Goal: Information Seeking & Learning: Check status

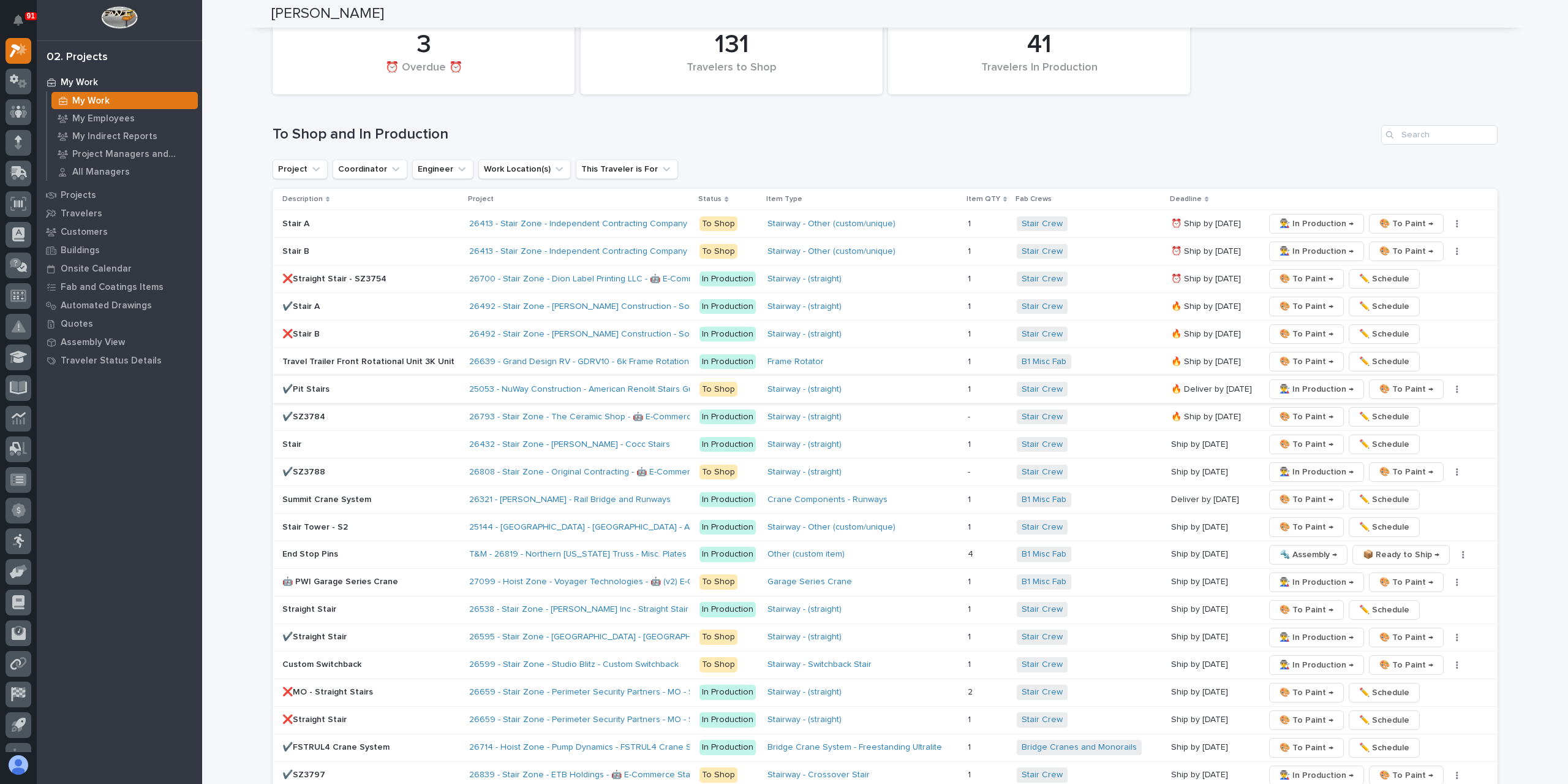
scroll to position [1925, 0]
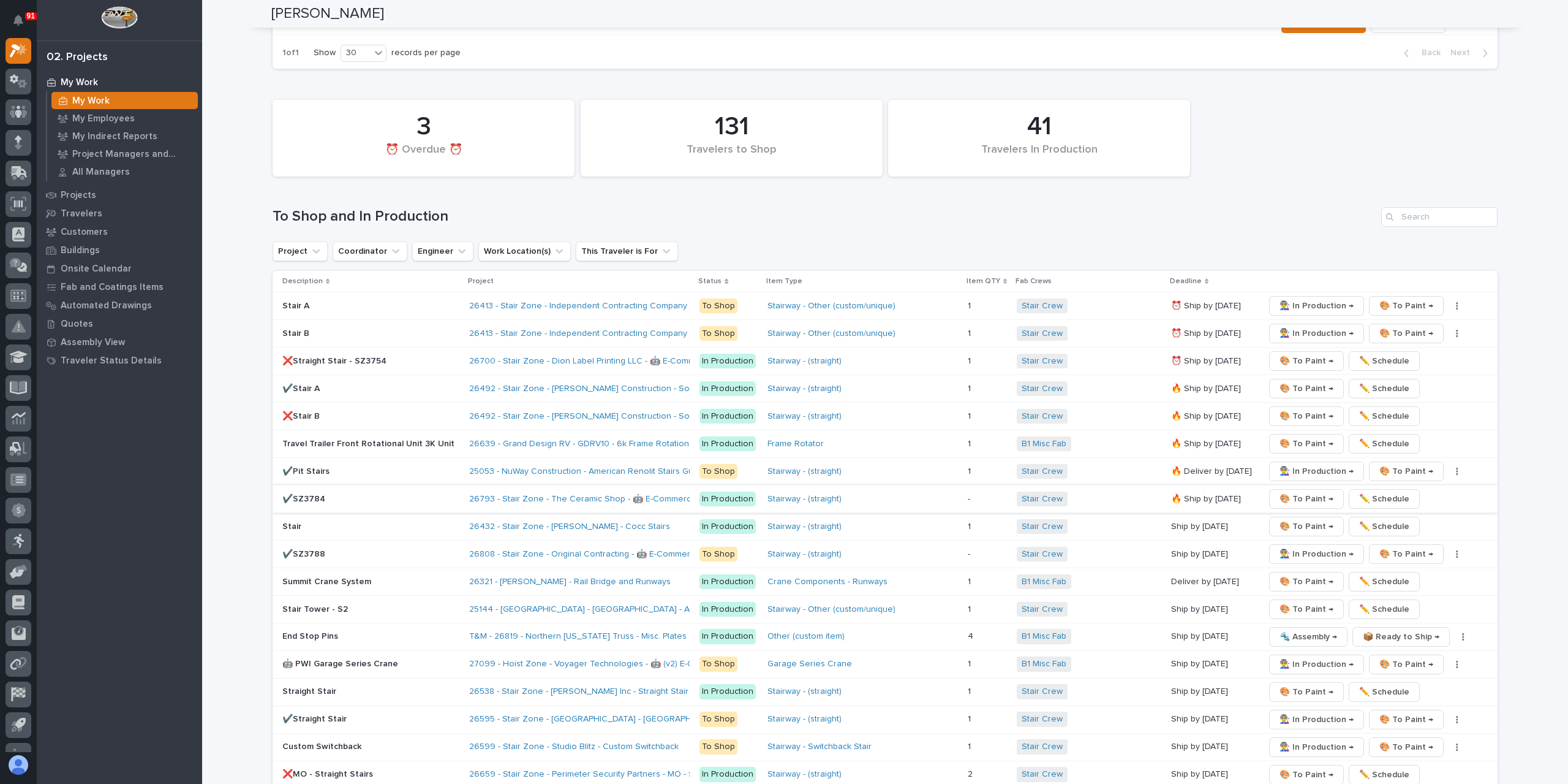
click at [1292, 492] on span "🎨 To Paint →" at bounding box center [1306, 499] width 54 height 14
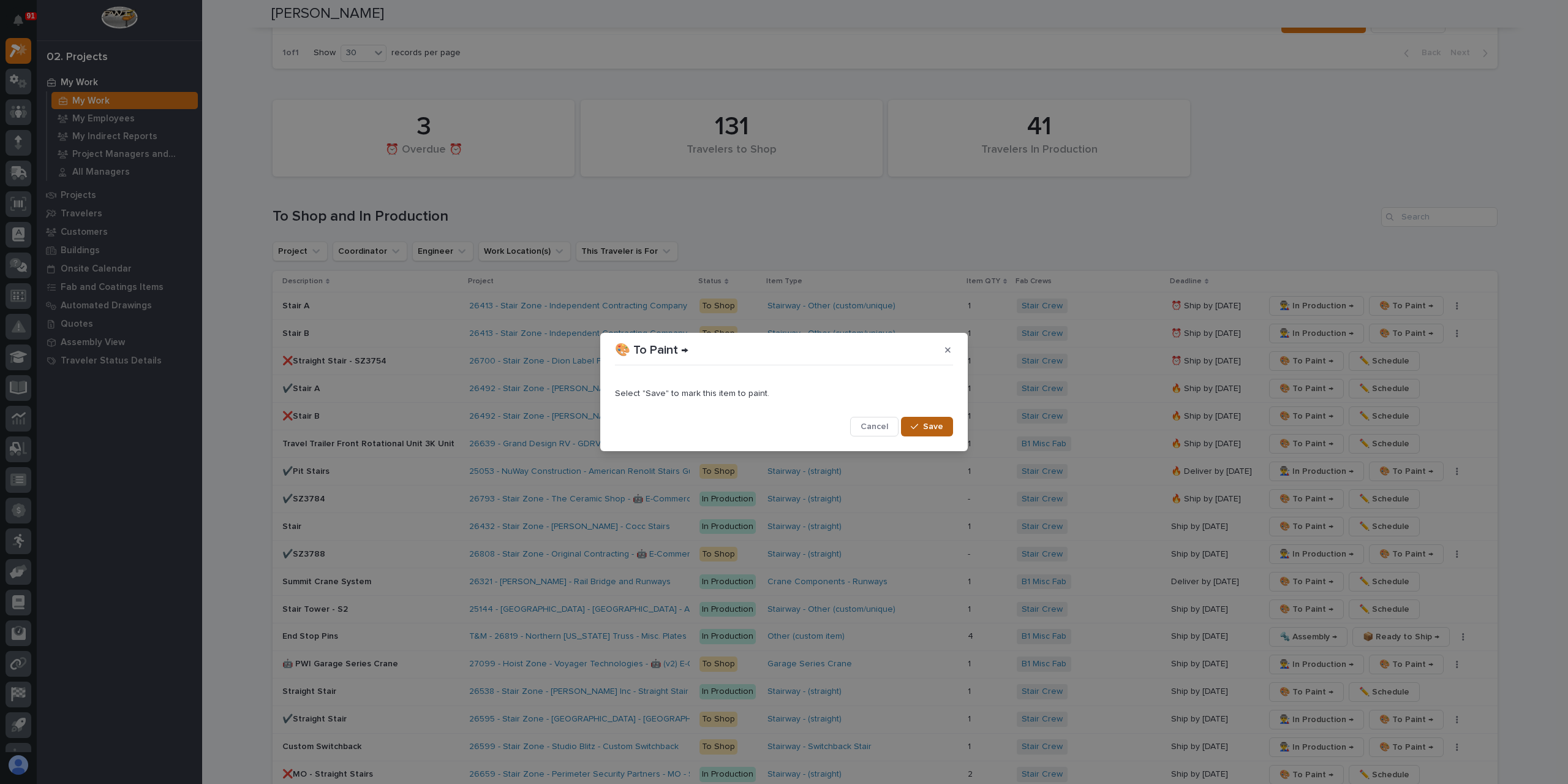
click at [932, 425] on span "Save" at bounding box center [932, 427] width 20 height 11
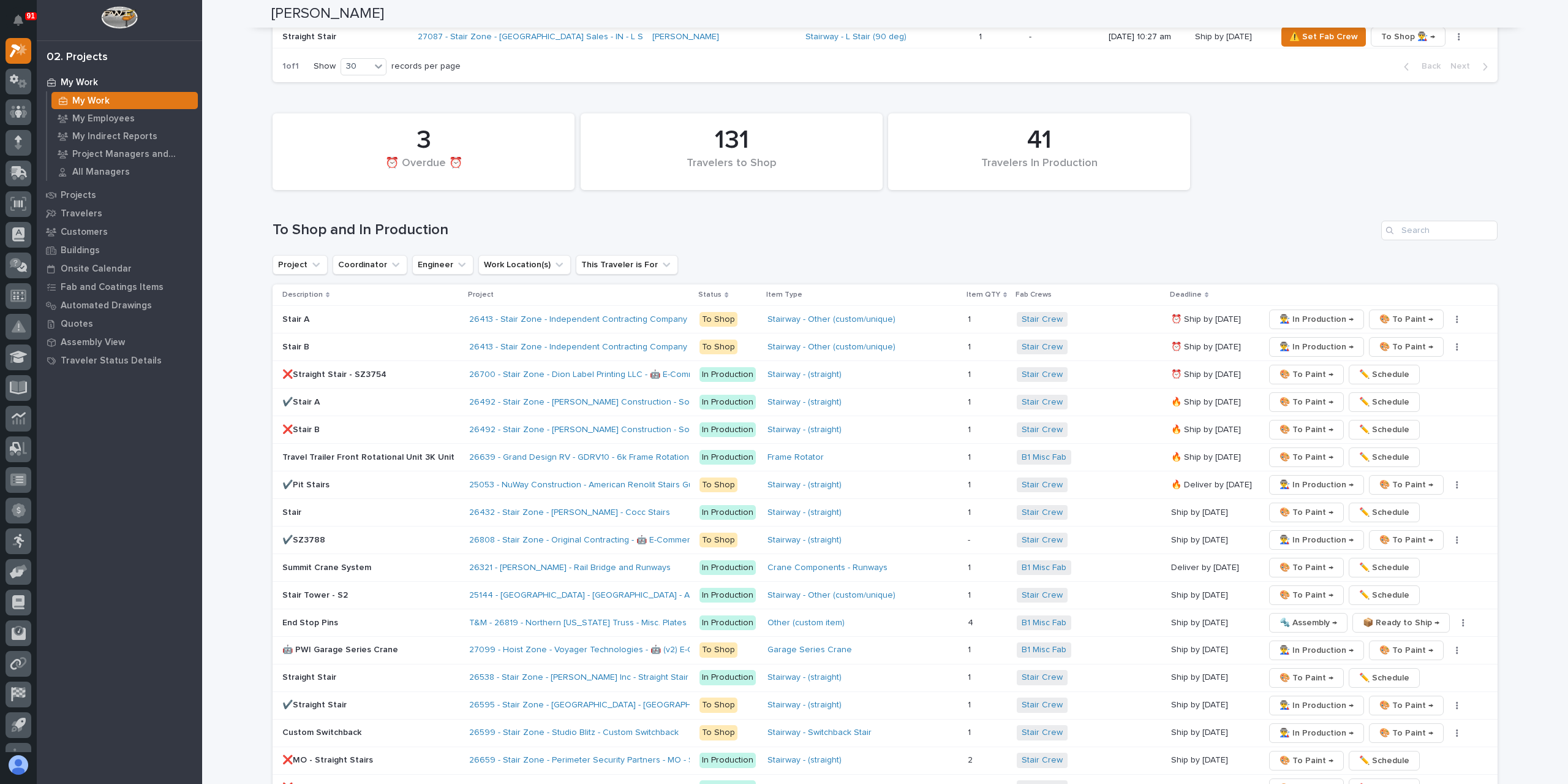
scroll to position [1941, 0]
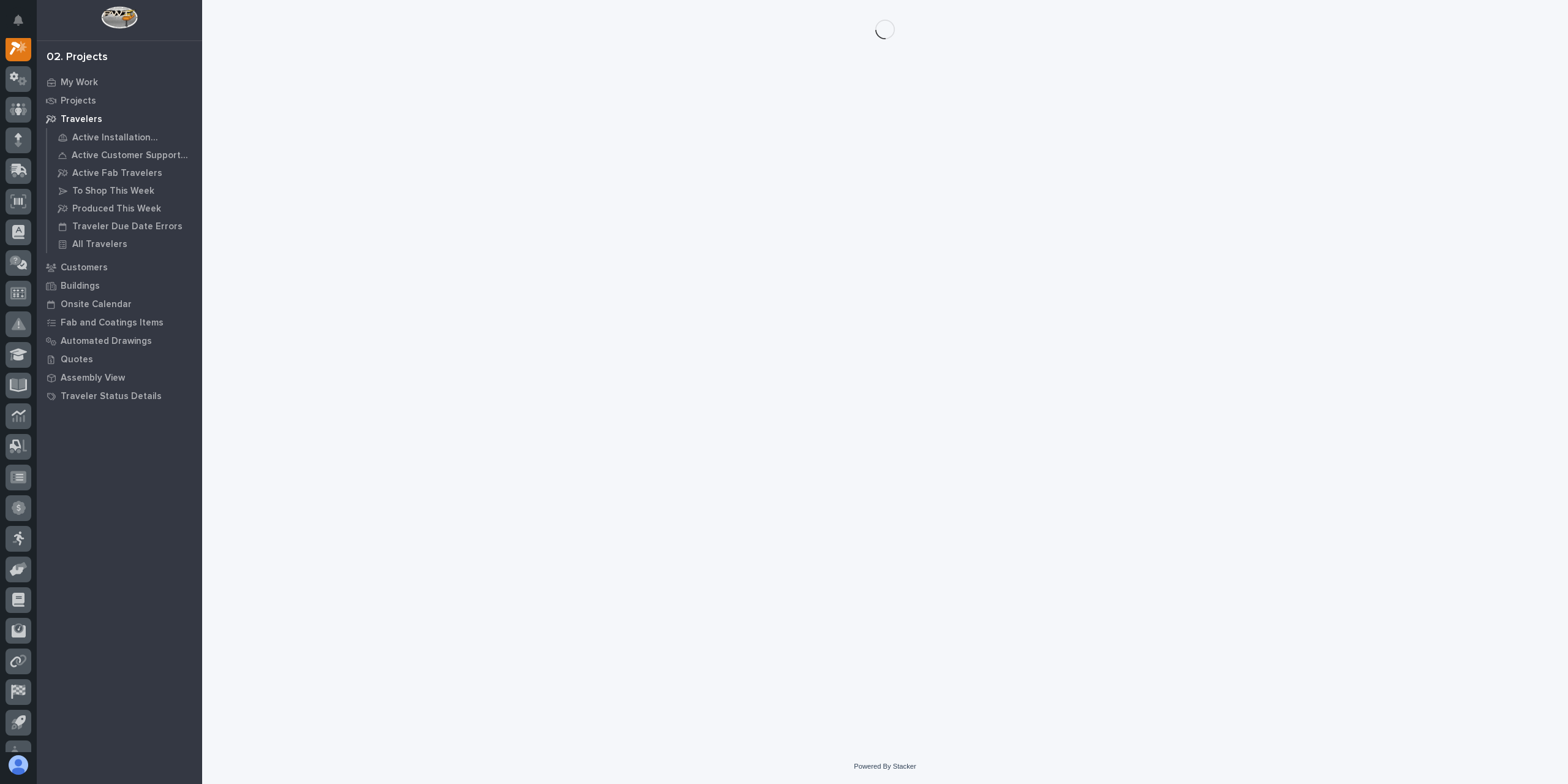
scroll to position [31, 0]
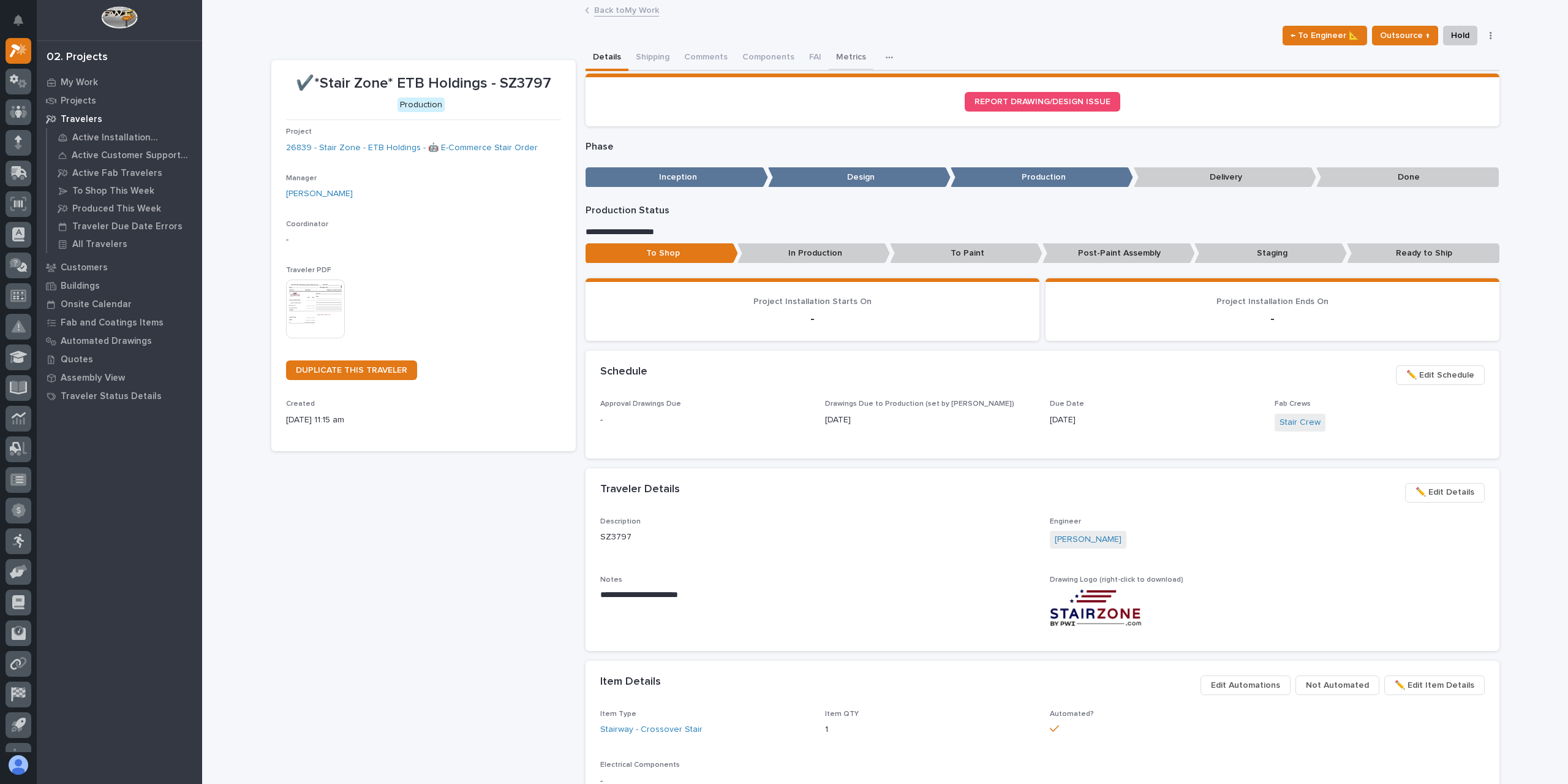
click at [837, 57] on button "Metrics" at bounding box center [851, 58] width 45 height 26
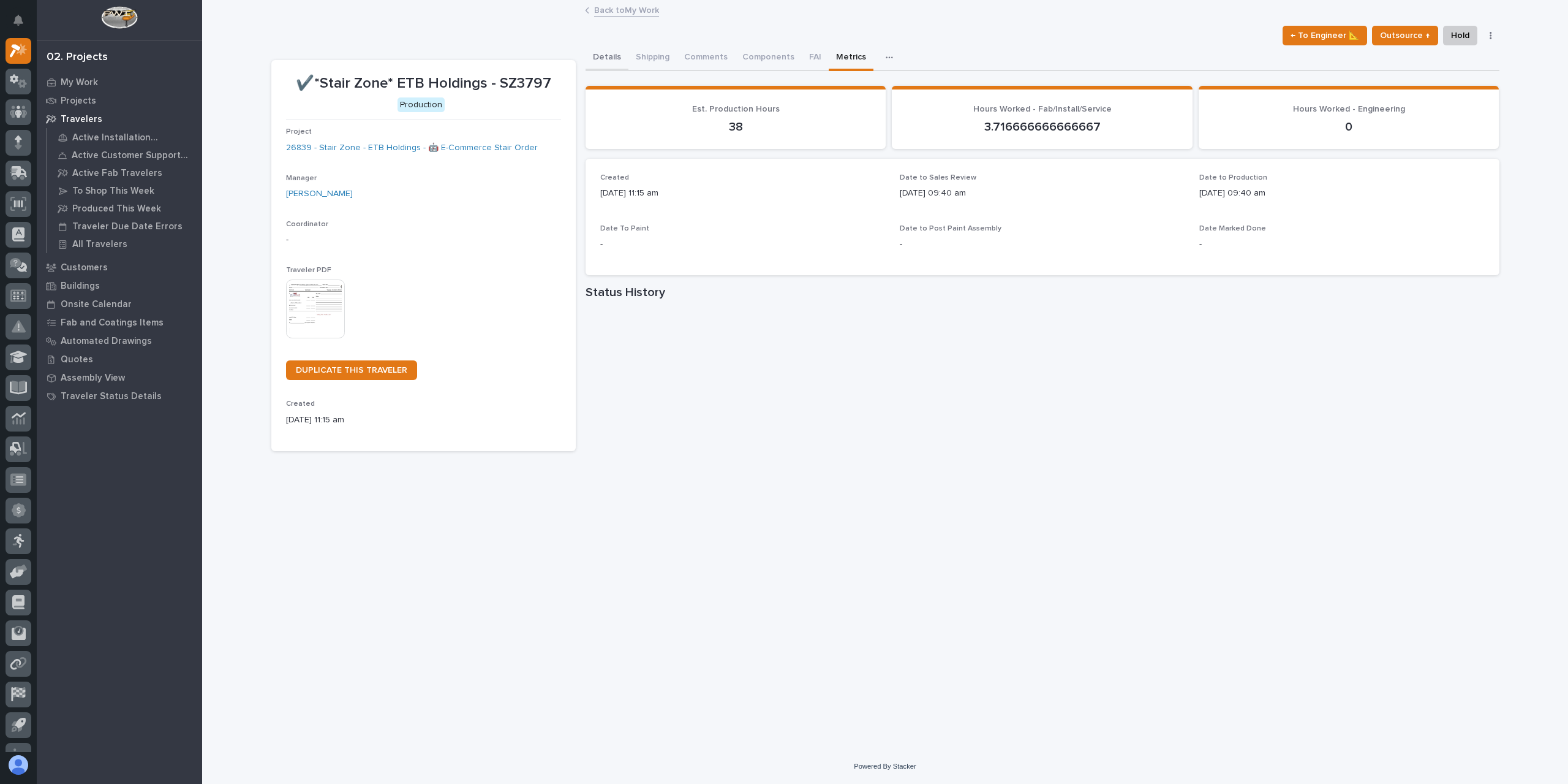
click at [611, 48] on button "Details" at bounding box center [607, 58] width 43 height 26
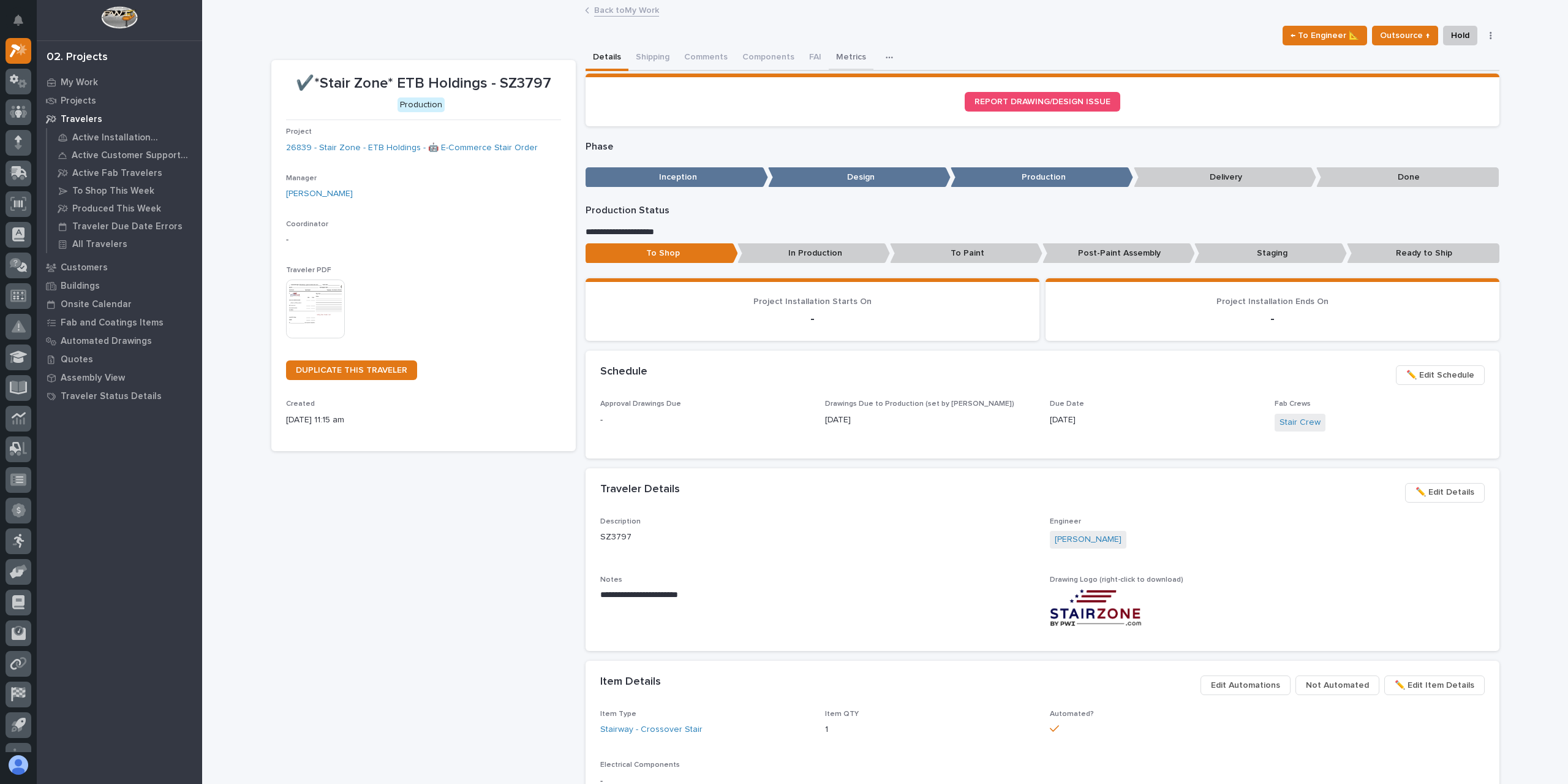
click at [831, 51] on button "Metrics" at bounding box center [851, 58] width 45 height 26
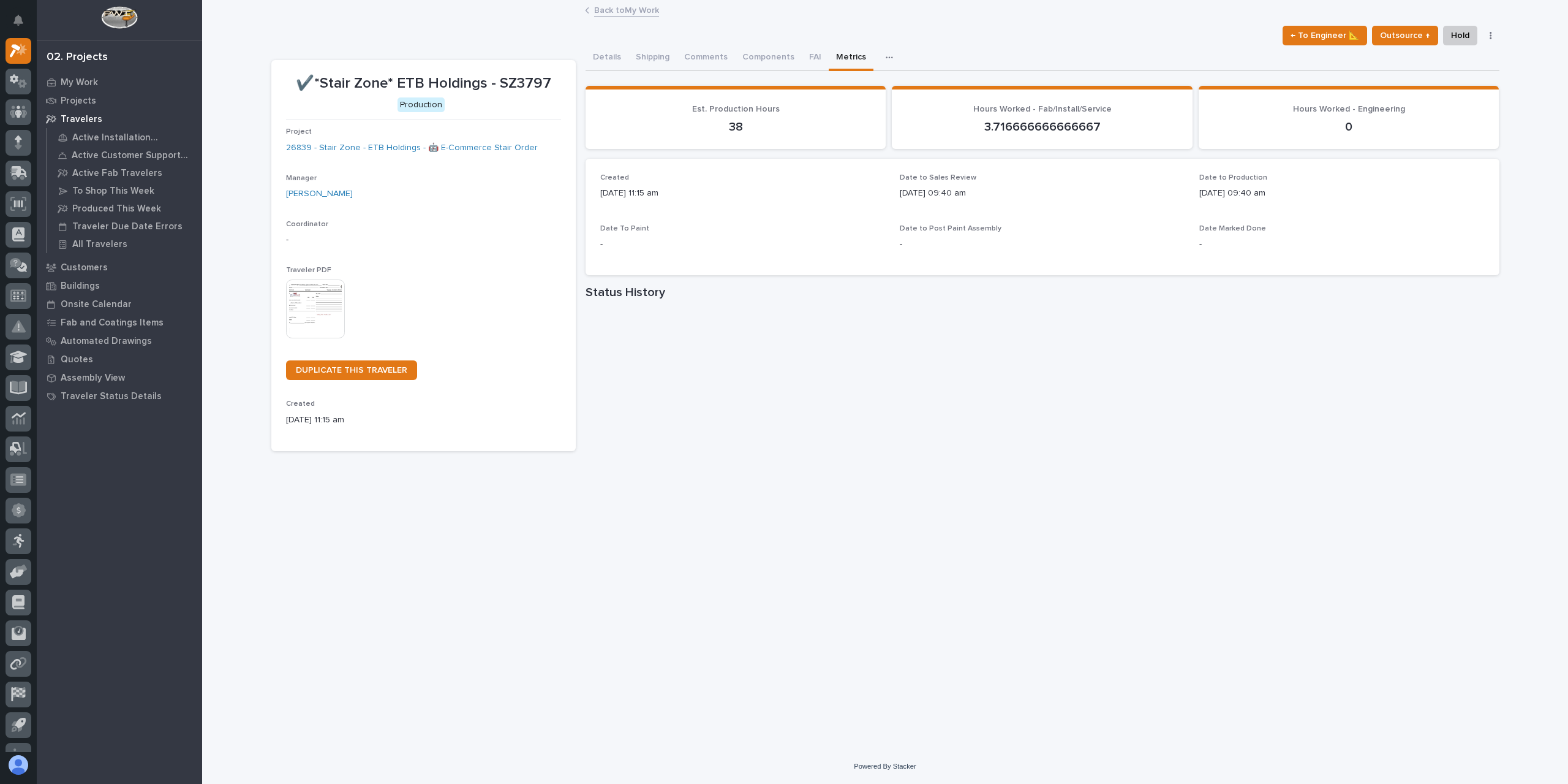
click at [599, 11] on link "Back to My Work" at bounding box center [626, 10] width 65 height 14
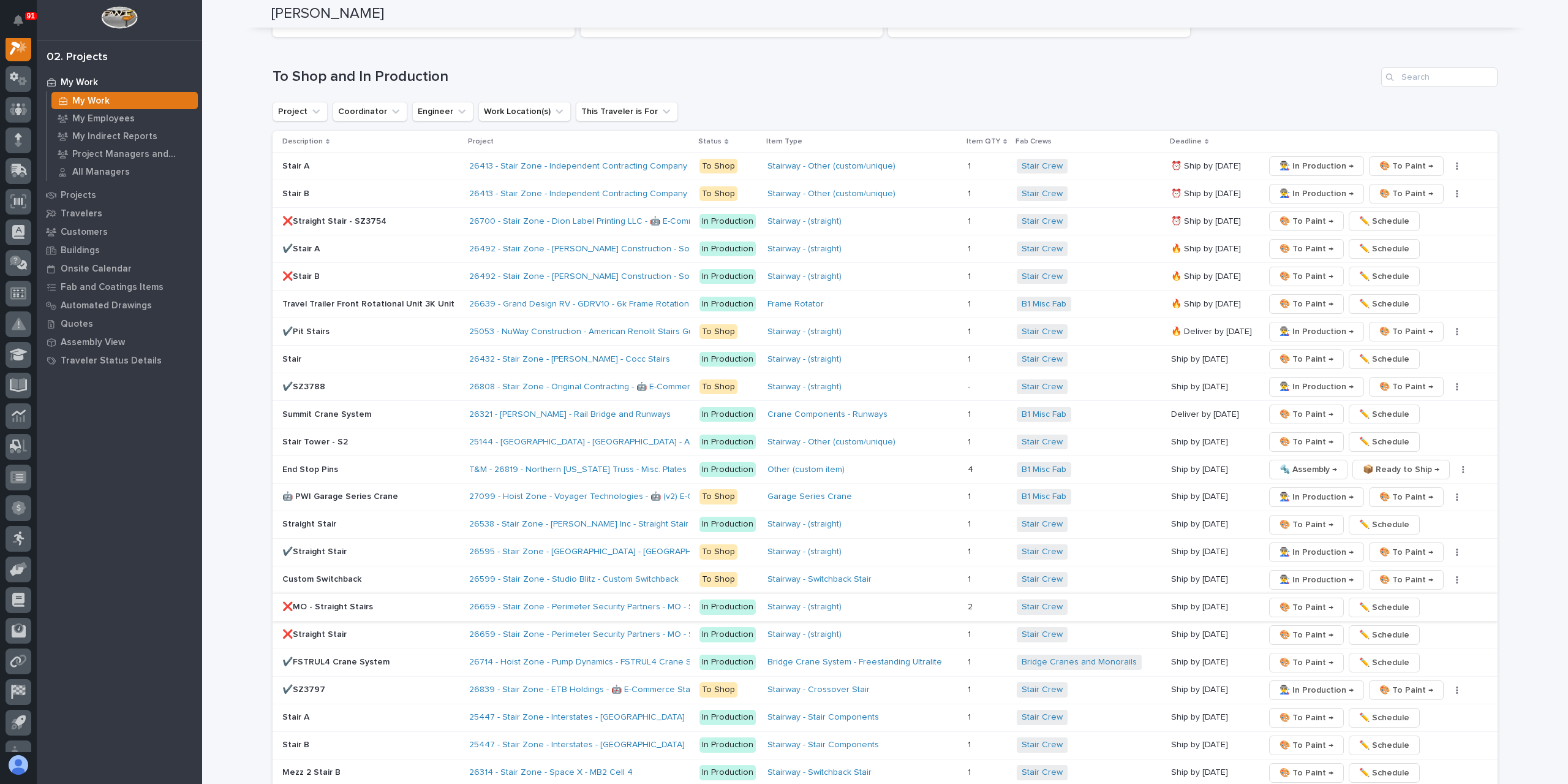
scroll to position [2083, 0]
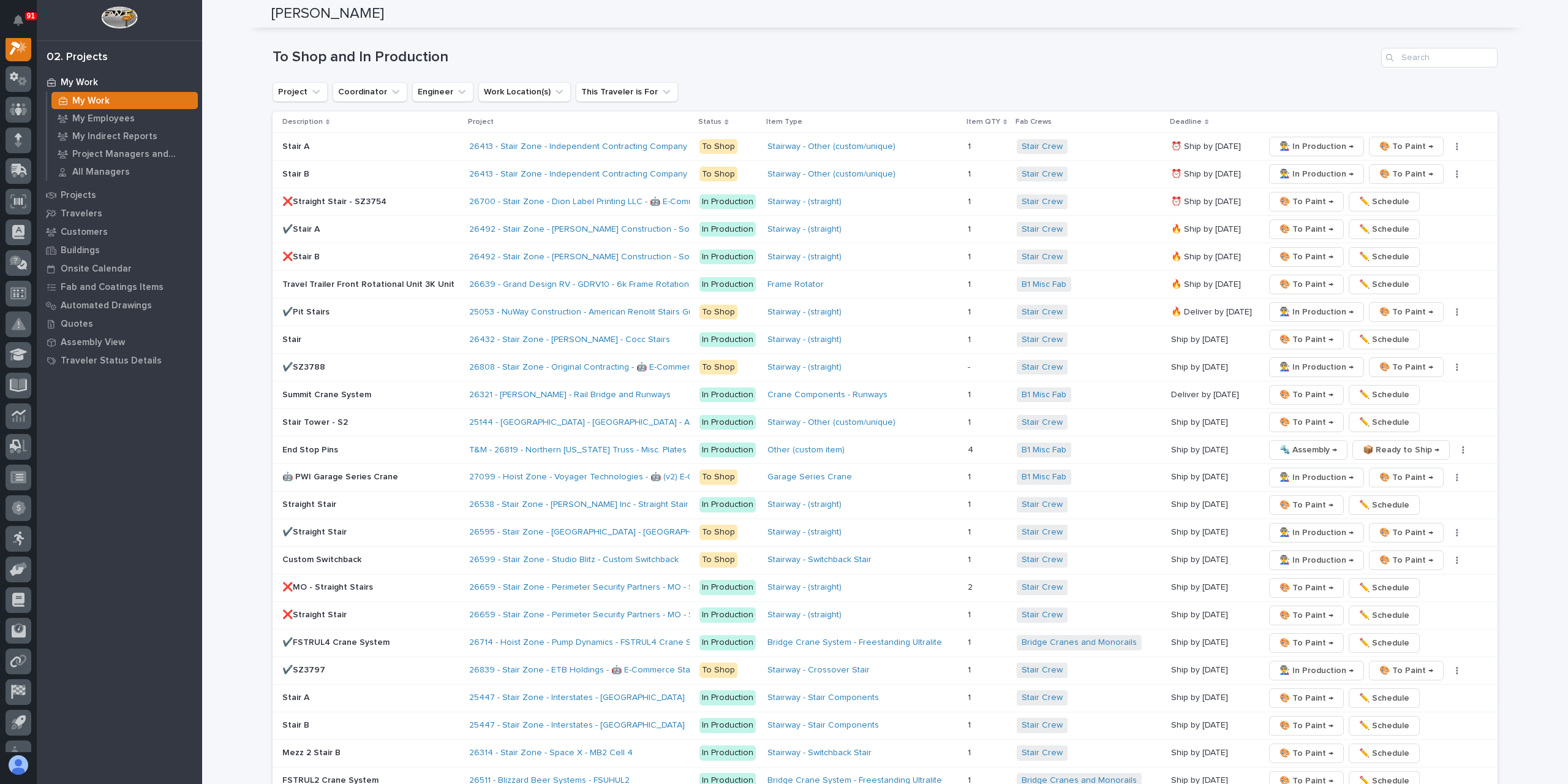
click at [332, 555] on p "Custom Switchback" at bounding box center [371, 559] width 177 height 10
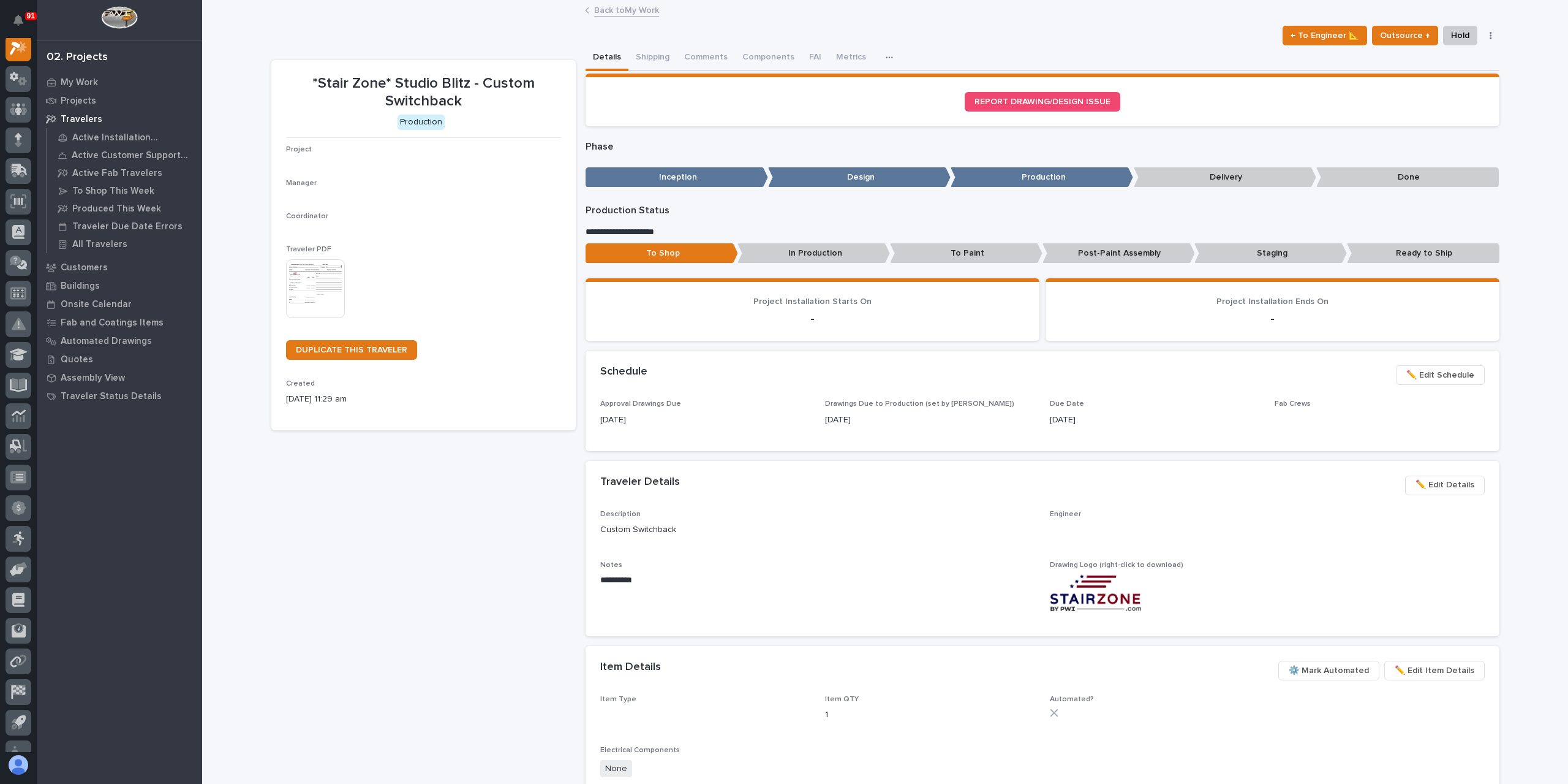
scroll to position [31, 0]
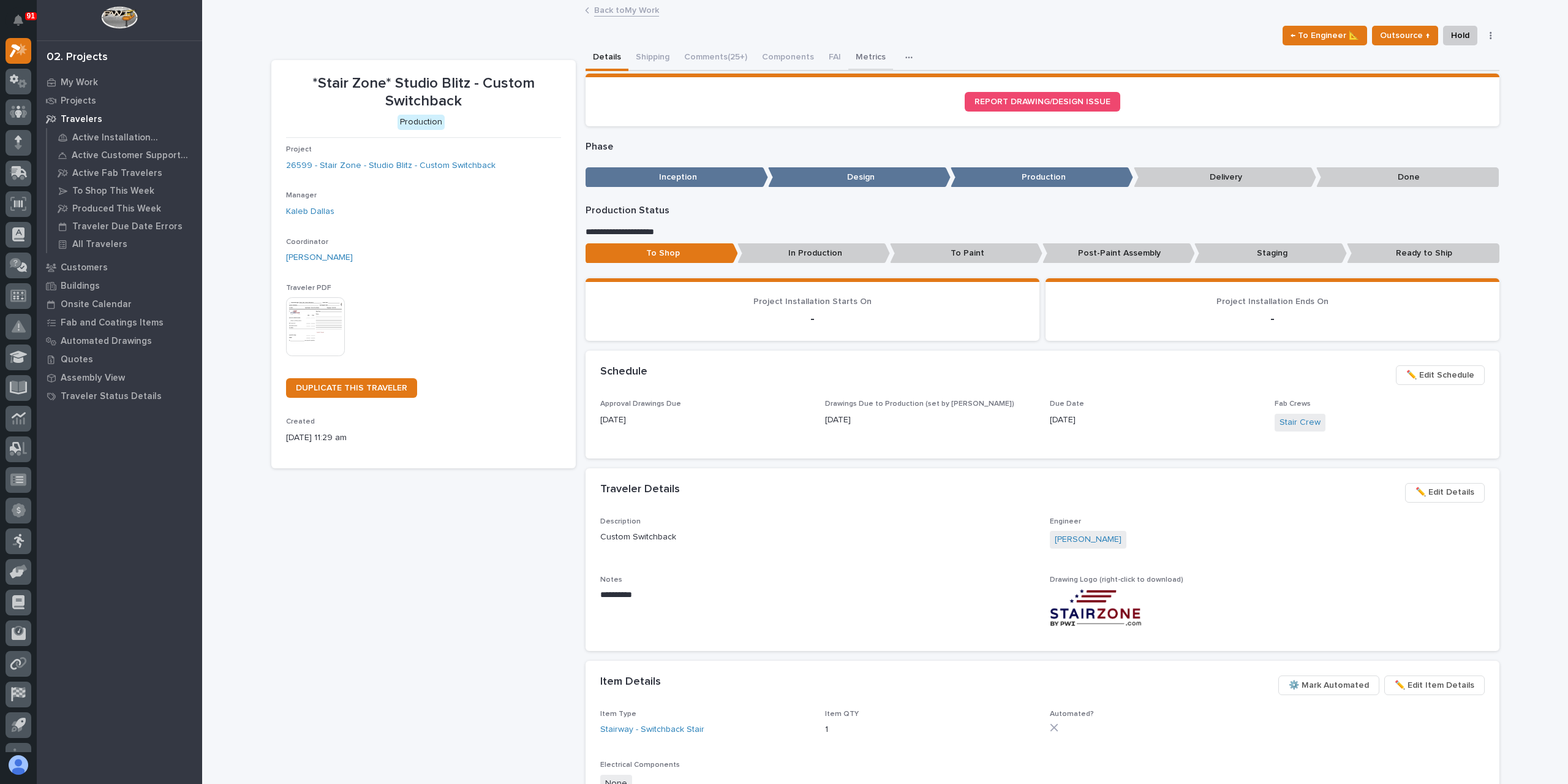
click at [870, 69] on button "Metrics" at bounding box center [870, 58] width 45 height 26
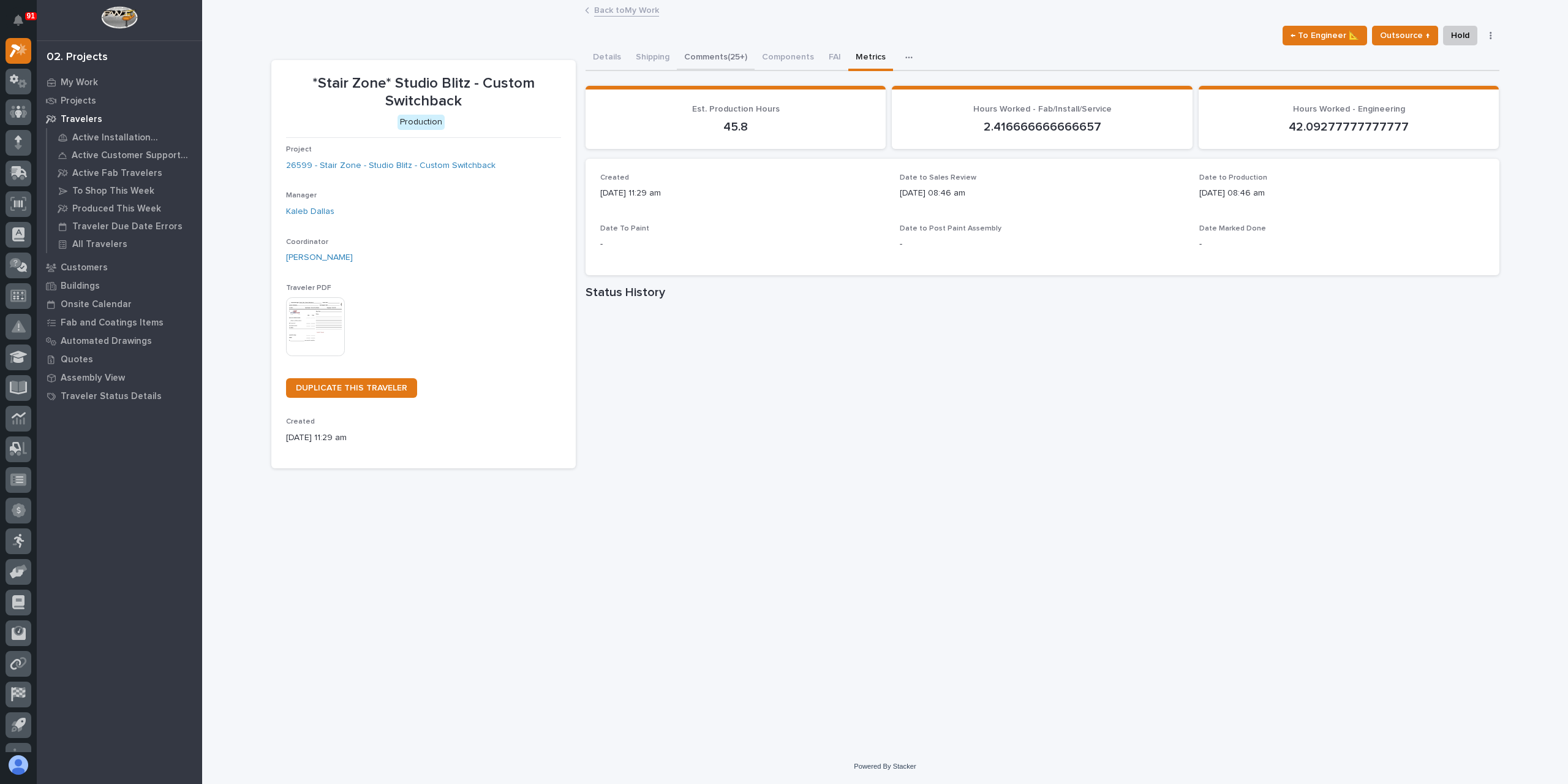
click at [699, 47] on button "Comments (25+)" at bounding box center [715, 58] width 78 height 26
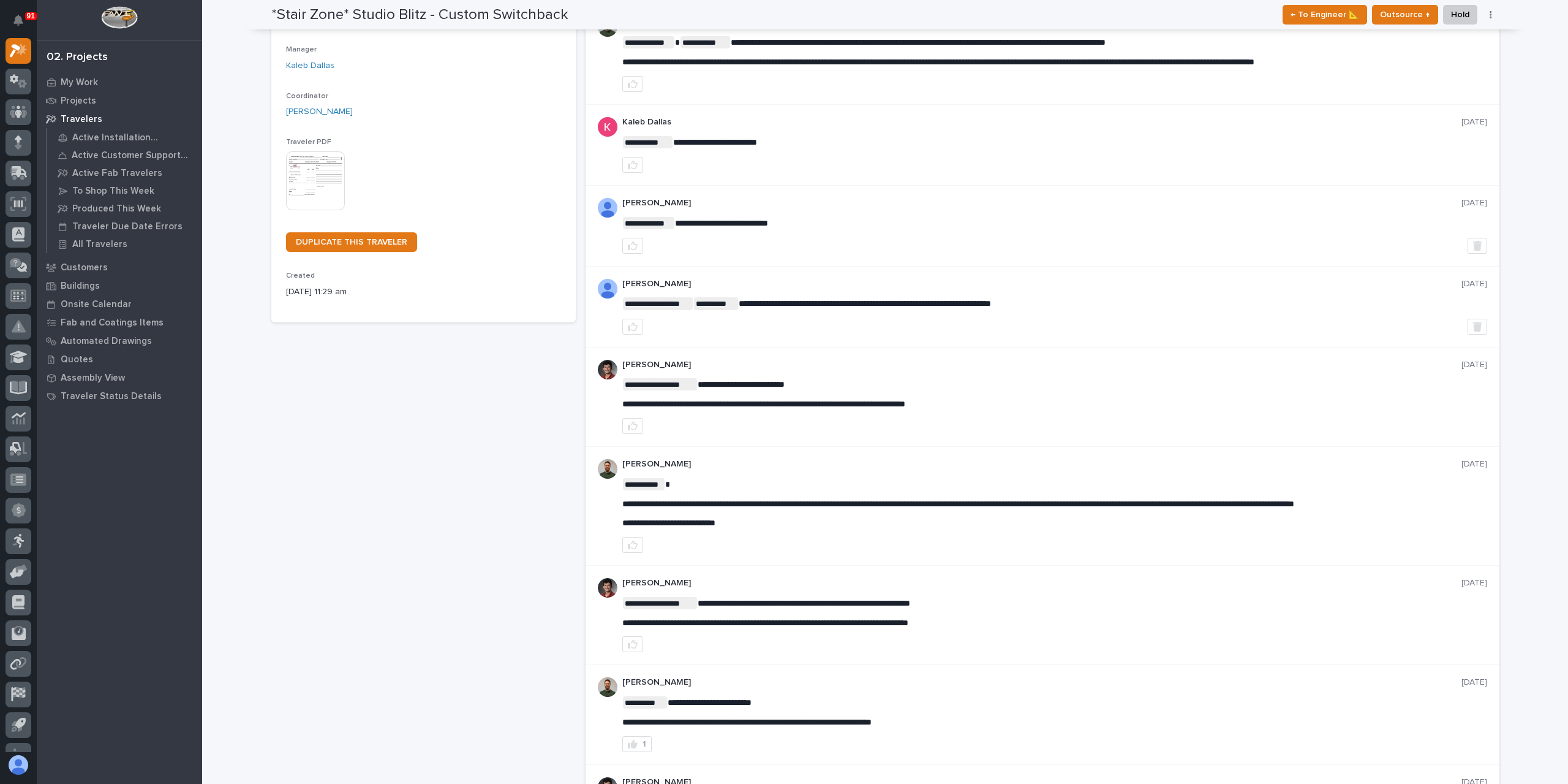
scroll to position [61, 0]
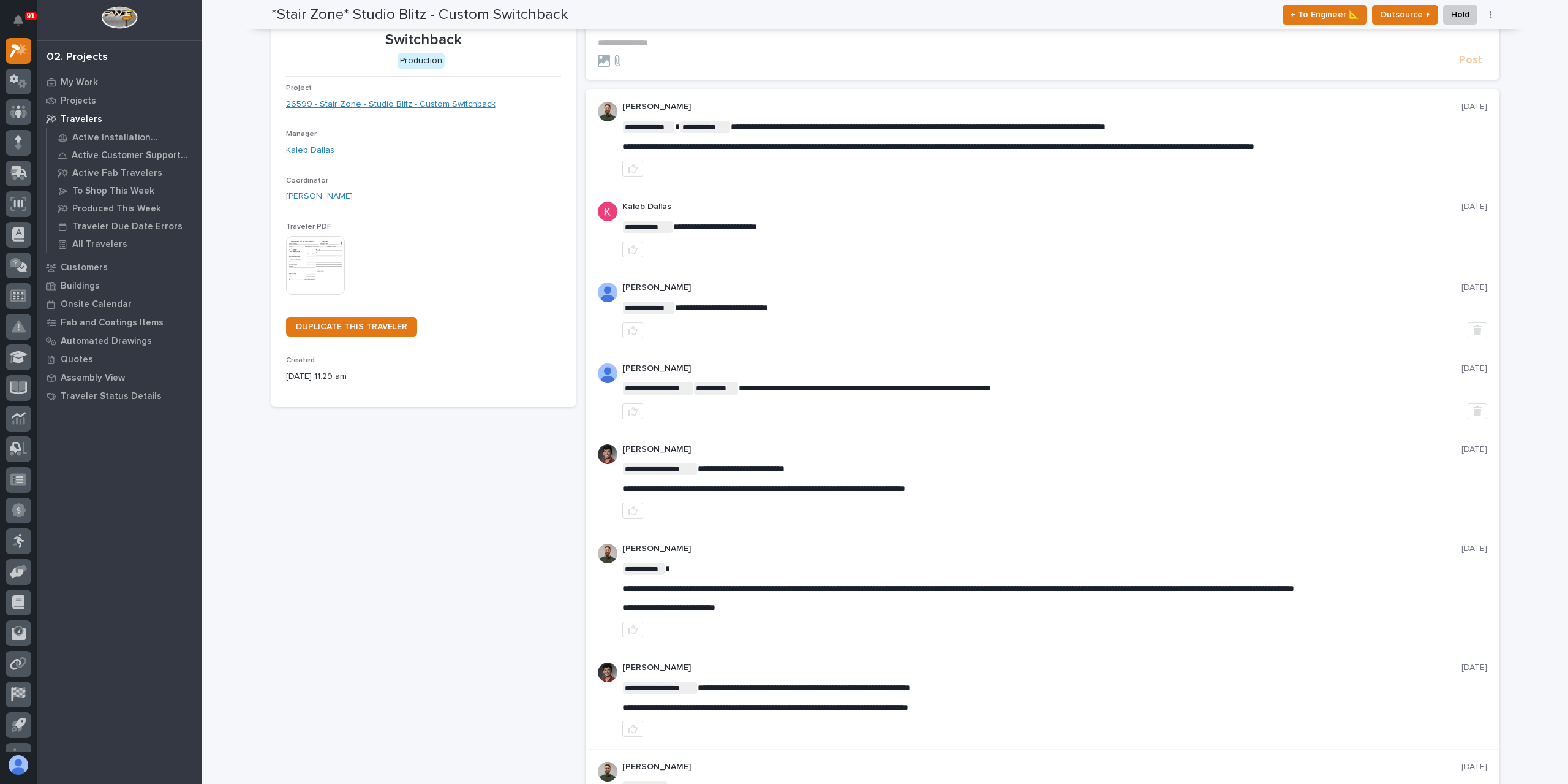
click at [349, 109] on link "26599 - Stair Zone - Studio Blitz - Custom Switchback" at bounding box center [391, 105] width 209 height 13
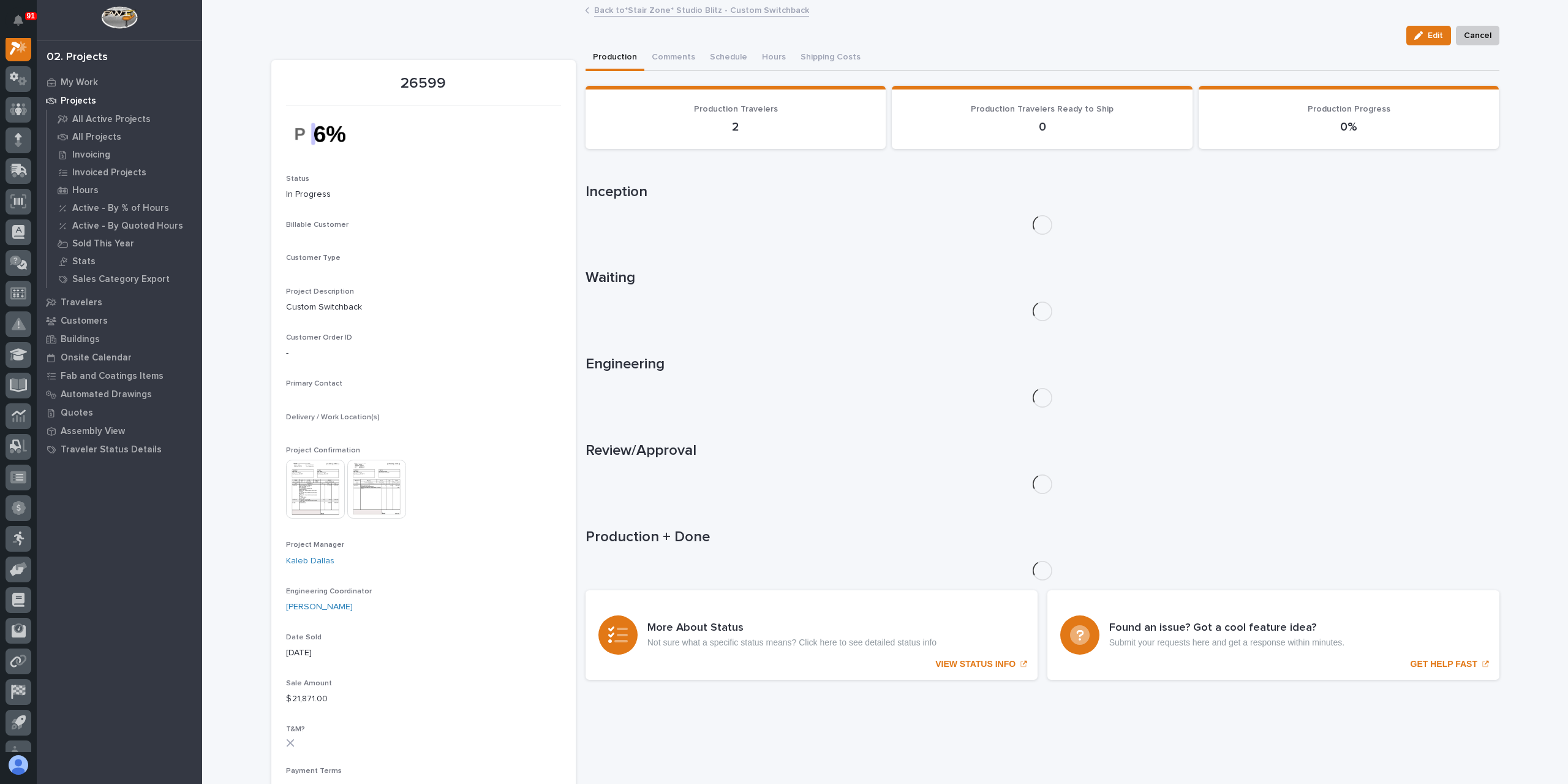
scroll to position [31, 0]
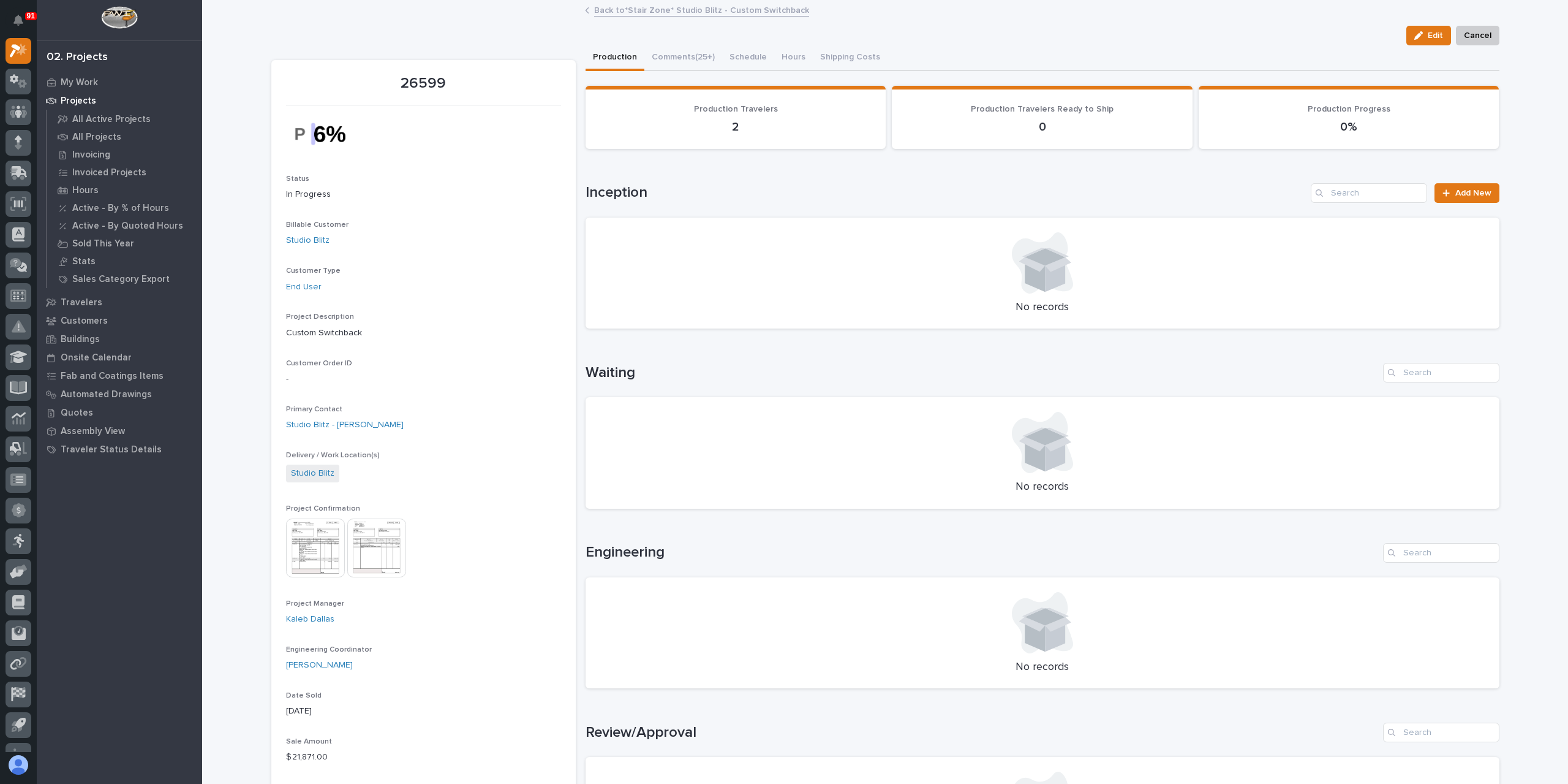
click at [309, 566] on img at bounding box center [315, 547] width 59 height 59
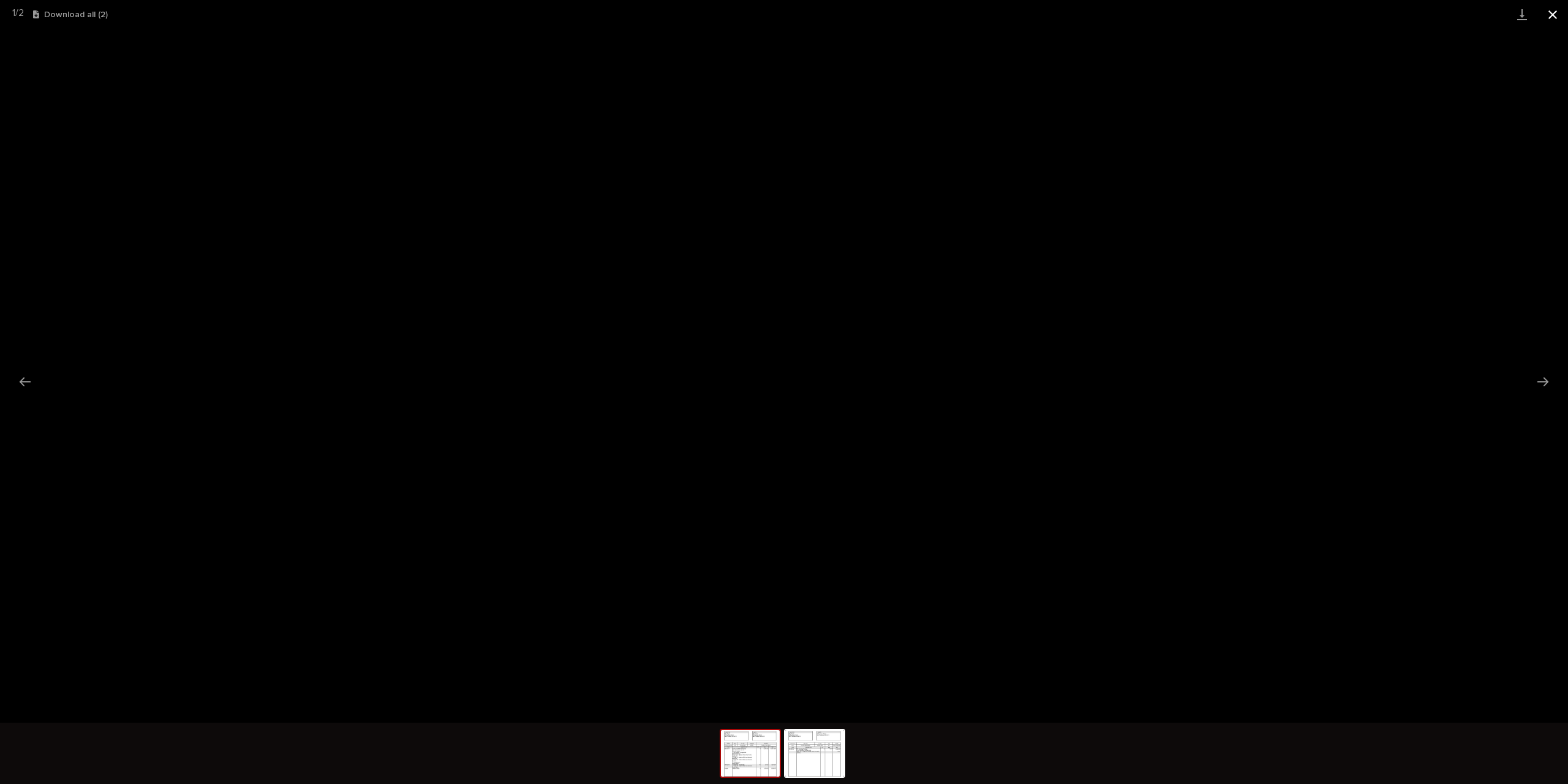
click at [1549, 13] on button "Close gallery" at bounding box center [1553, 14] width 31 height 29
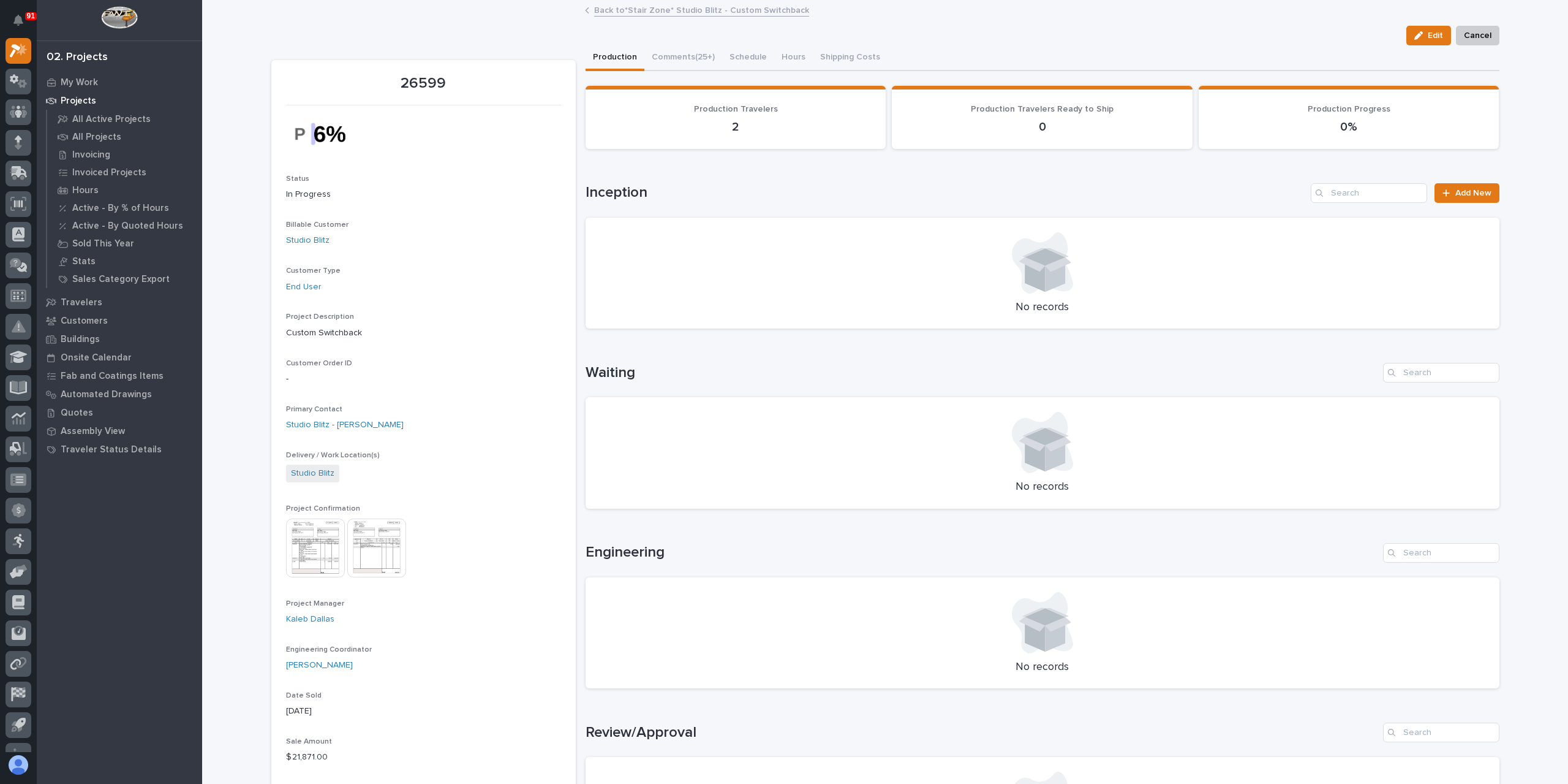
click at [682, 14] on link "Back to *Stair Zone* Studio Blitz - Custom Switchback" at bounding box center [701, 10] width 215 height 14
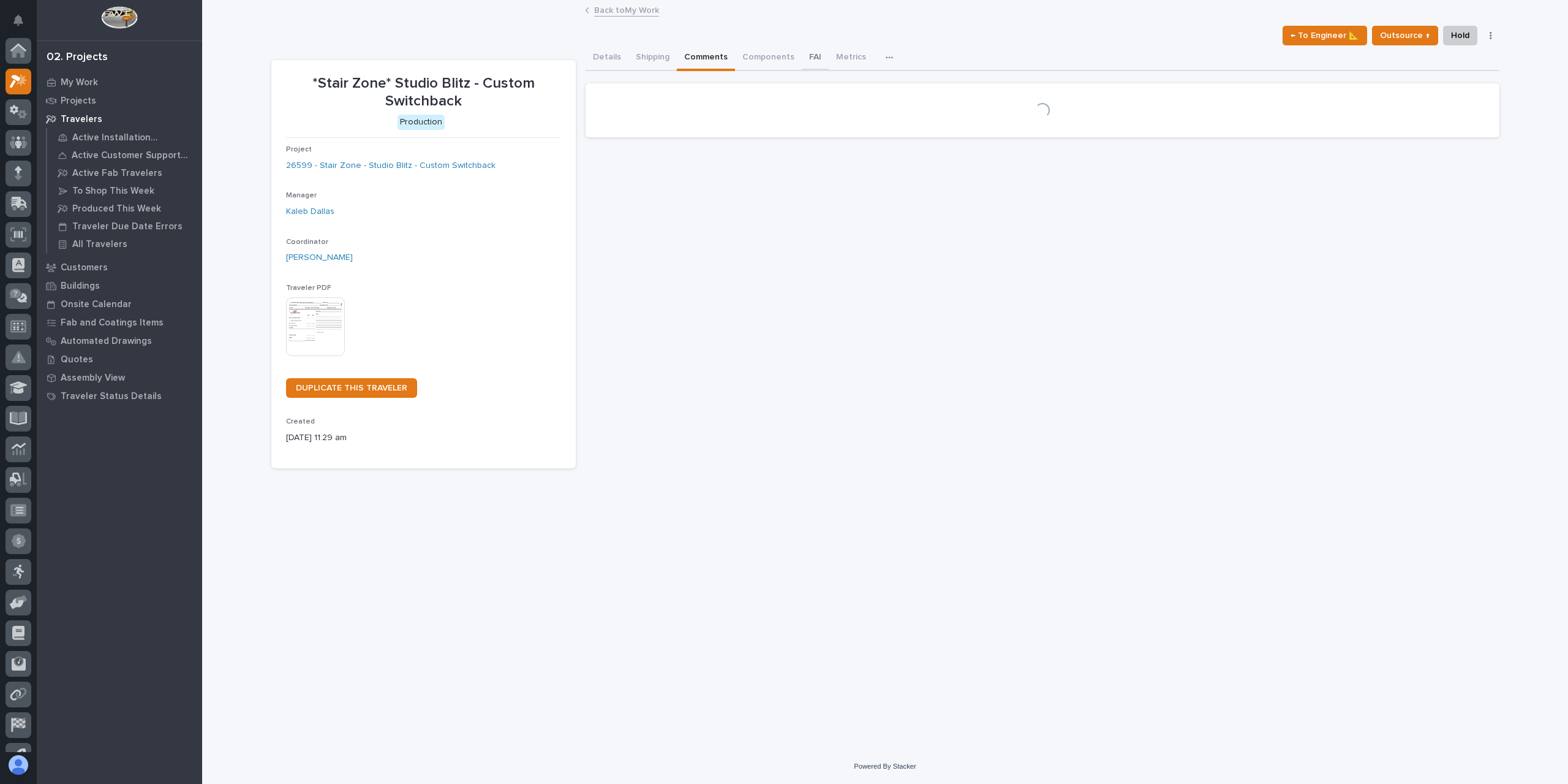
scroll to position [33, 0]
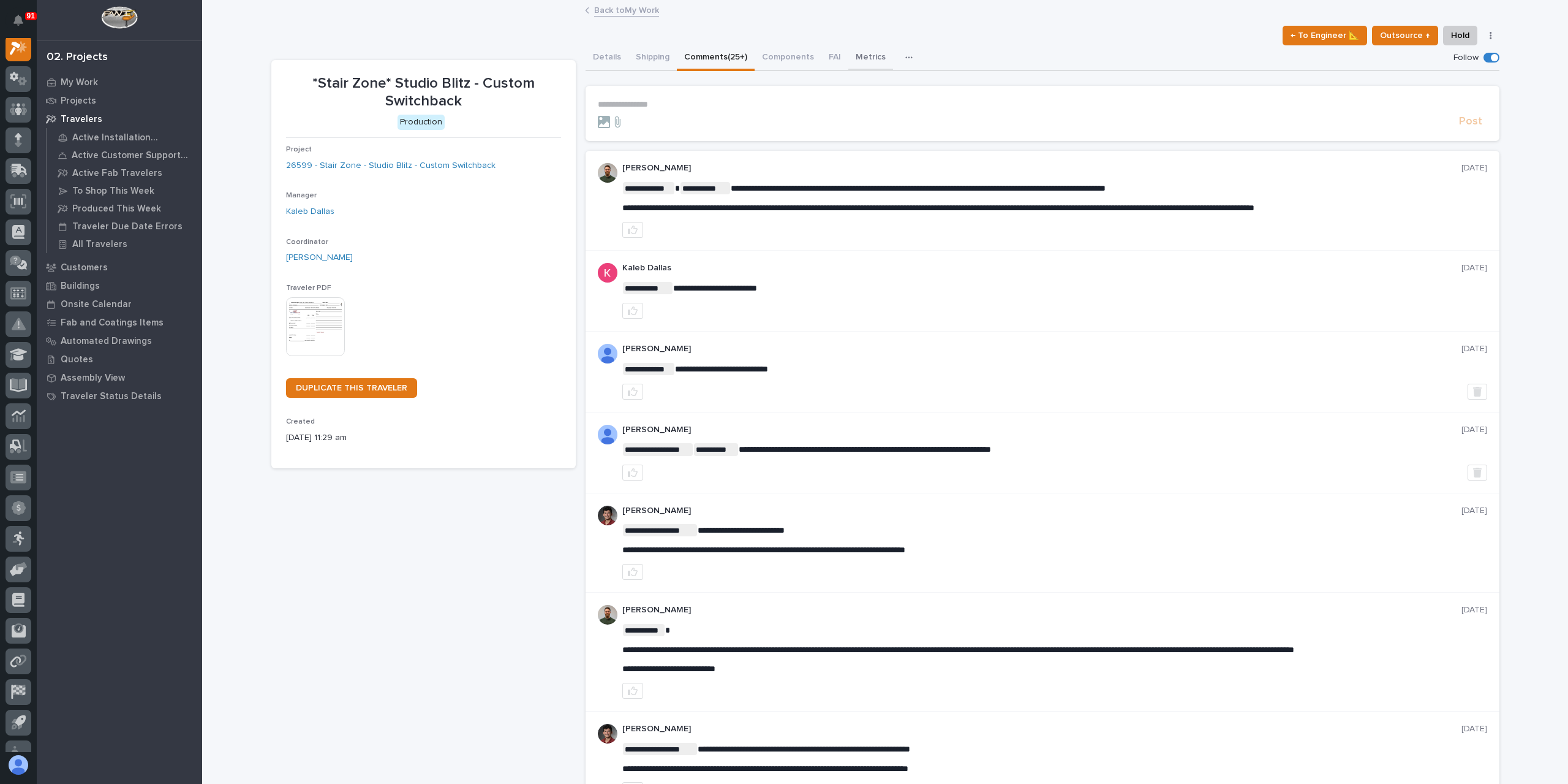
click at [850, 56] on button "Metrics" at bounding box center [870, 58] width 45 height 26
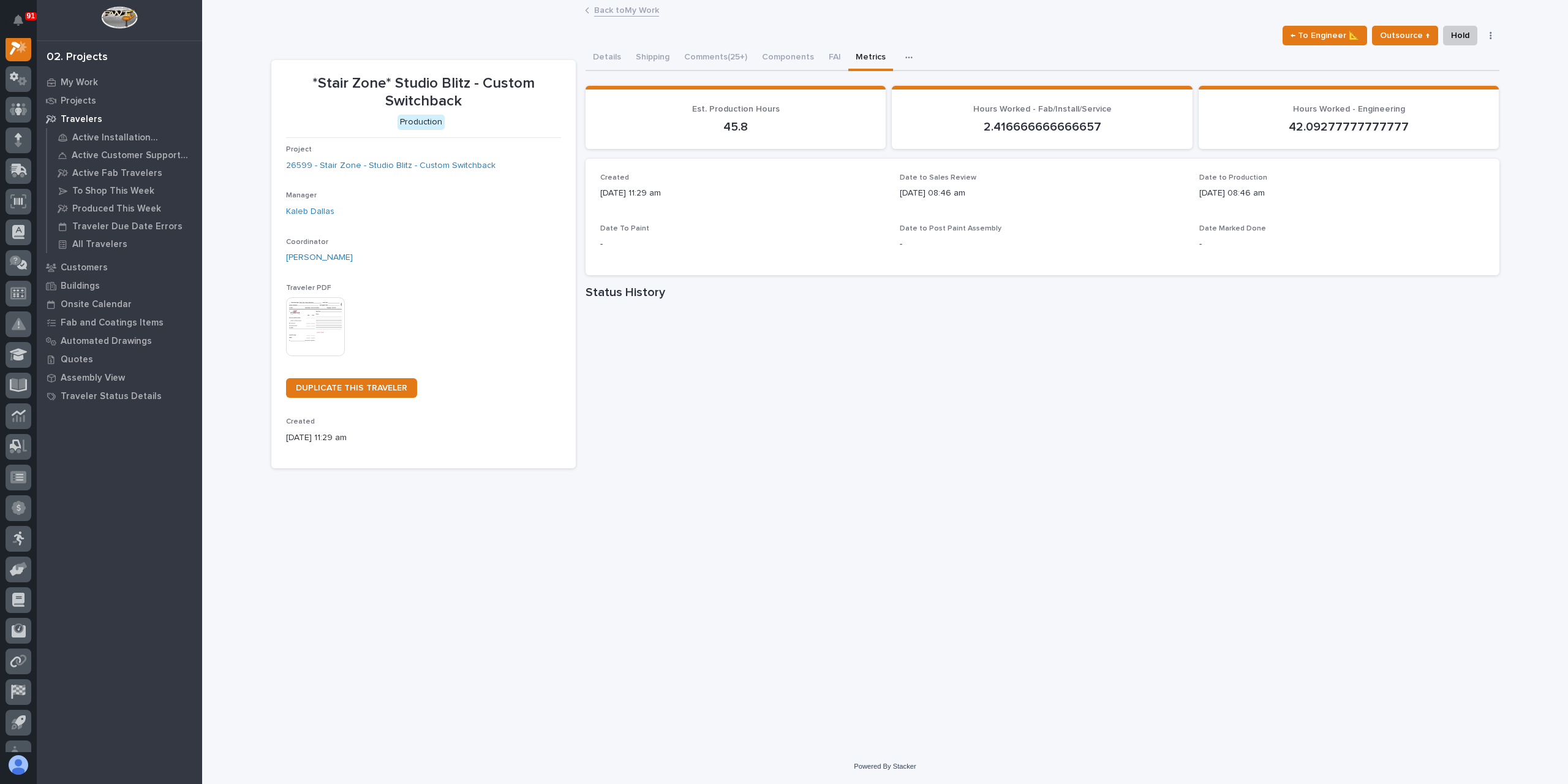
scroll to position [31, 0]
click at [625, 13] on link "Back to My Work" at bounding box center [626, 10] width 65 height 14
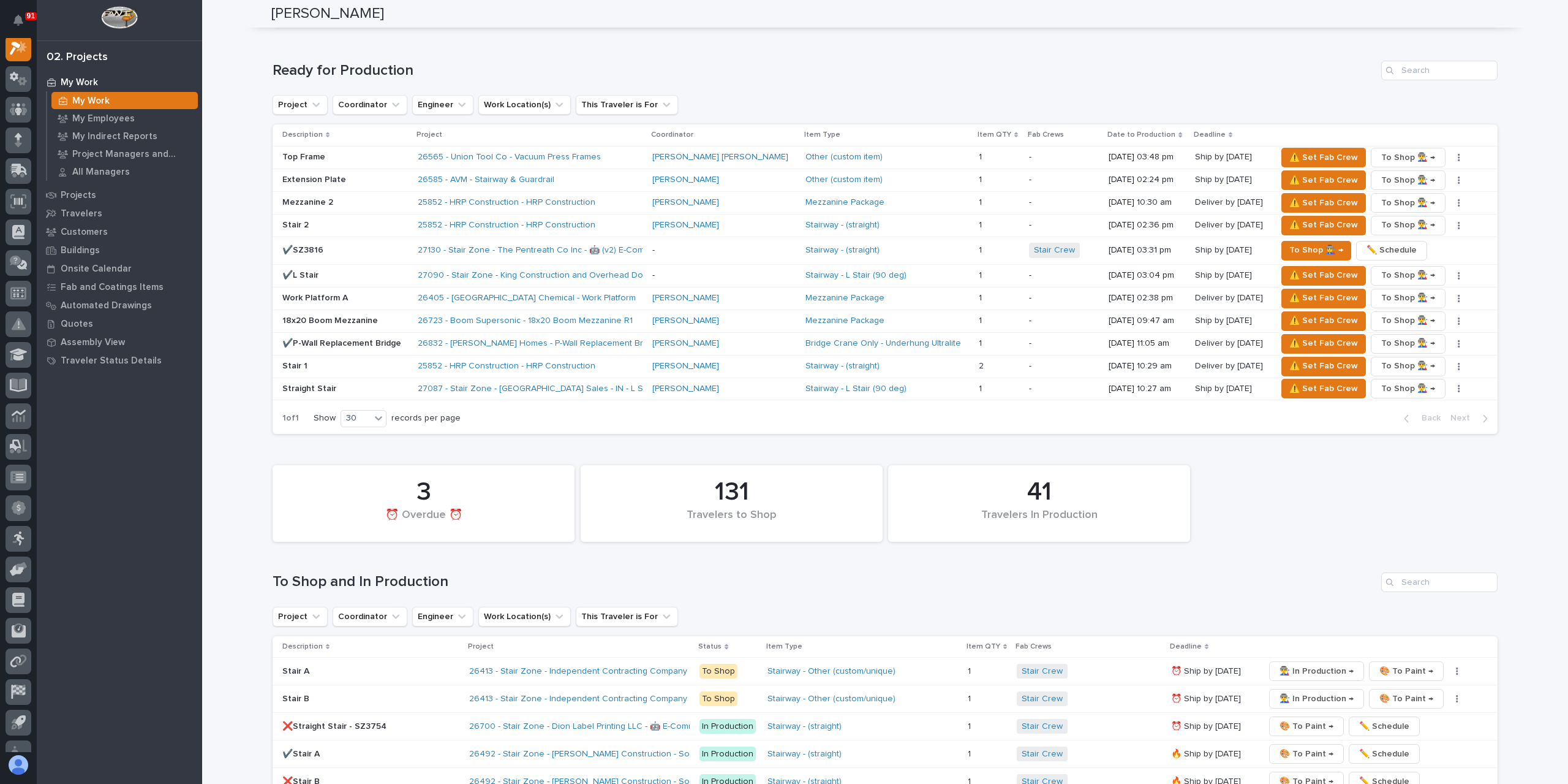
scroll to position [1900, 0]
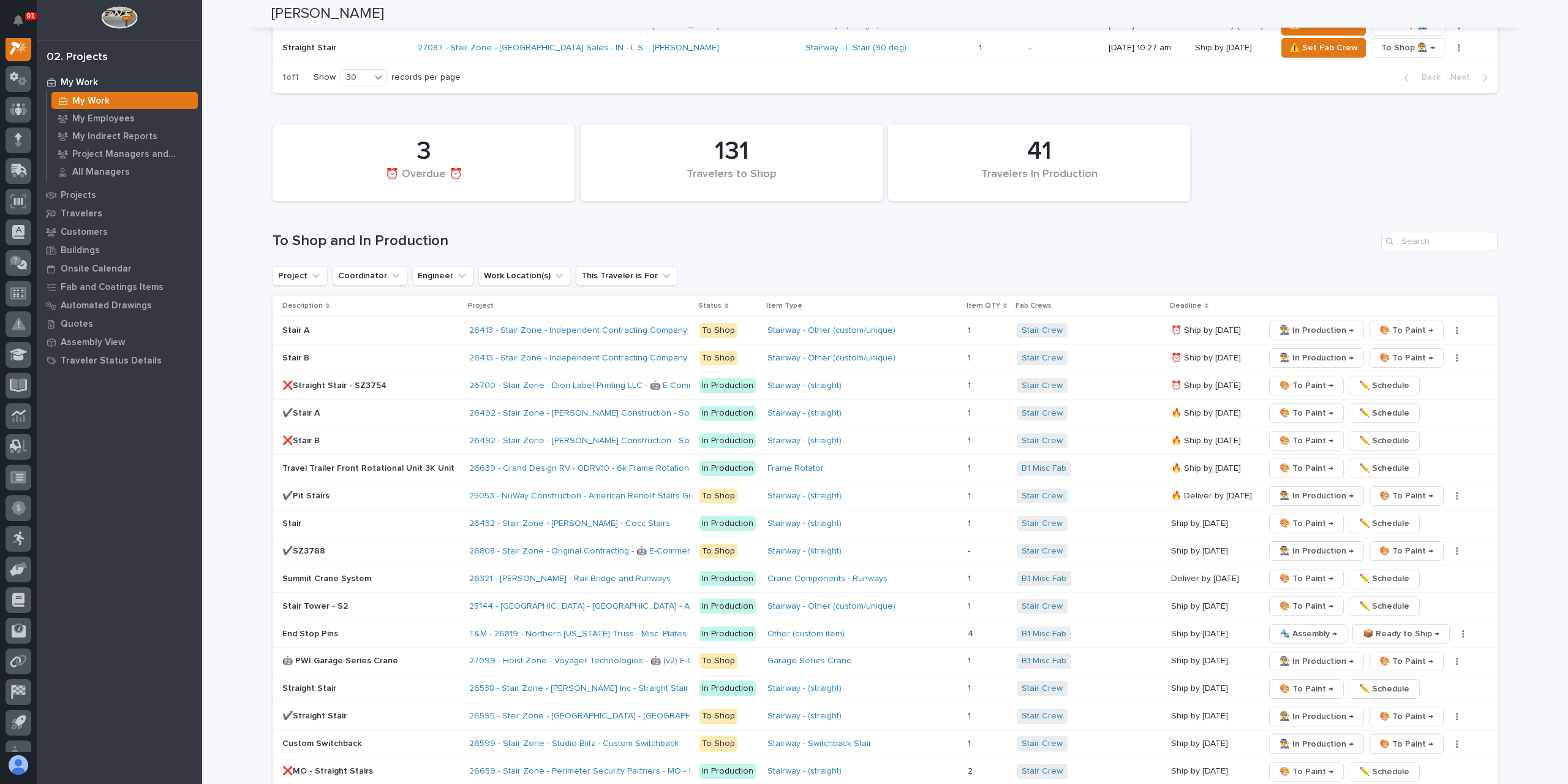
click at [314, 546] on p "✔️SZ3788" at bounding box center [371, 551] width 177 height 10
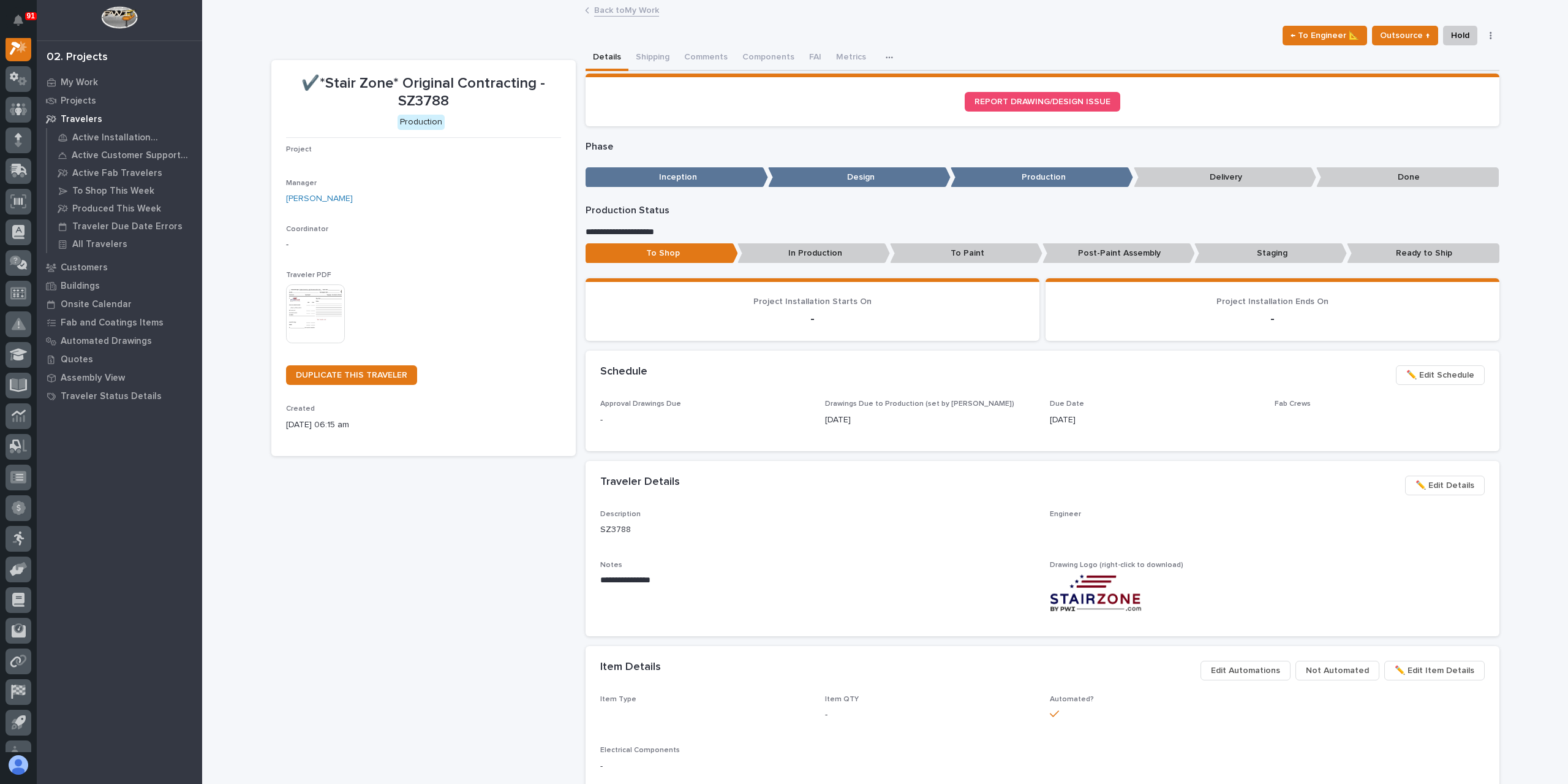
scroll to position [31, 0]
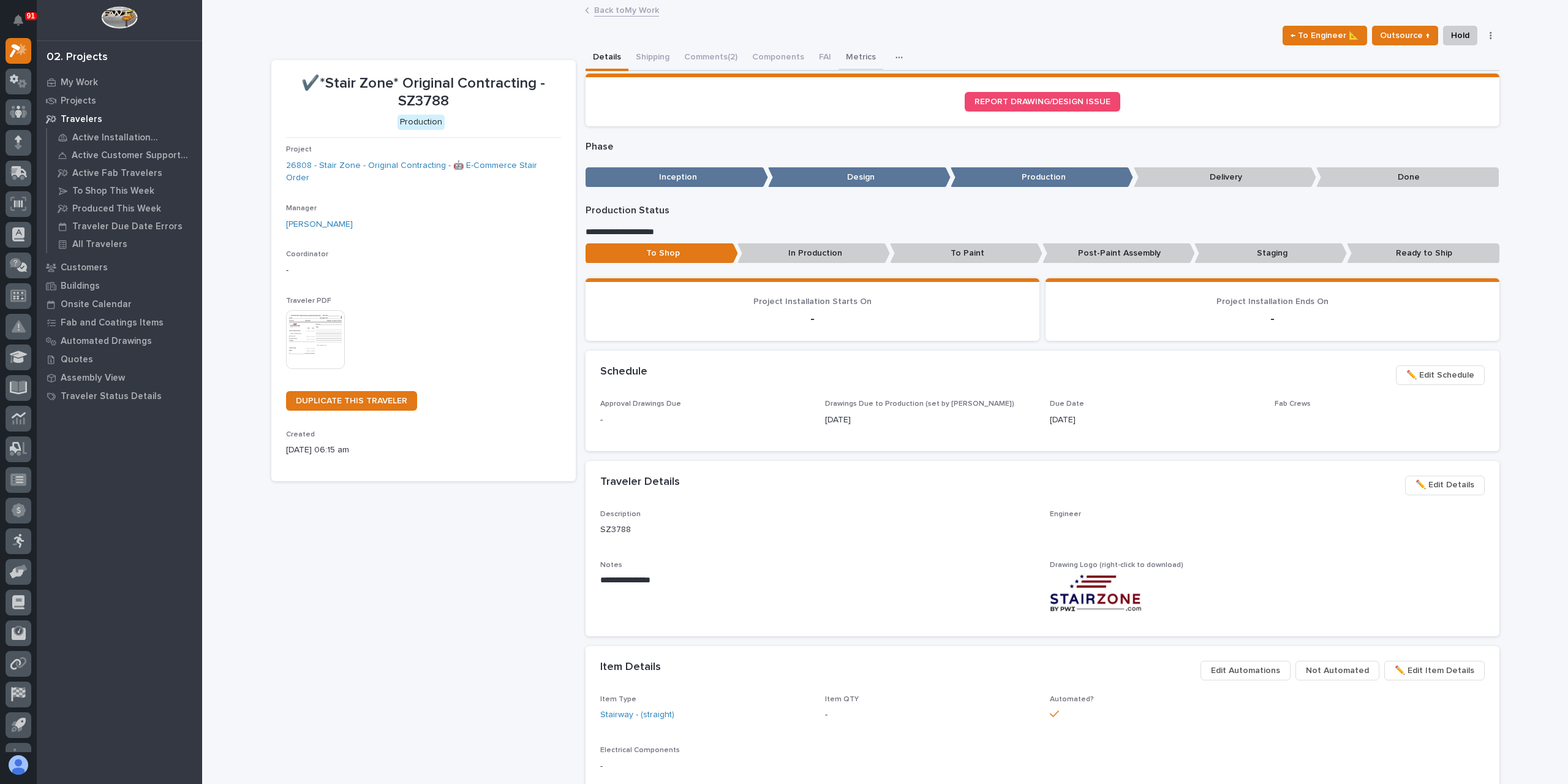
click at [858, 58] on button "Metrics" at bounding box center [861, 58] width 45 height 26
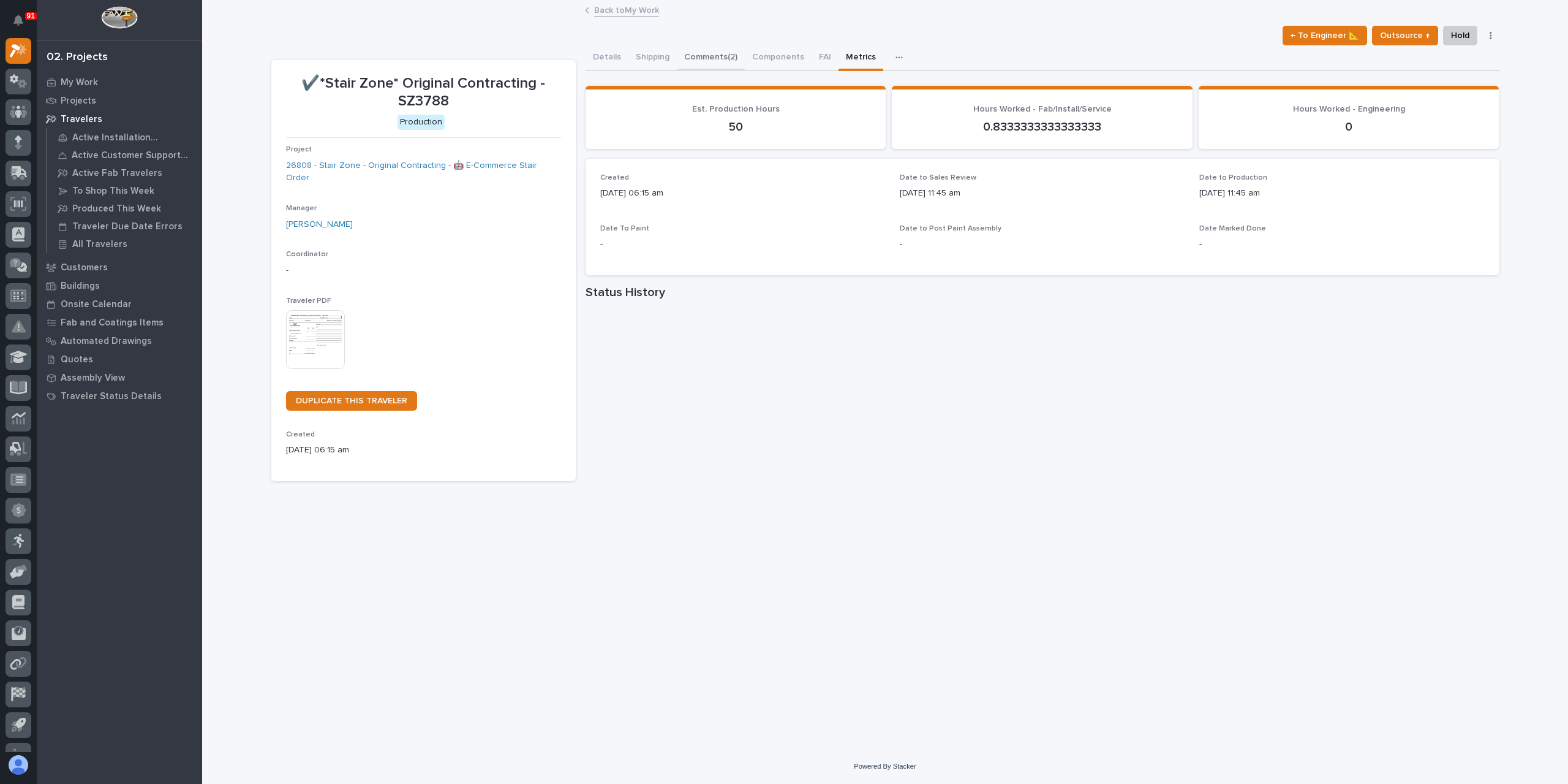
click at [718, 63] on button "Comments (2)" at bounding box center [710, 58] width 68 height 26
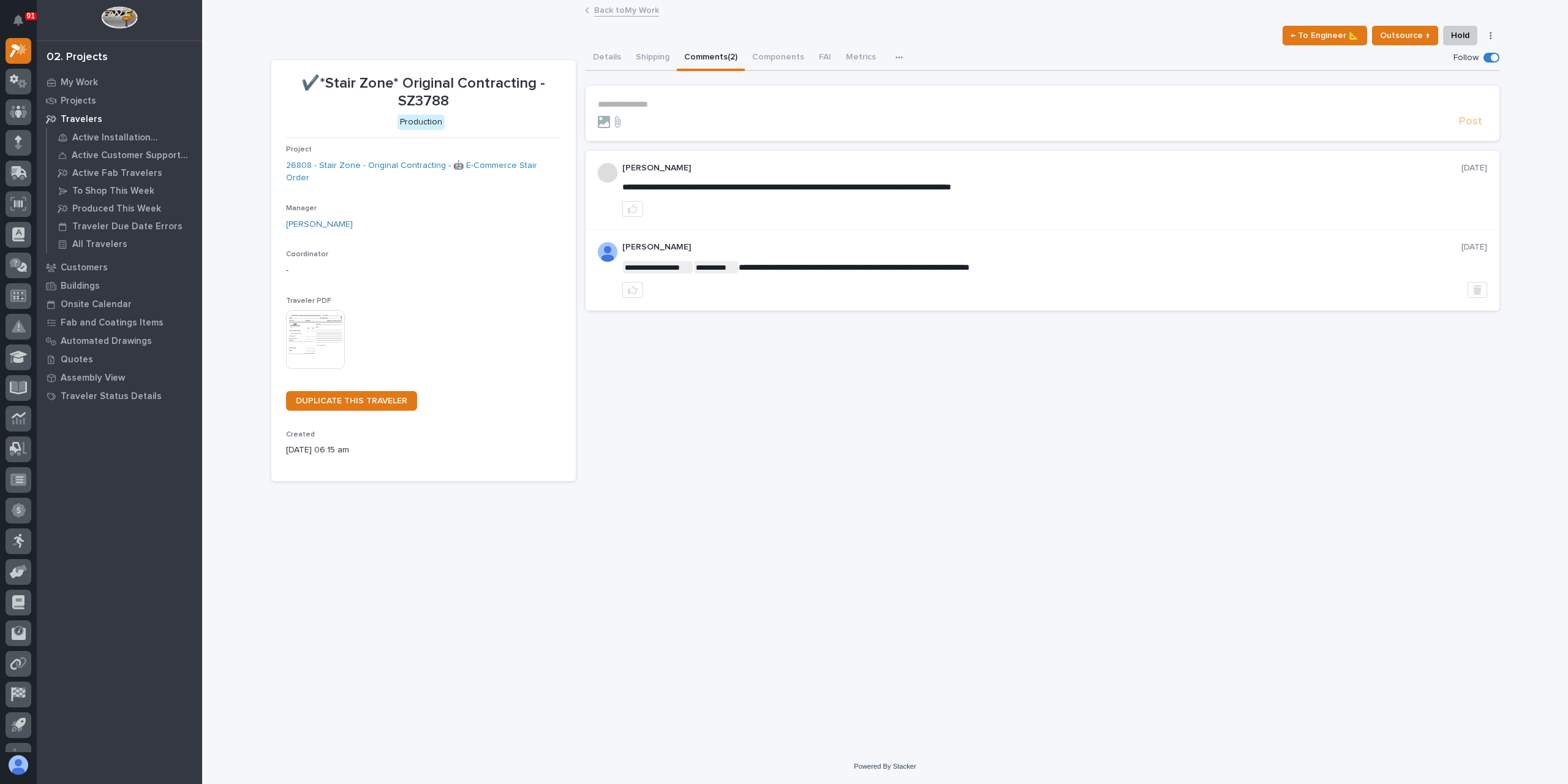
click at [628, 11] on link "Back to My Work" at bounding box center [626, 10] width 65 height 14
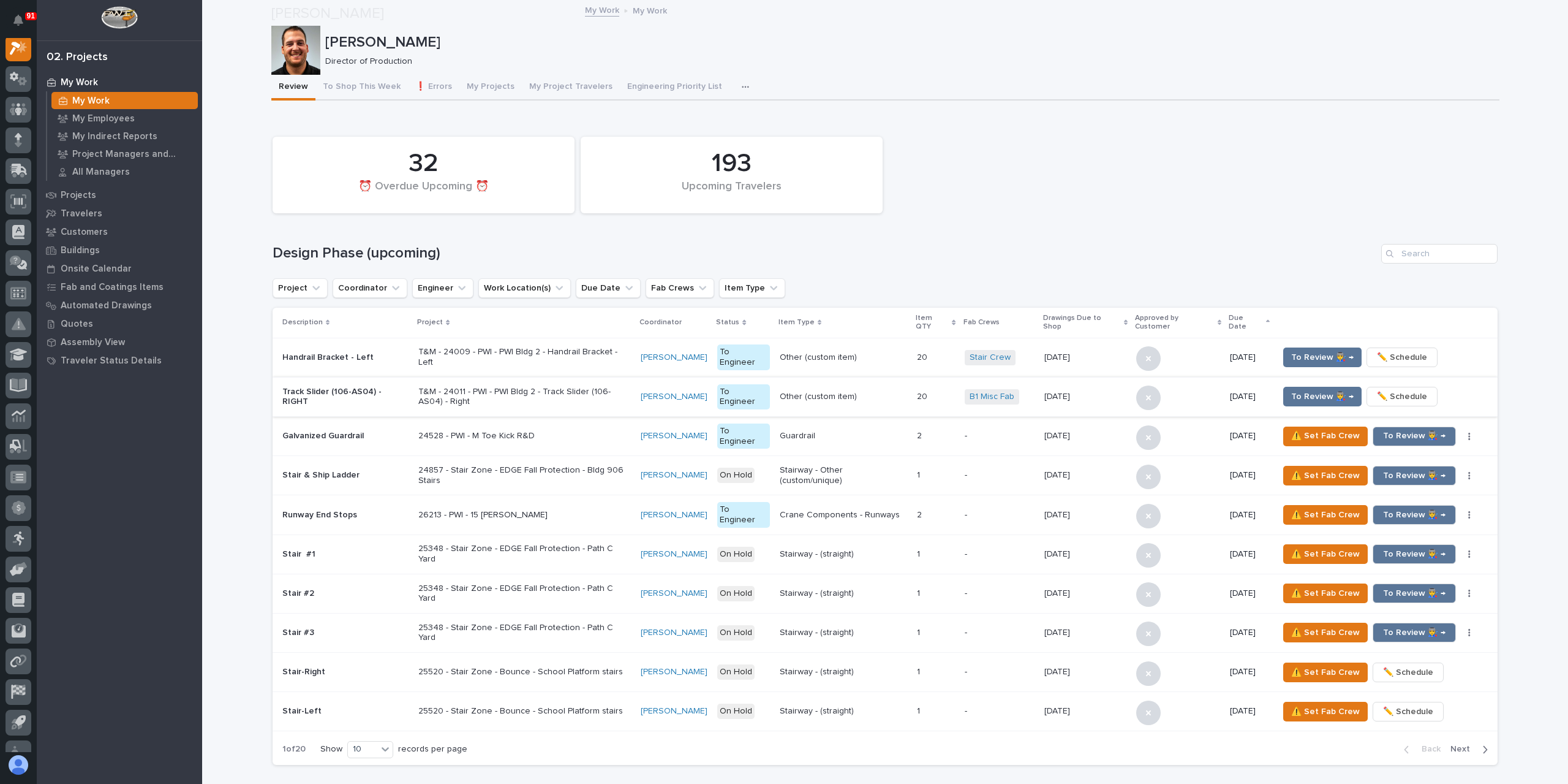
scroll to position [1900, 0]
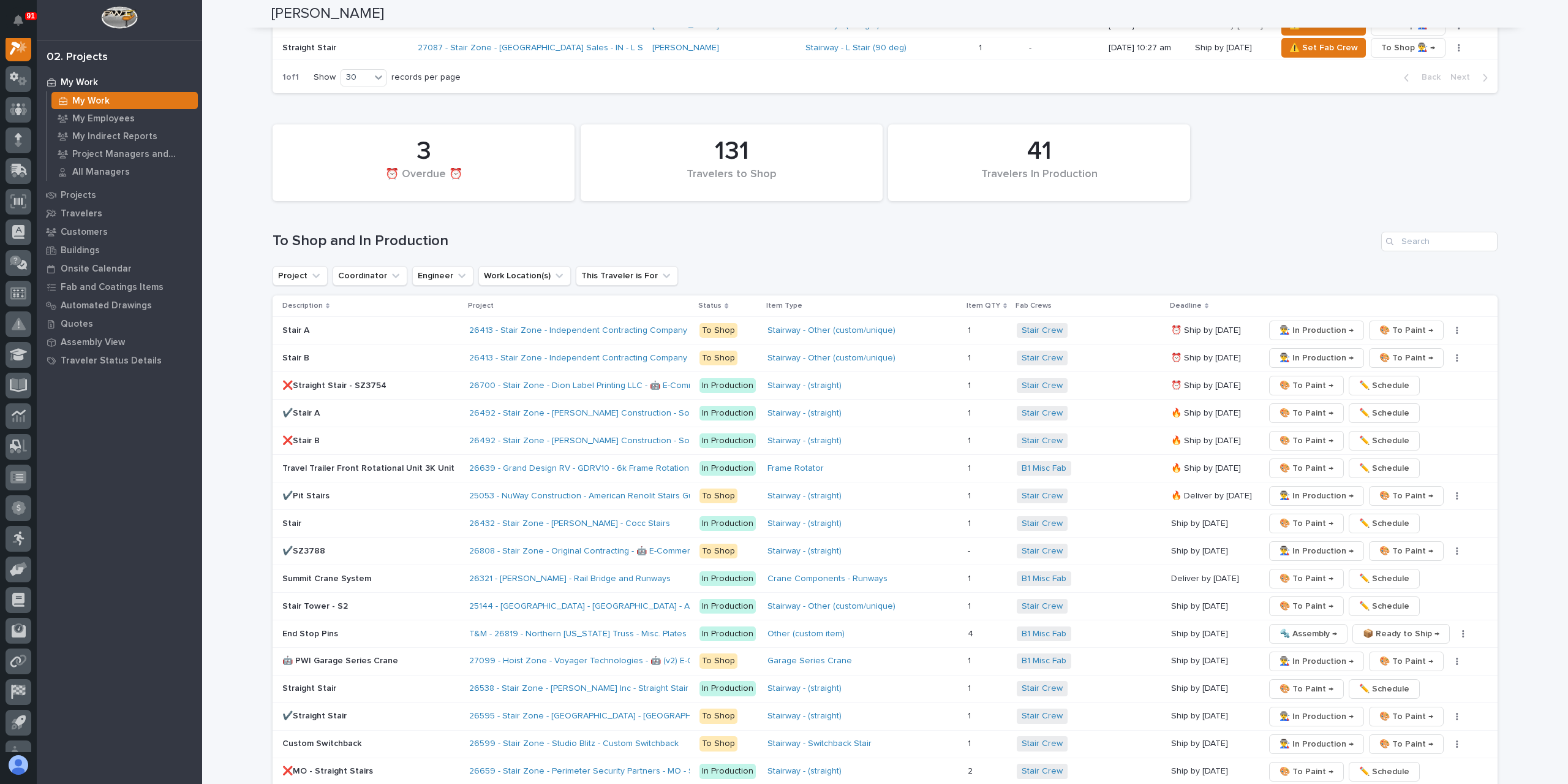
click at [327, 711] on p "✔️Straight Stair" at bounding box center [371, 716] width 177 height 10
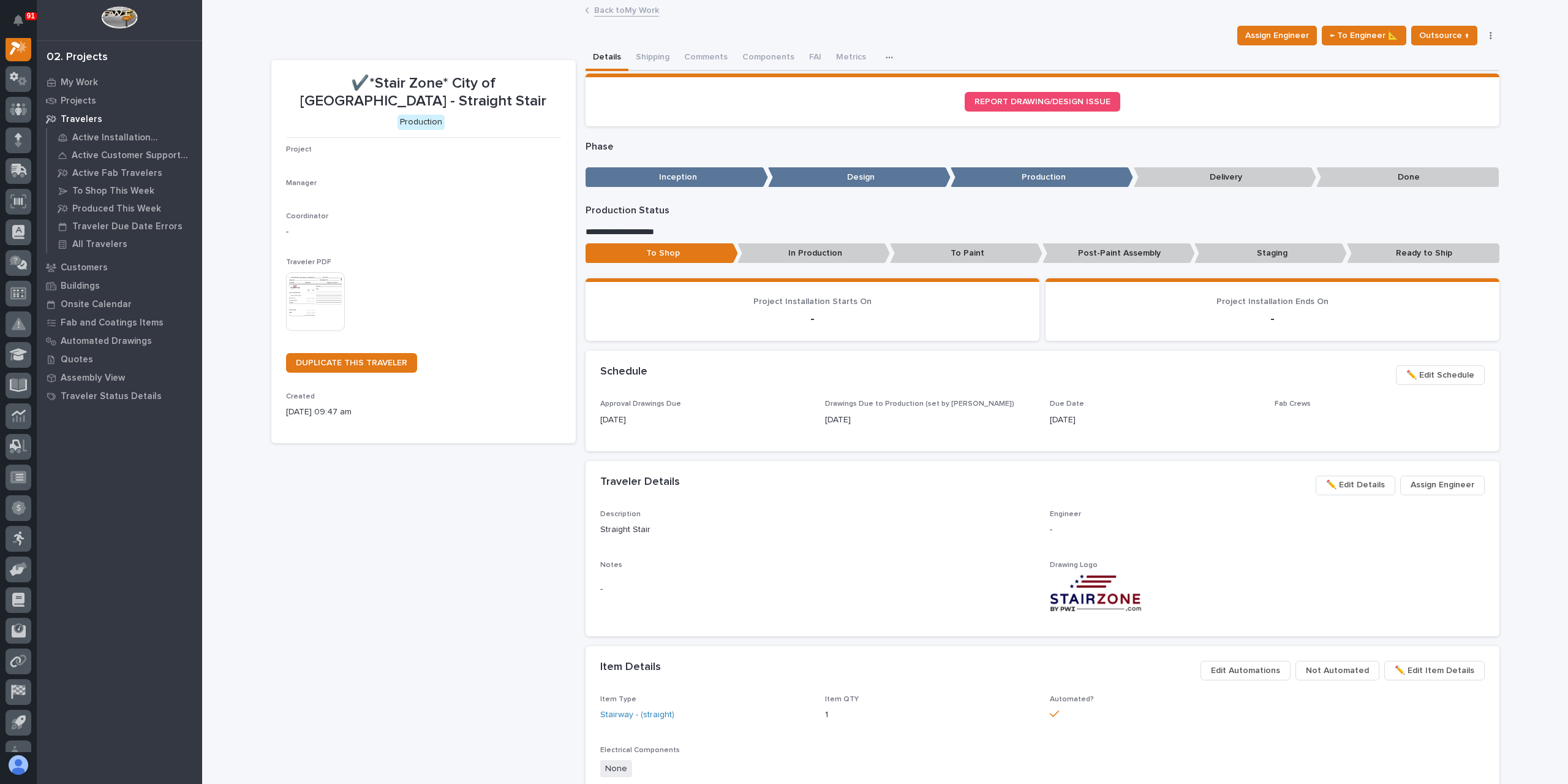
scroll to position [31, 0]
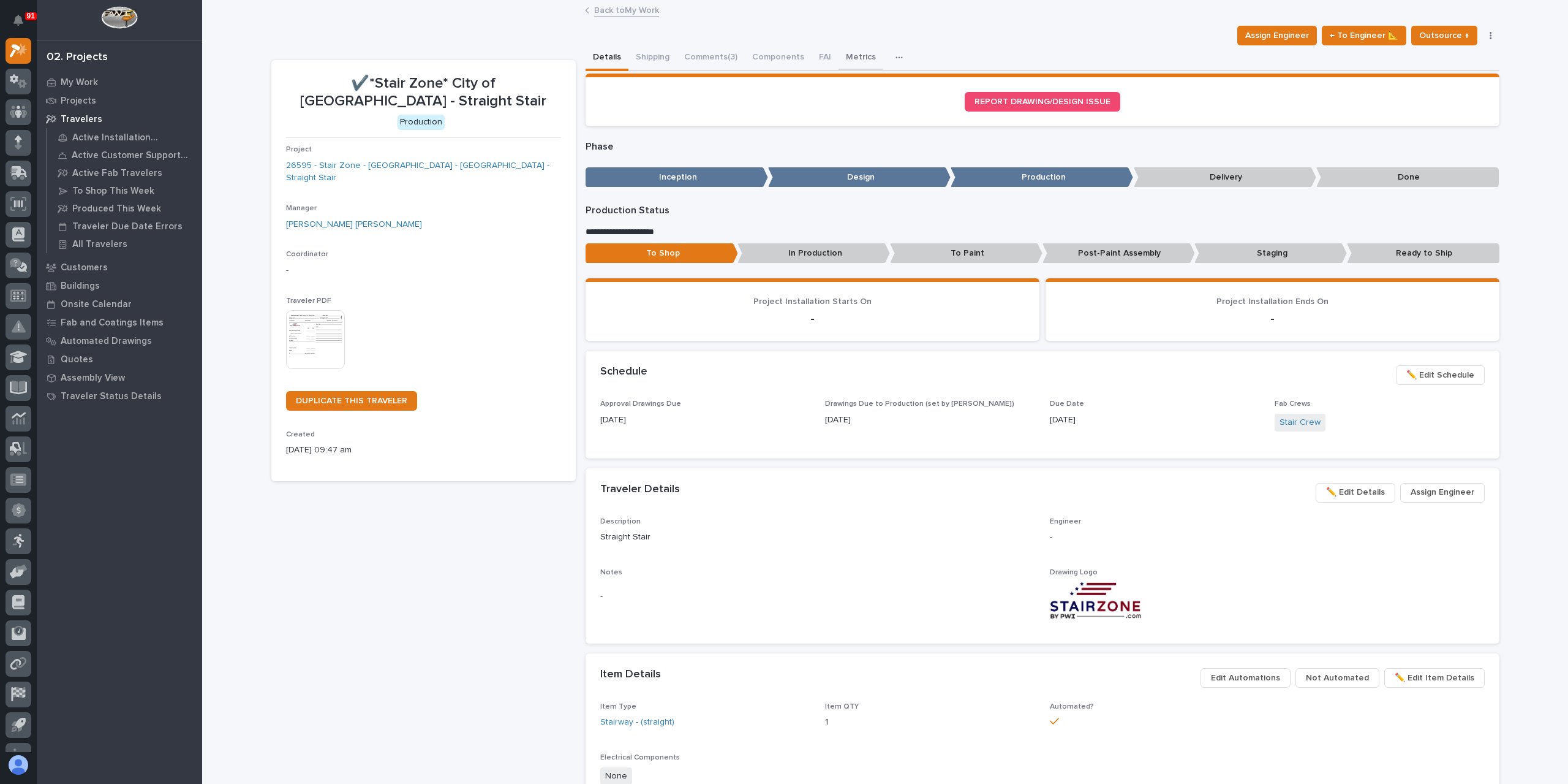
click at [863, 59] on button "Metrics" at bounding box center [861, 58] width 45 height 26
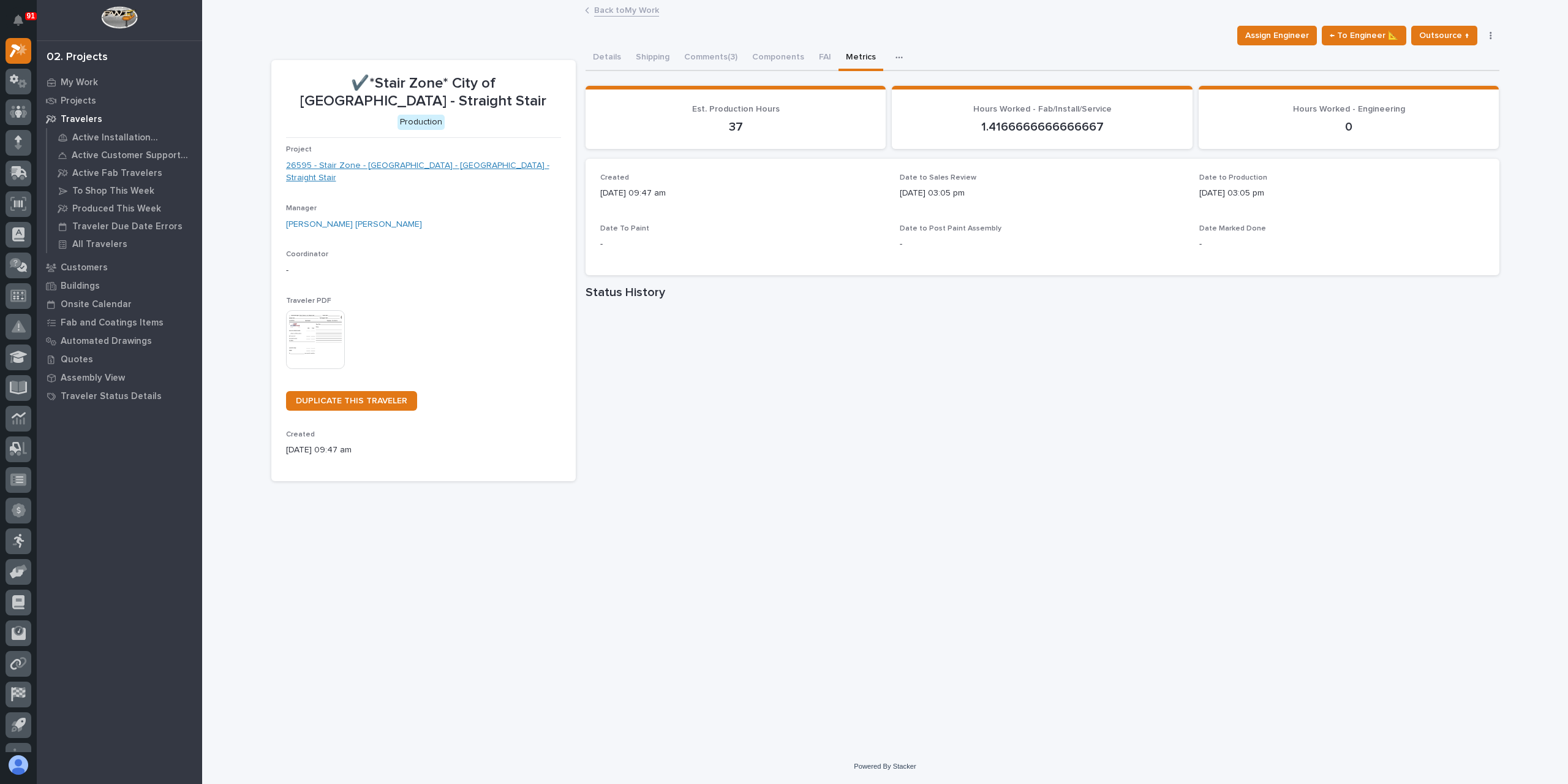
click at [334, 168] on link "26595 - Stair Zone - [GEOGRAPHIC_DATA] - [GEOGRAPHIC_DATA] - Straight Stair" at bounding box center [424, 172] width 275 height 26
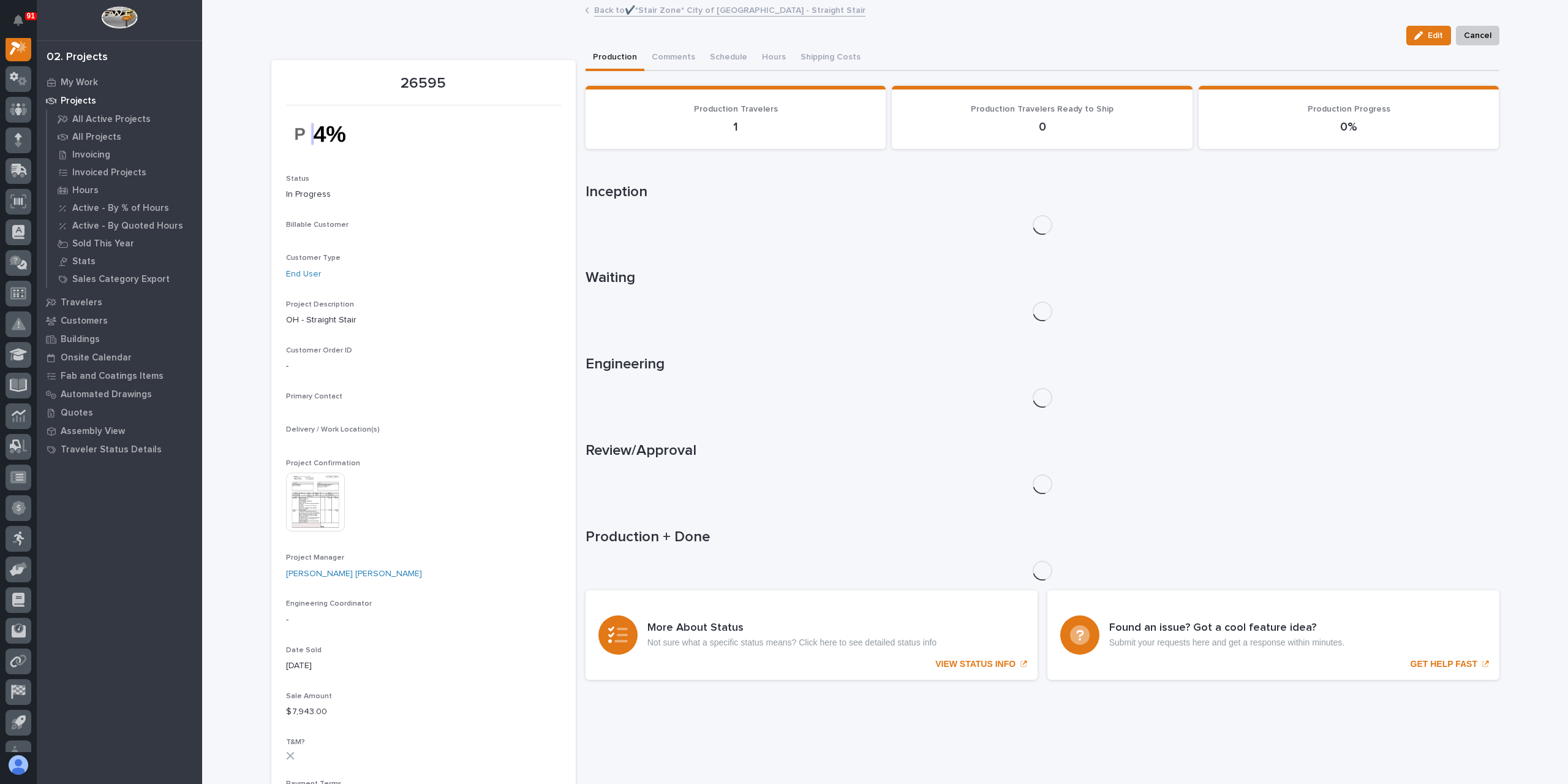
scroll to position [31, 0]
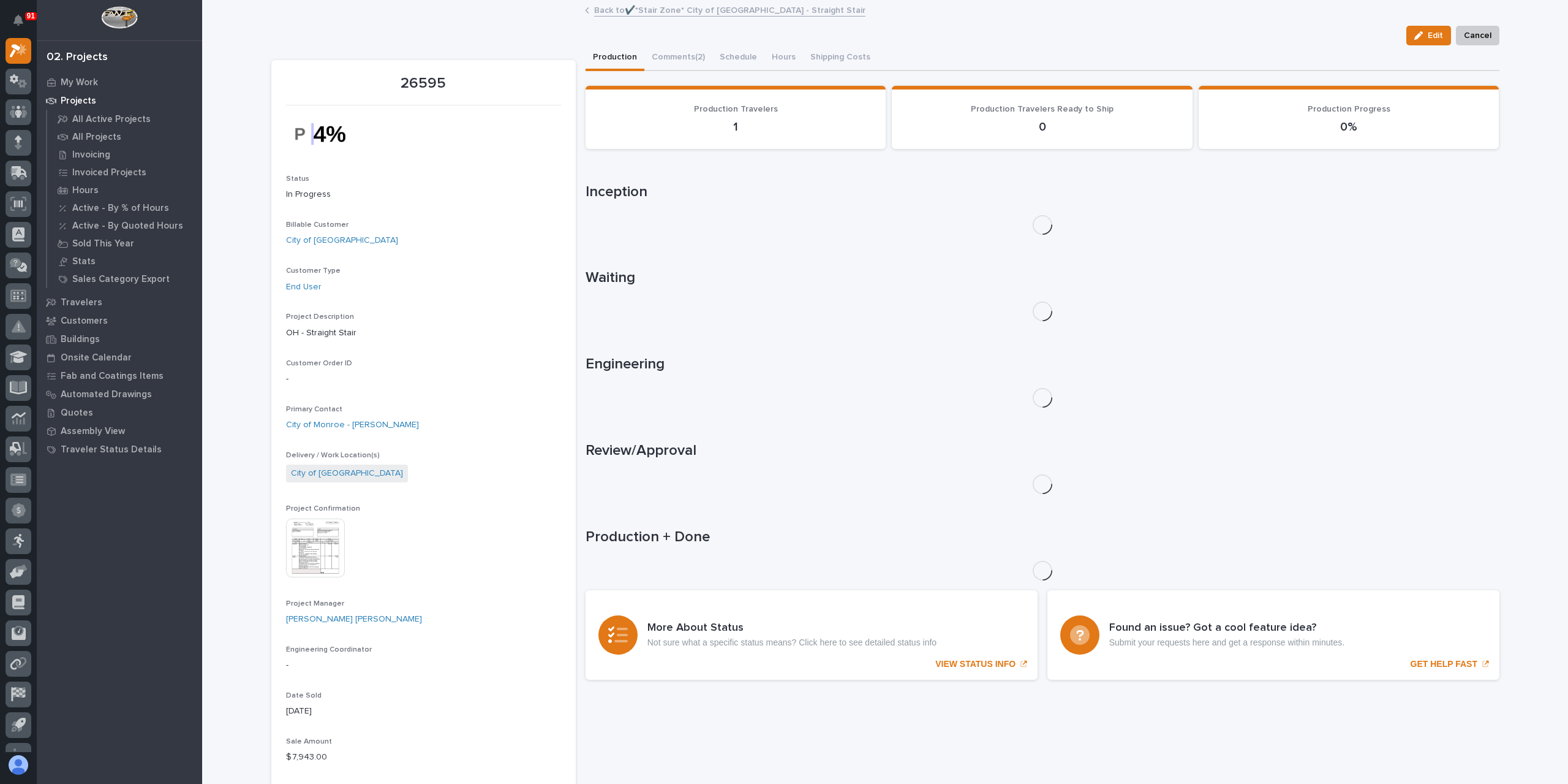
click at [319, 537] on img at bounding box center [315, 547] width 59 height 59
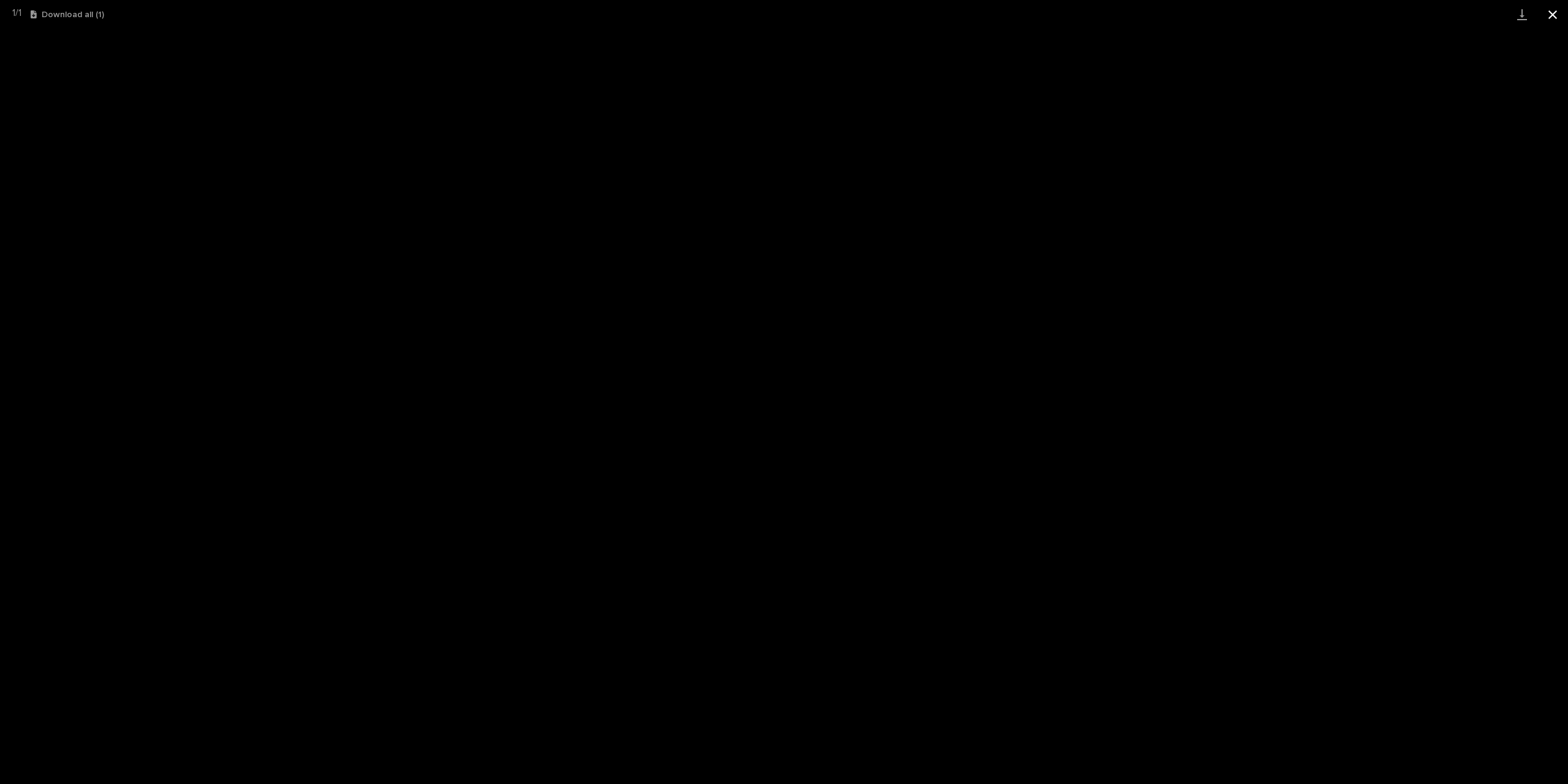
click at [1550, 19] on button "Close gallery" at bounding box center [1553, 14] width 31 height 29
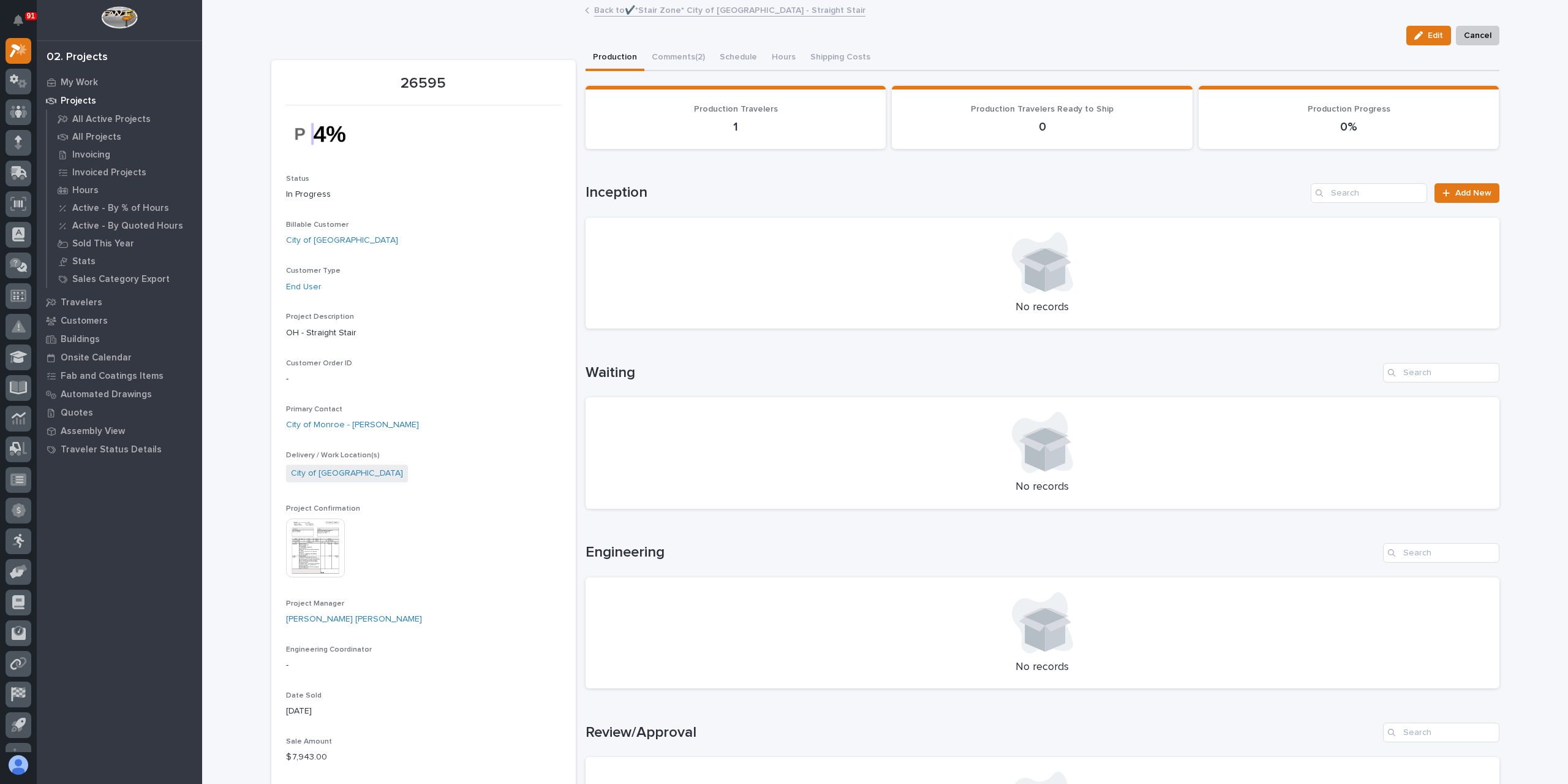
click at [614, 14] on link "Back to ✔️*Stair Zone* City of Monroe - Straight Stair" at bounding box center [729, 10] width 271 height 14
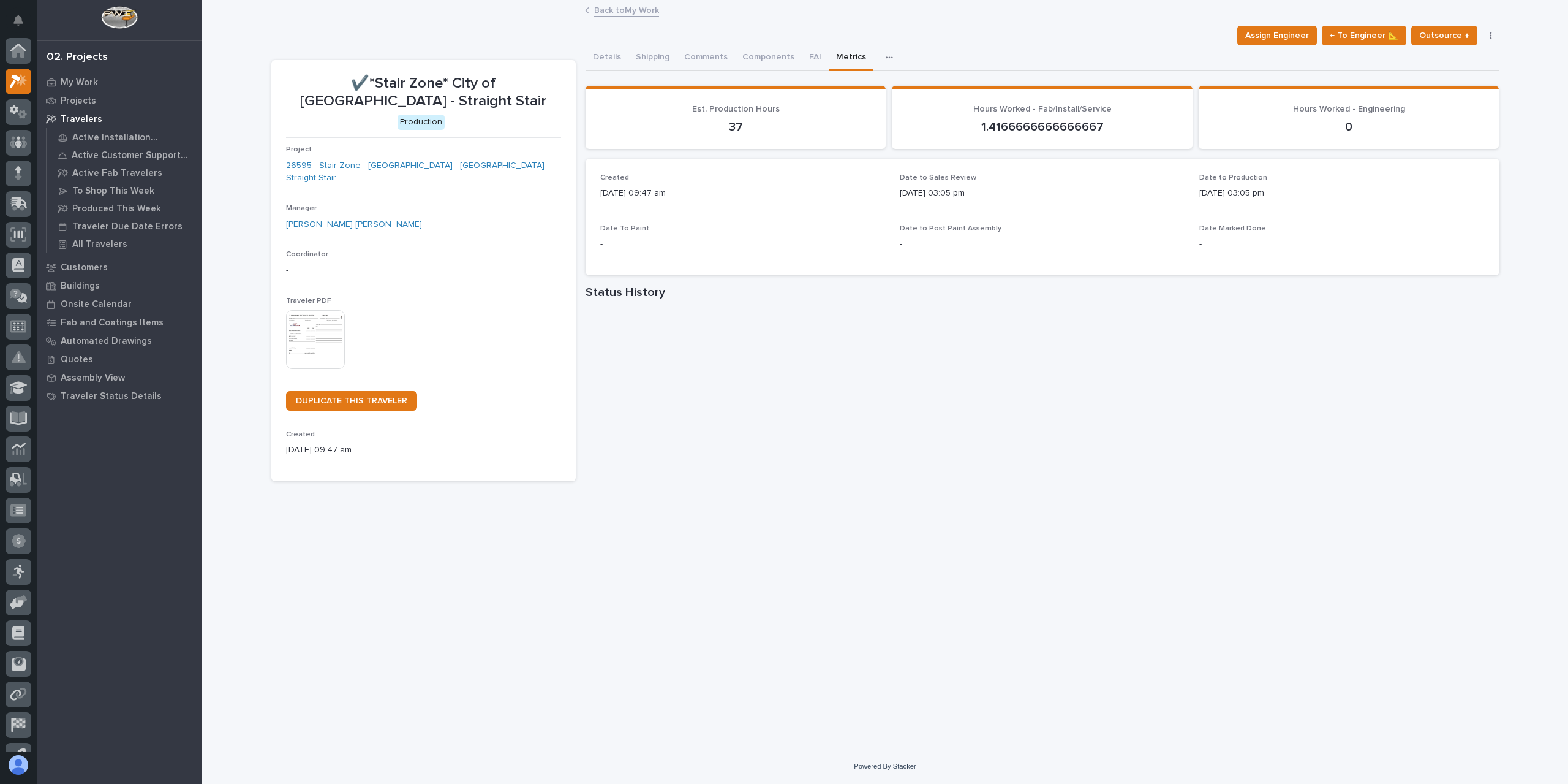
scroll to position [33, 0]
click at [644, 10] on link "Back to My Work" at bounding box center [626, 10] width 65 height 14
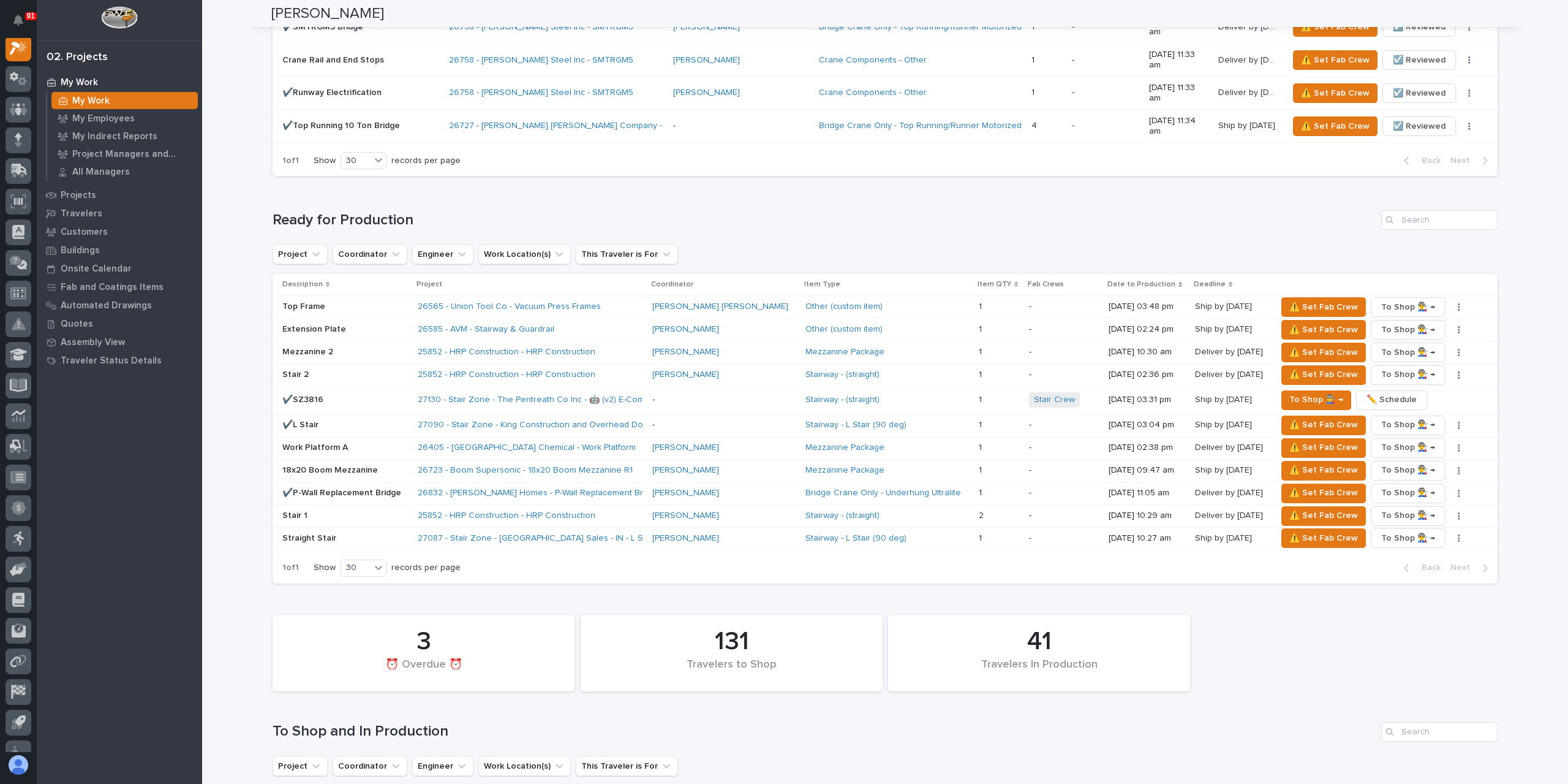
scroll to position [1961, 0]
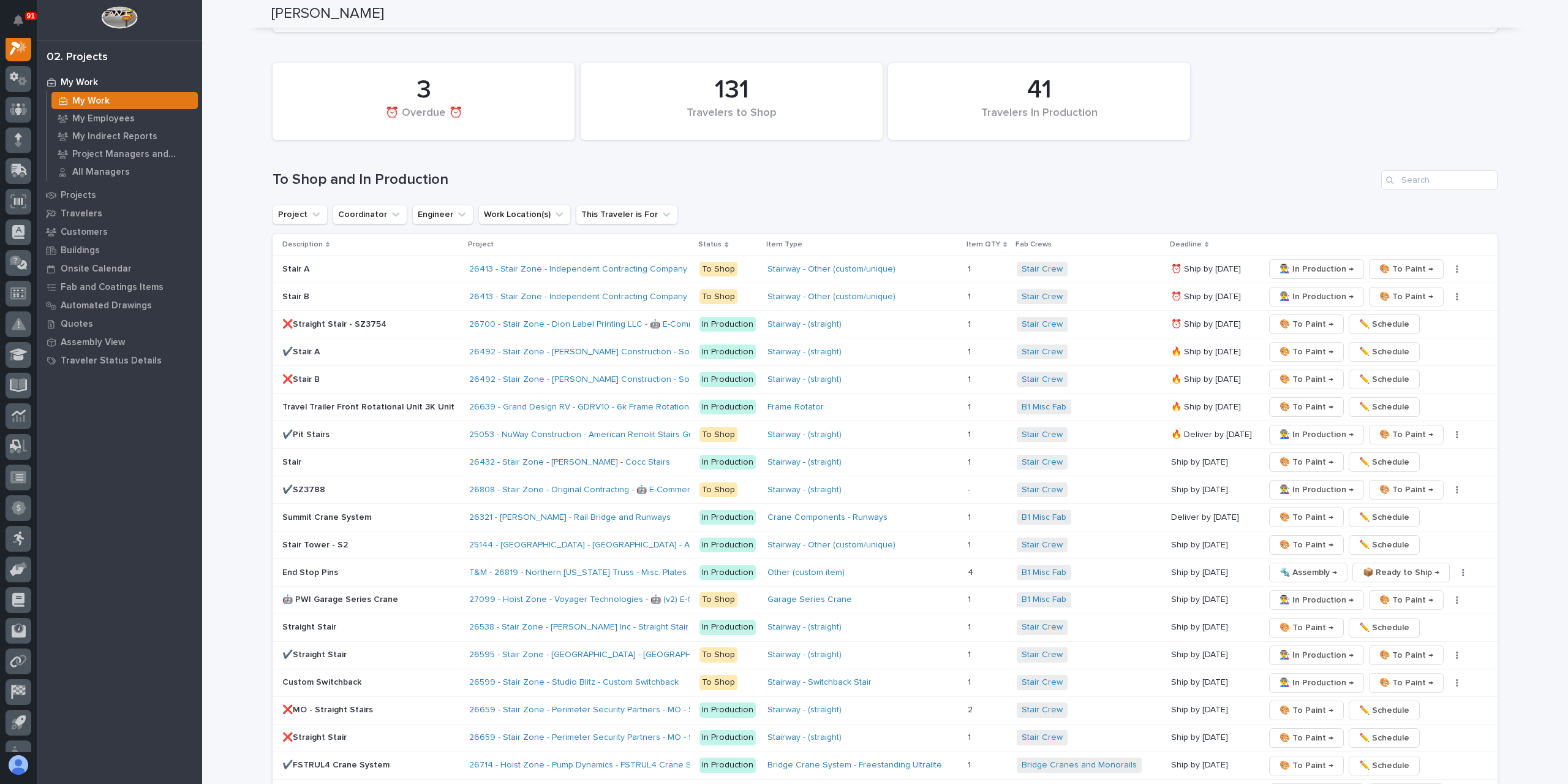
click at [305, 650] on p "✔️Straight Stair" at bounding box center [371, 654] width 177 height 10
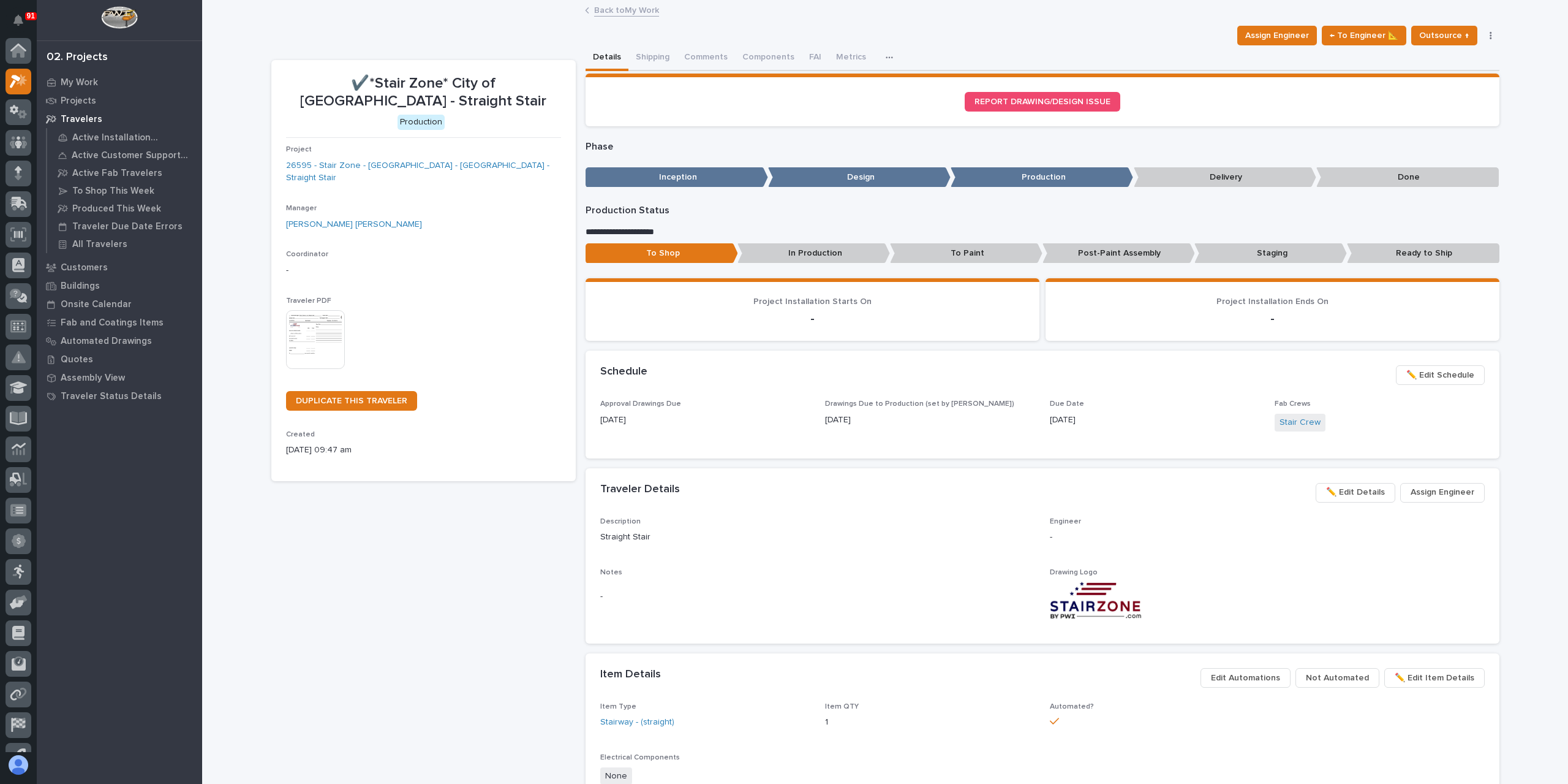
scroll to position [31, 0]
click at [724, 67] on button "Comments (3)" at bounding box center [710, 58] width 68 height 26
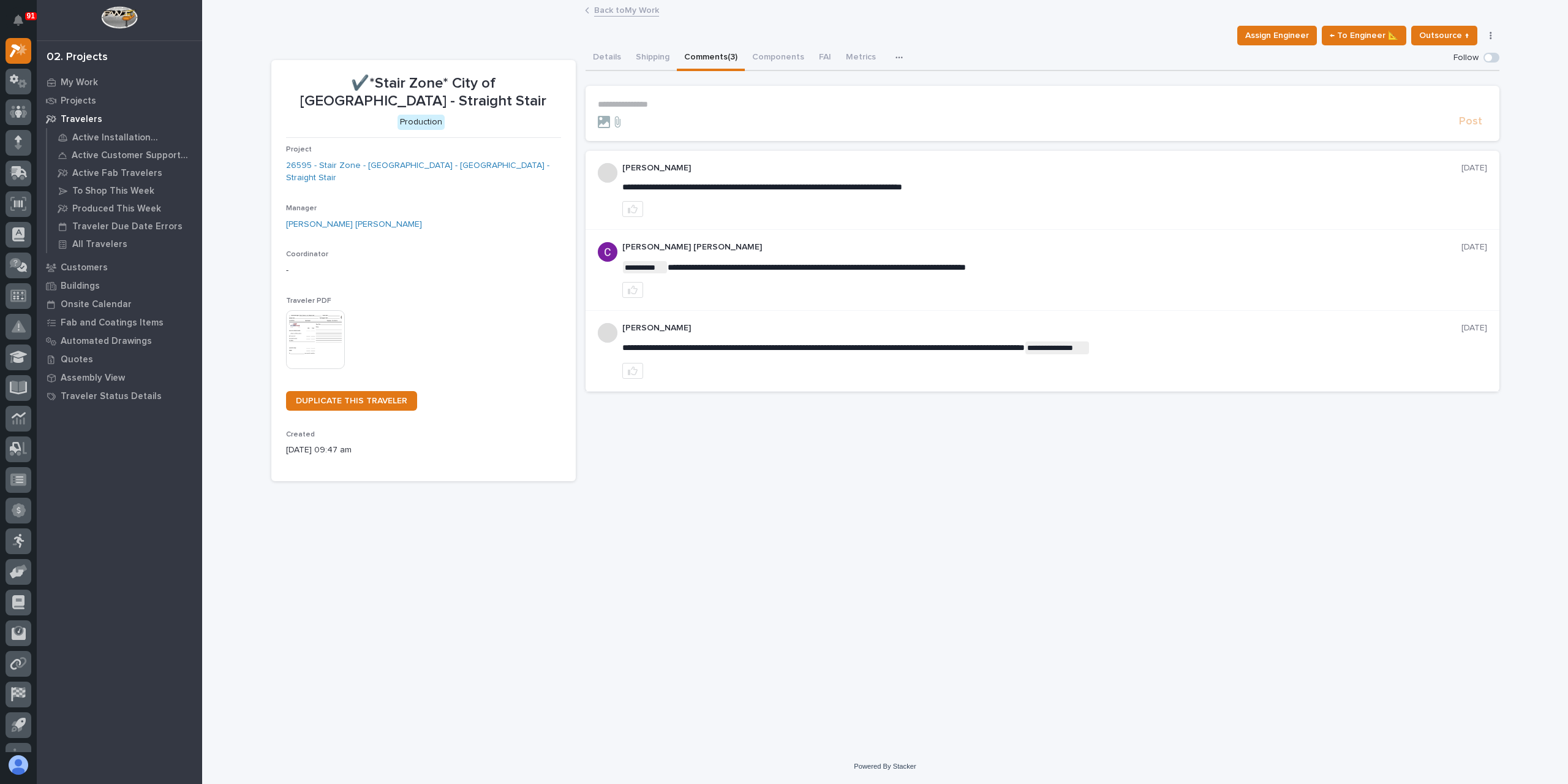
click at [612, 14] on link "Back to My Work" at bounding box center [626, 10] width 65 height 14
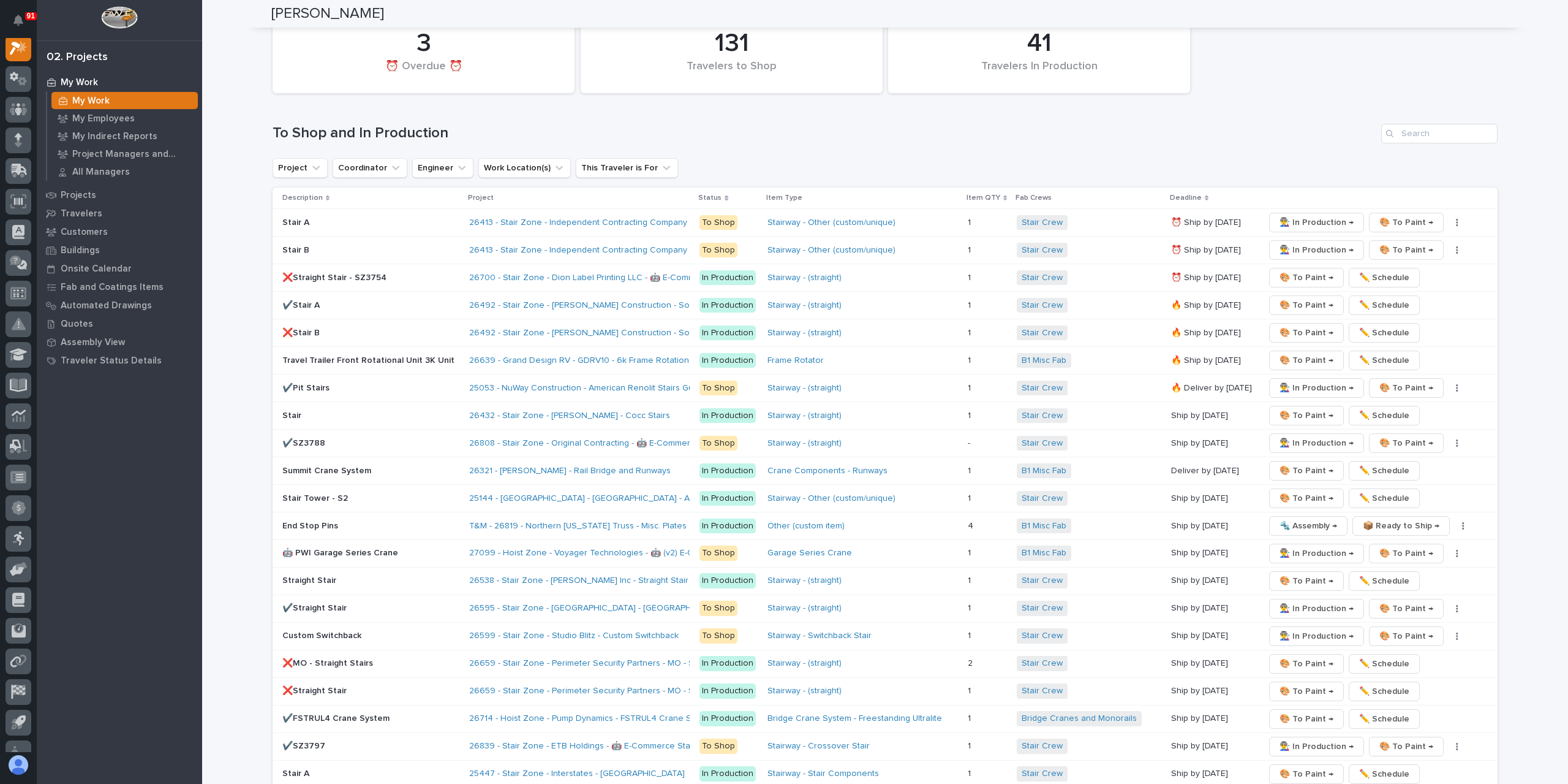
scroll to position [2206, 0]
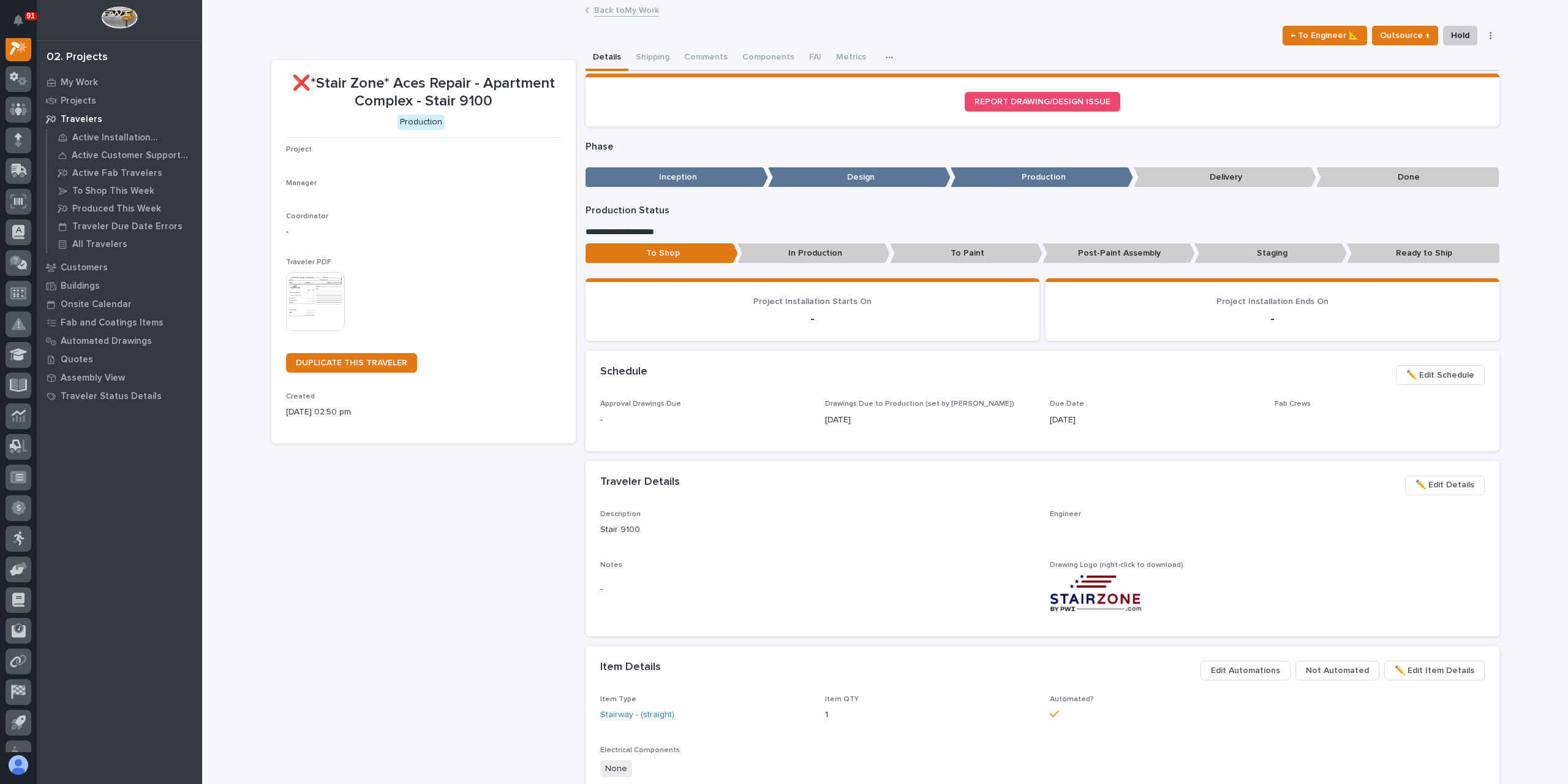
scroll to position [31, 0]
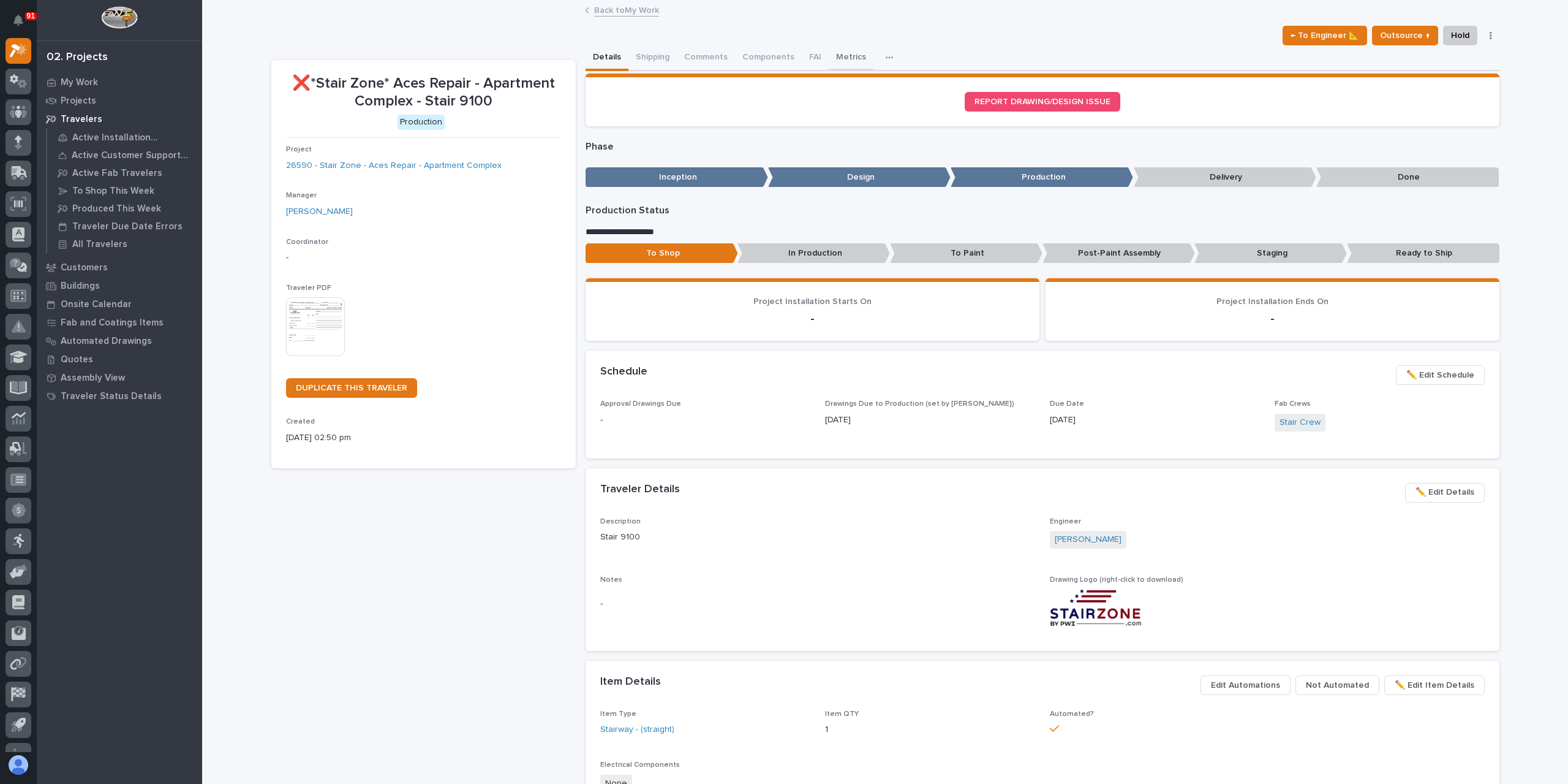
click at [843, 55] on button "Metrics" at bounding box center [851, 58] width 45 height 26
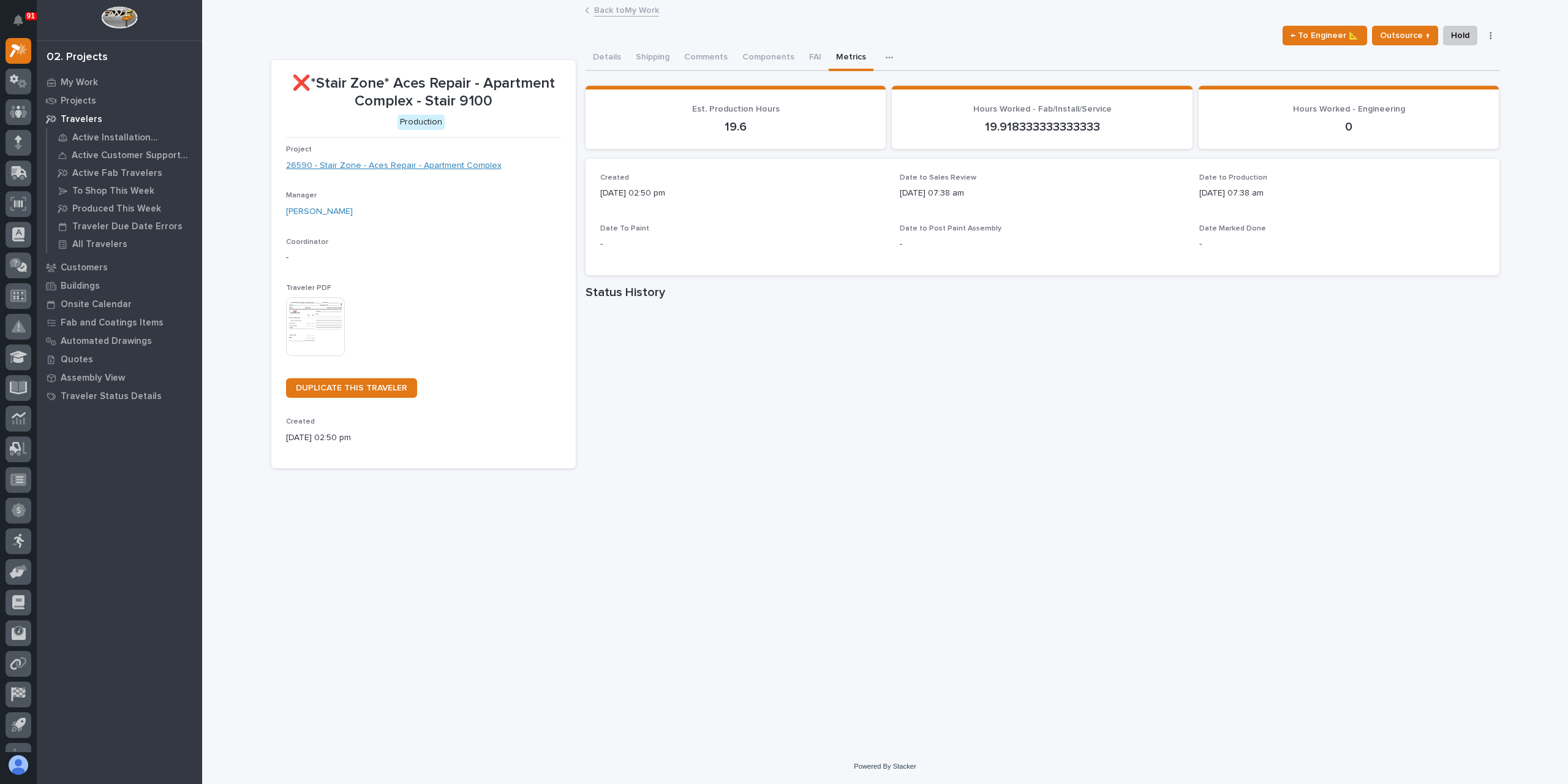
click at [432, 160] on link "26590 - Stair Zone - Aces Repair - Apartment Complex" at bounding box center [394, 166] width 216 height 13
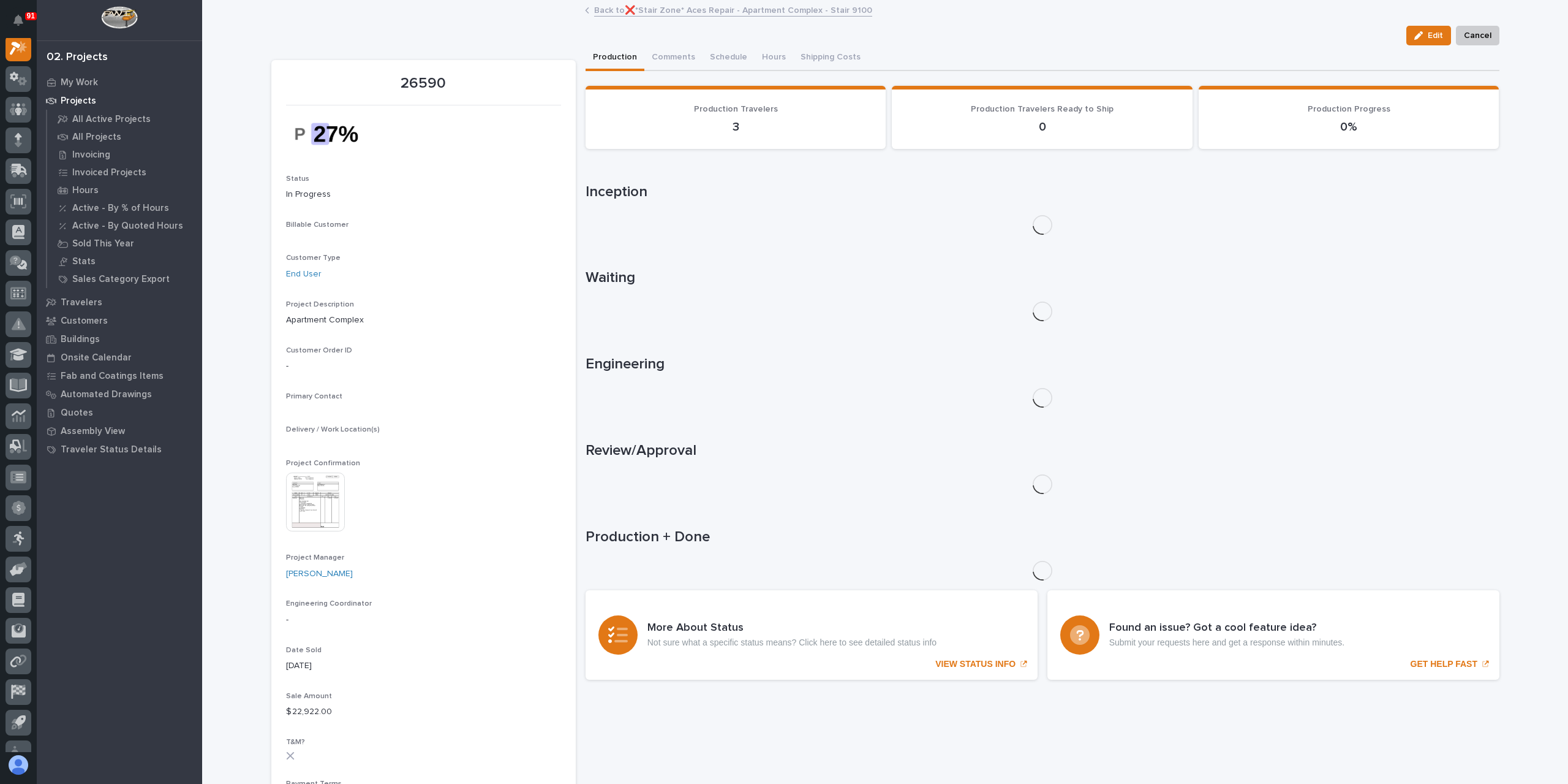
scroll to position [31, 0]
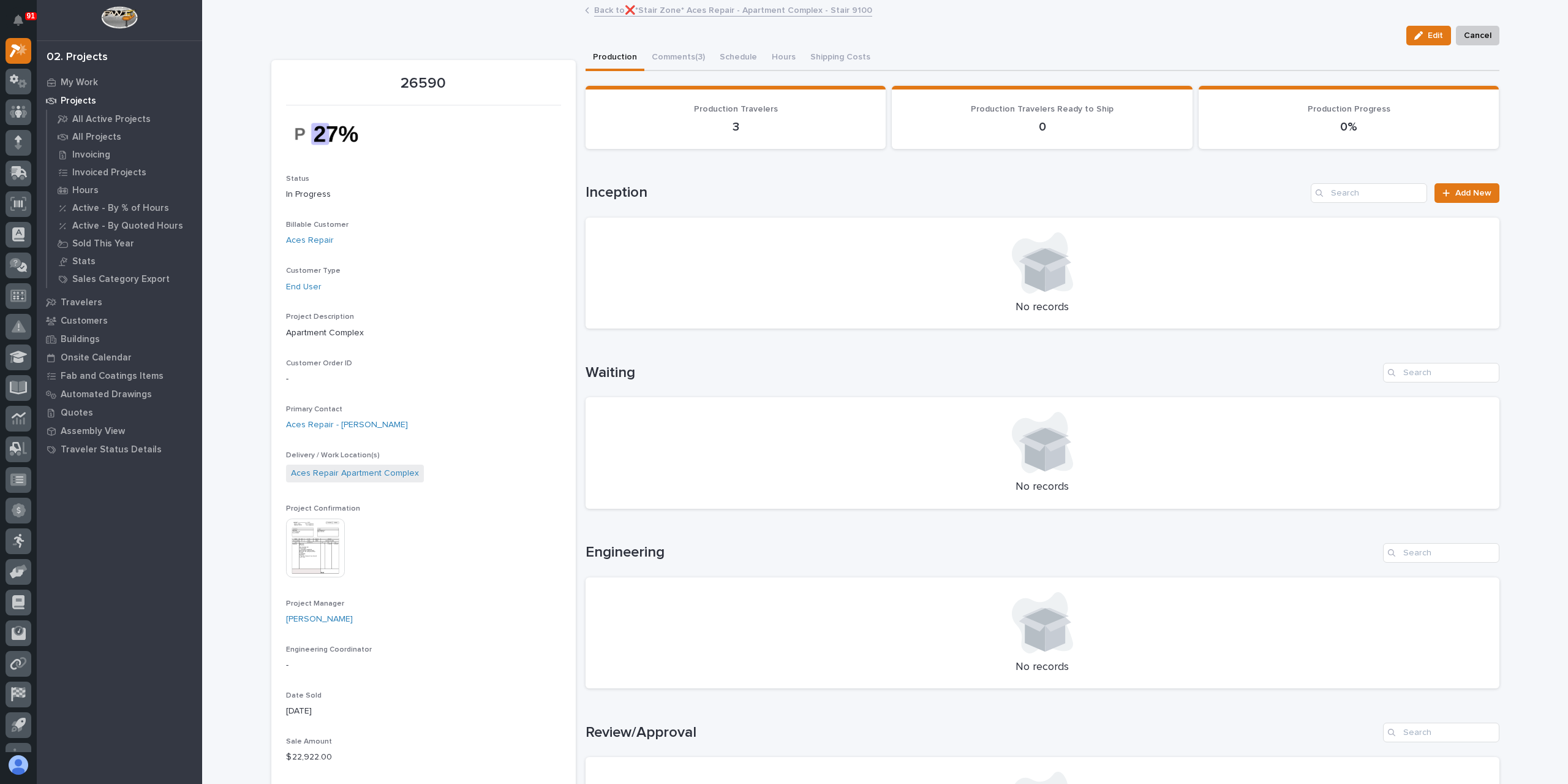
click at [319, 532] on img at bounding box center [315, 547] width 59 height 59
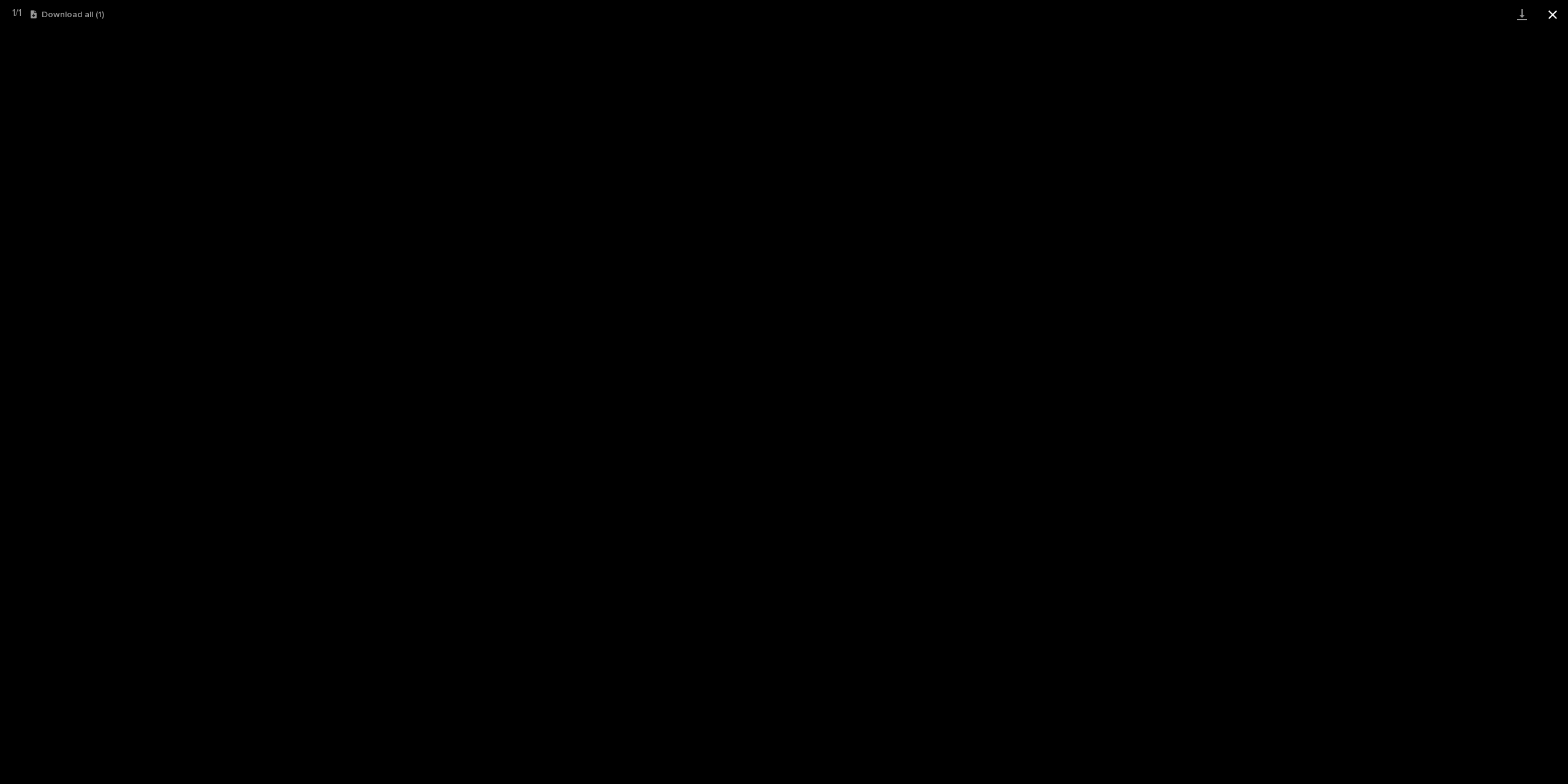
click at [1554, 10] on button "Close gallery" at bounding box center [1553, 14] width 31 height 29
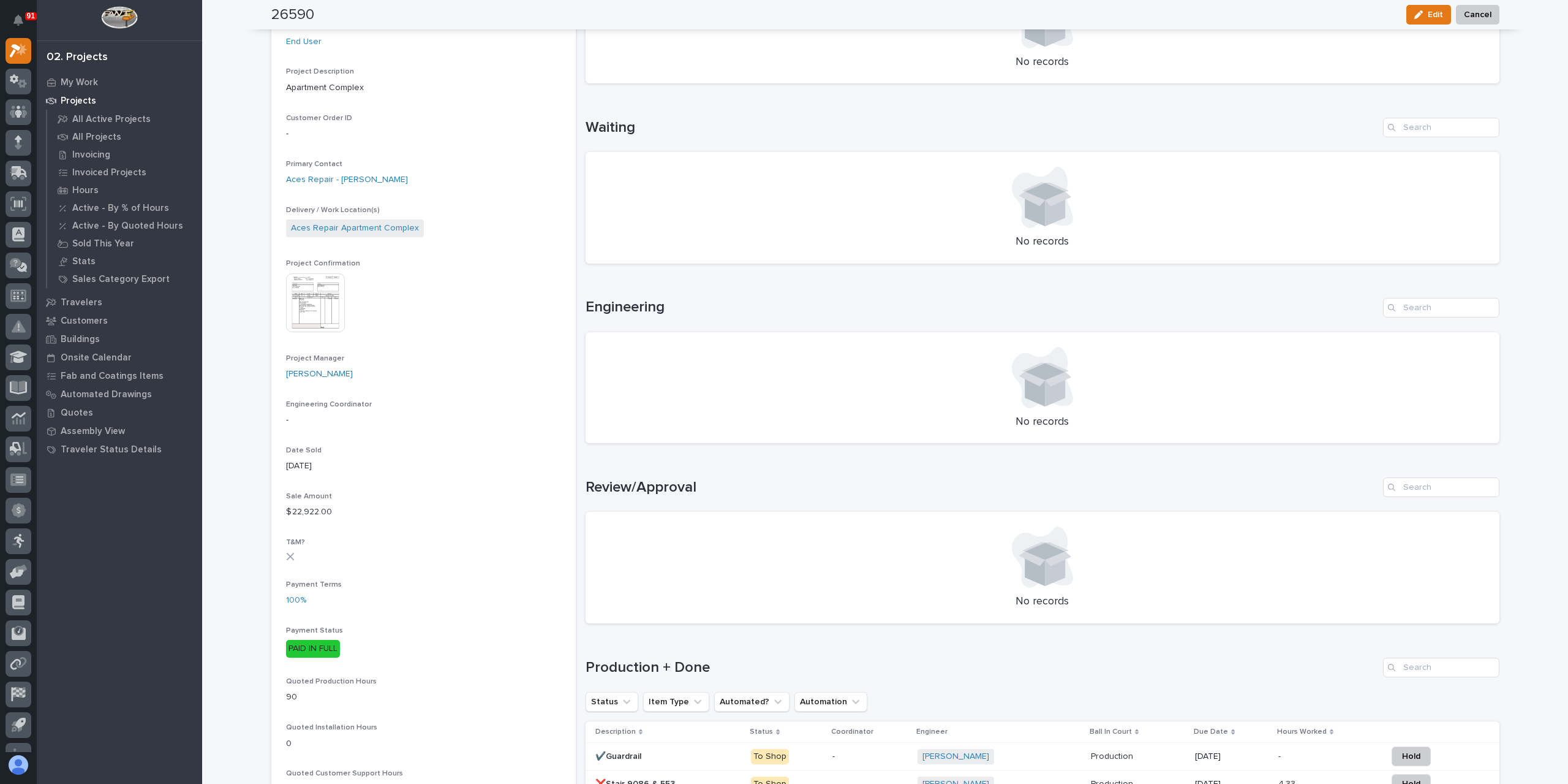
scroll to position [0, 0]
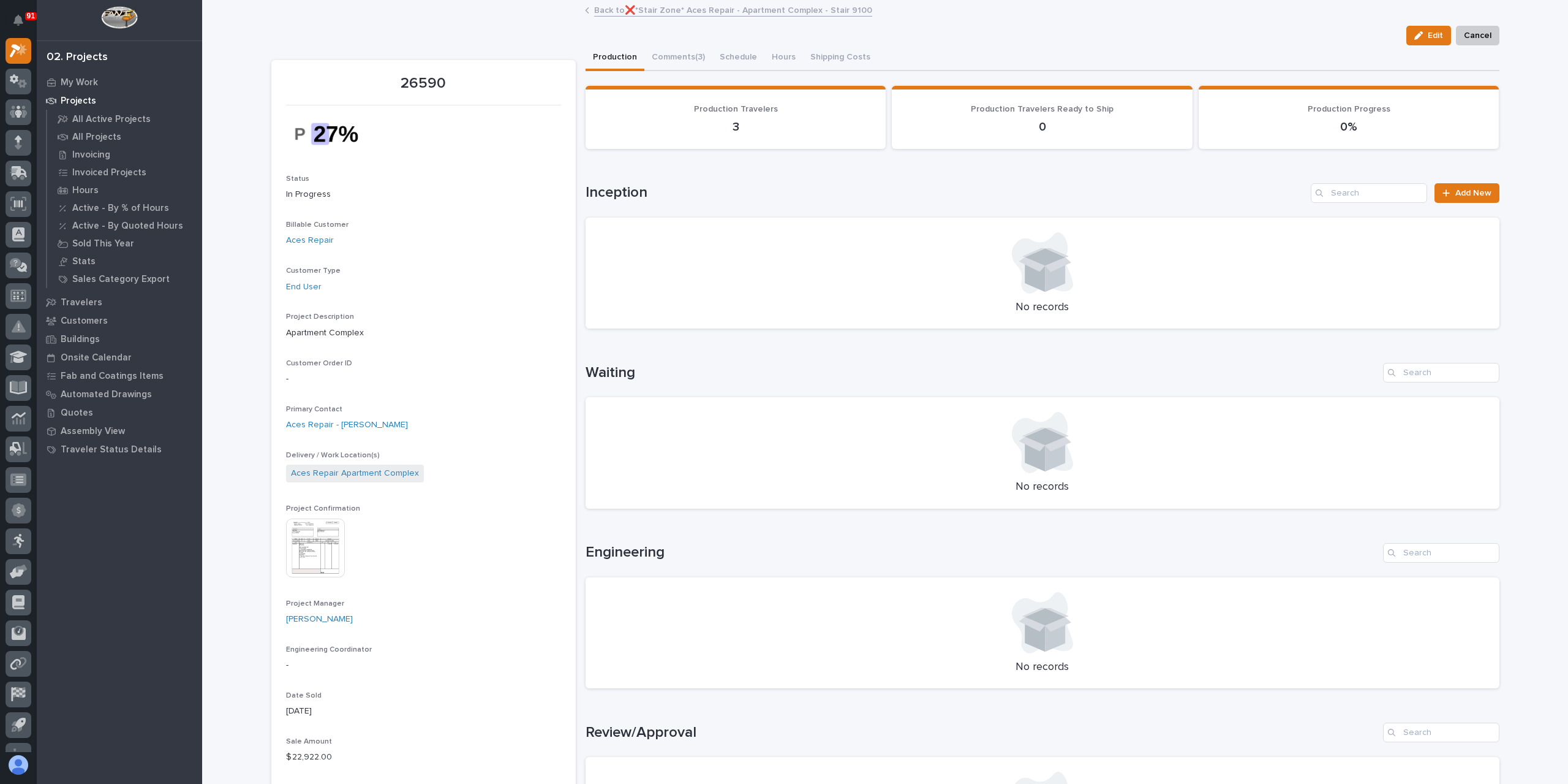
click at [718, 15] on link "Back to ❌*Stair Zone* Aces Repair - Apartment Complex - Stair 9100" at bounding box center [733, 10] width 278 height 14
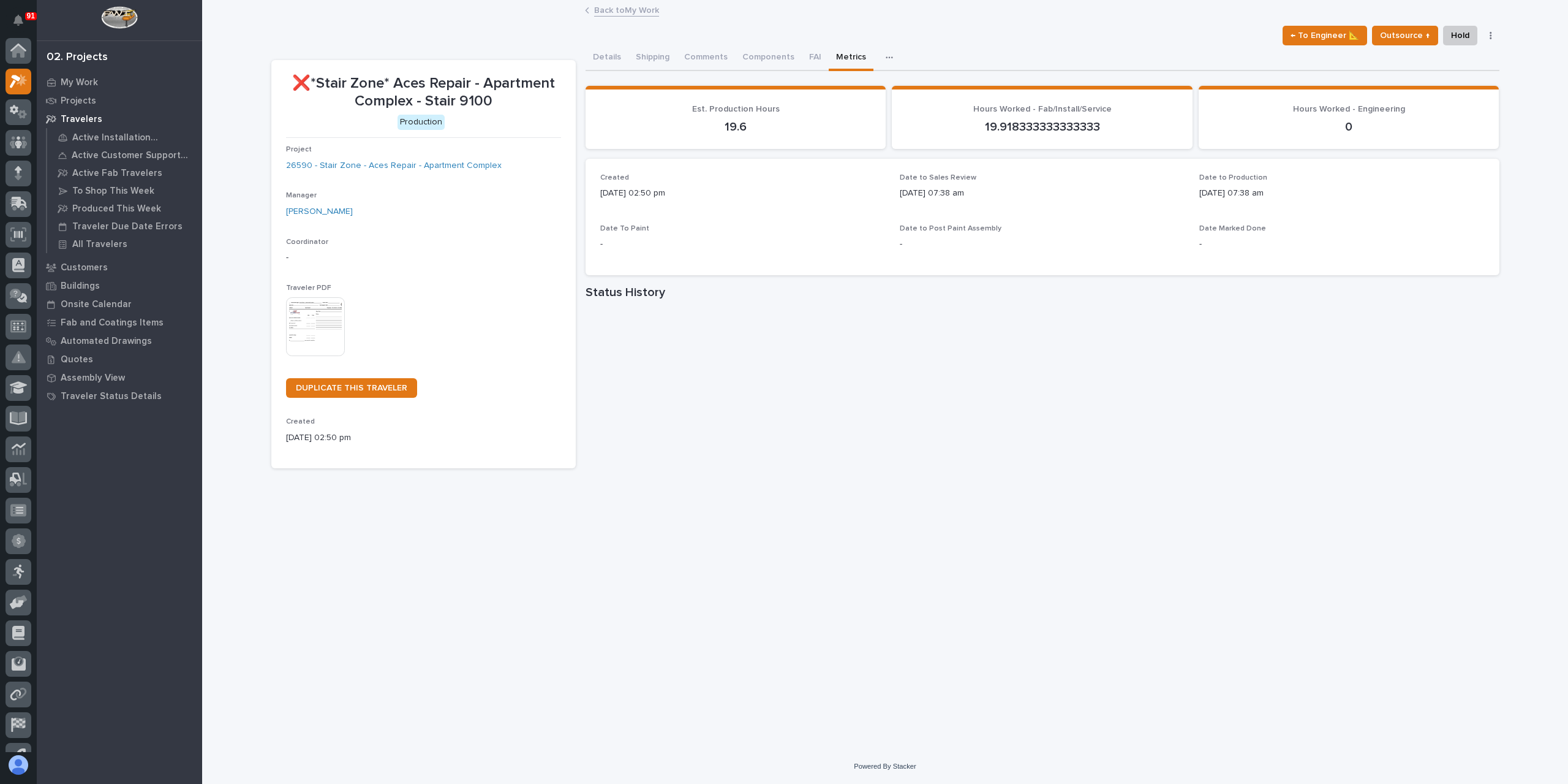
scroll to position [33, 0]
click at [626, 11] on link "Back to My Work" at bounding box center [626, 10] width 65 height 14
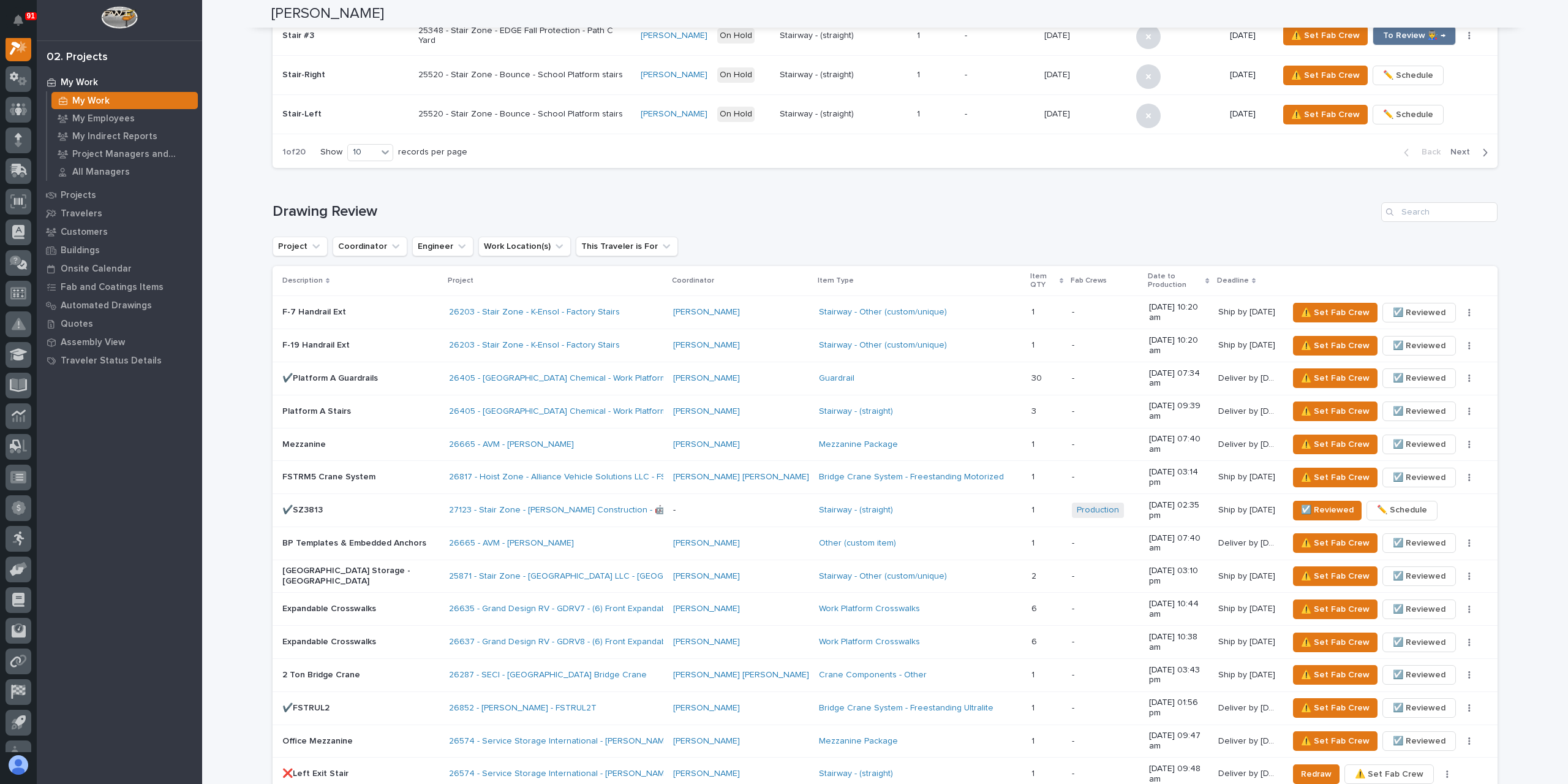
scroll to position [1593, 0]
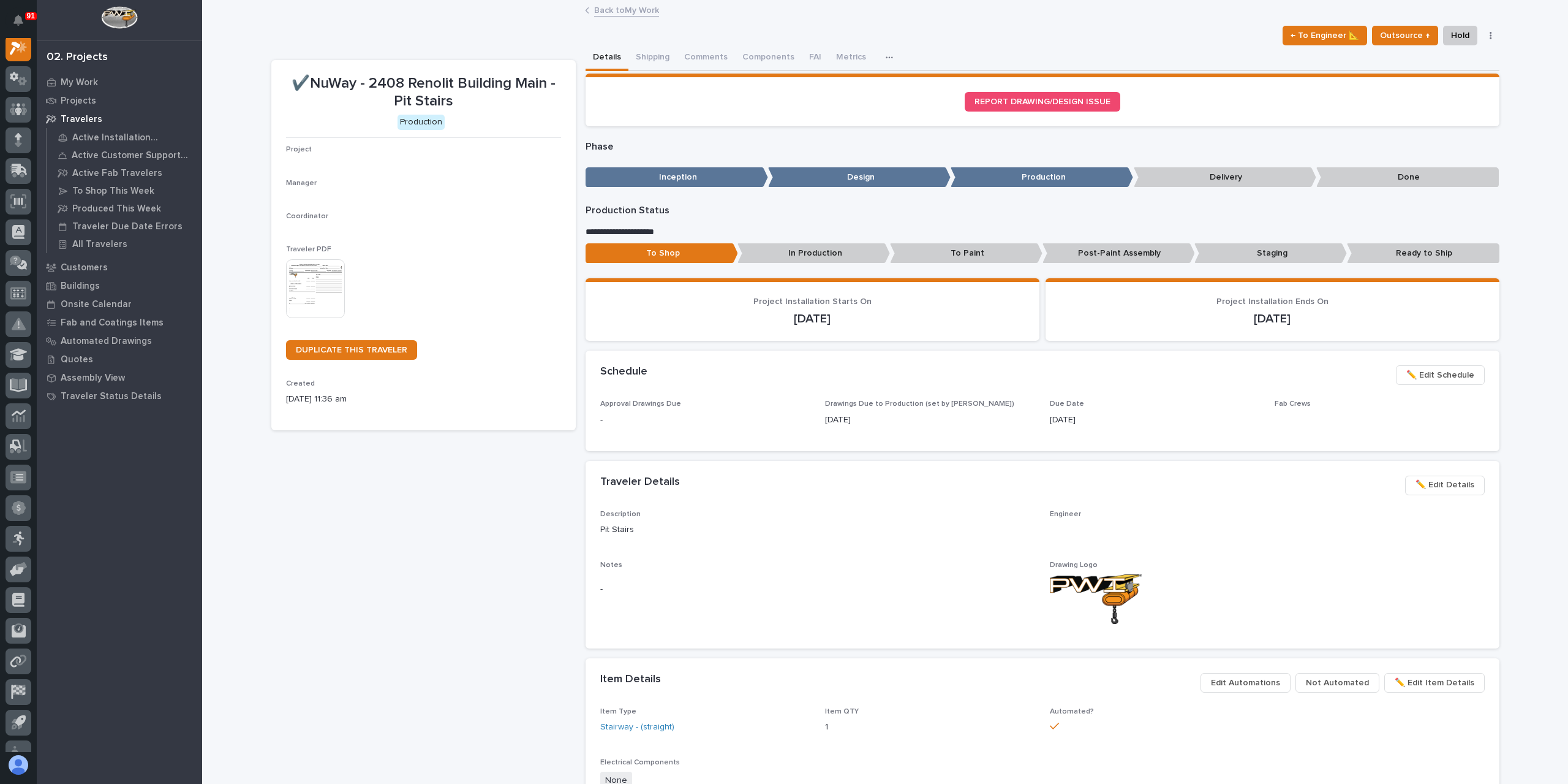
scroll to position [31, 0]
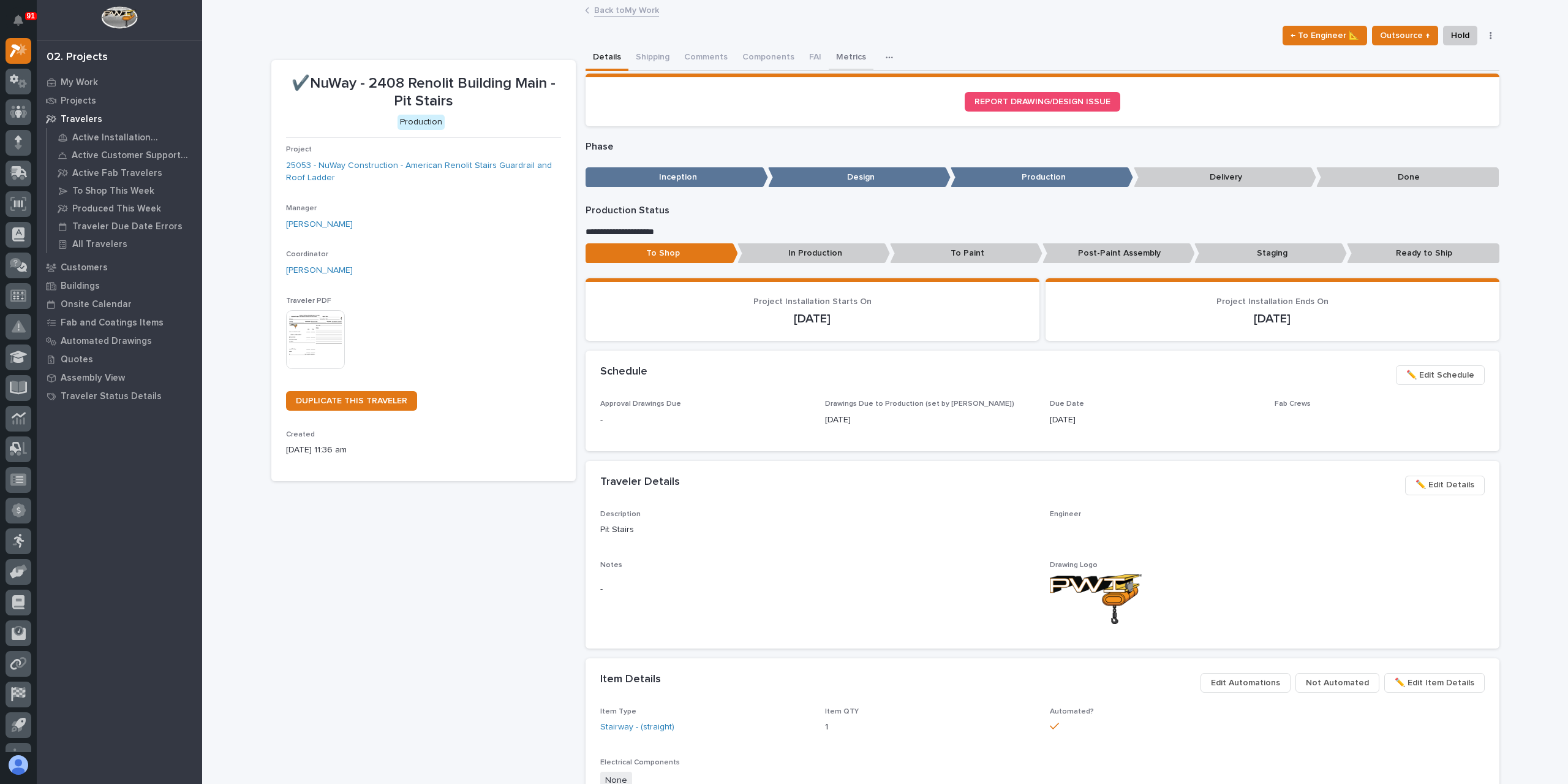
click at [834, 68] on button "Metrics" at bounding box center [851, 58] width 45 height 26
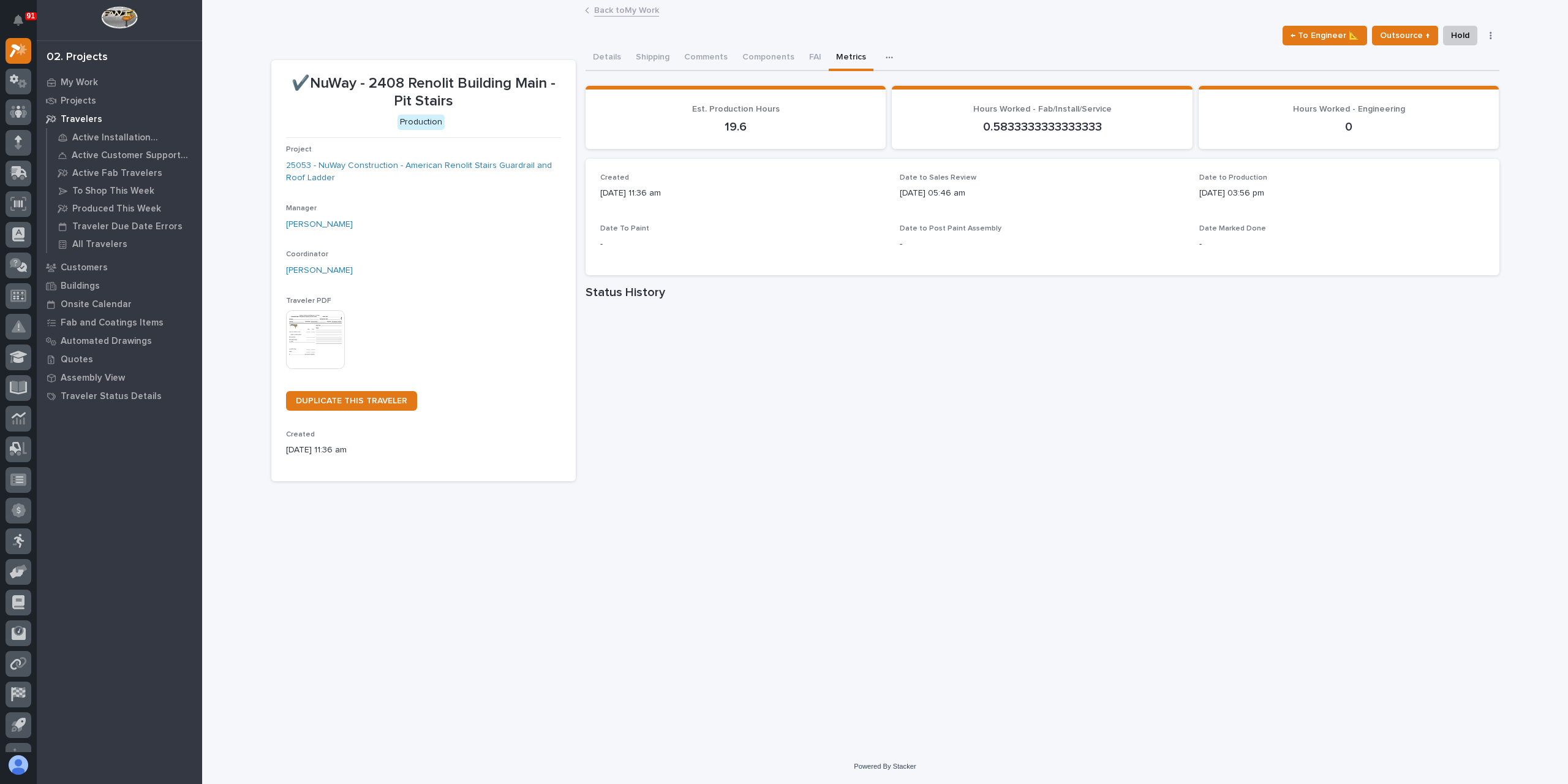
click at [610, 13] on link "Back to My Work" at bounding box center [626, 10] width 65 height 14
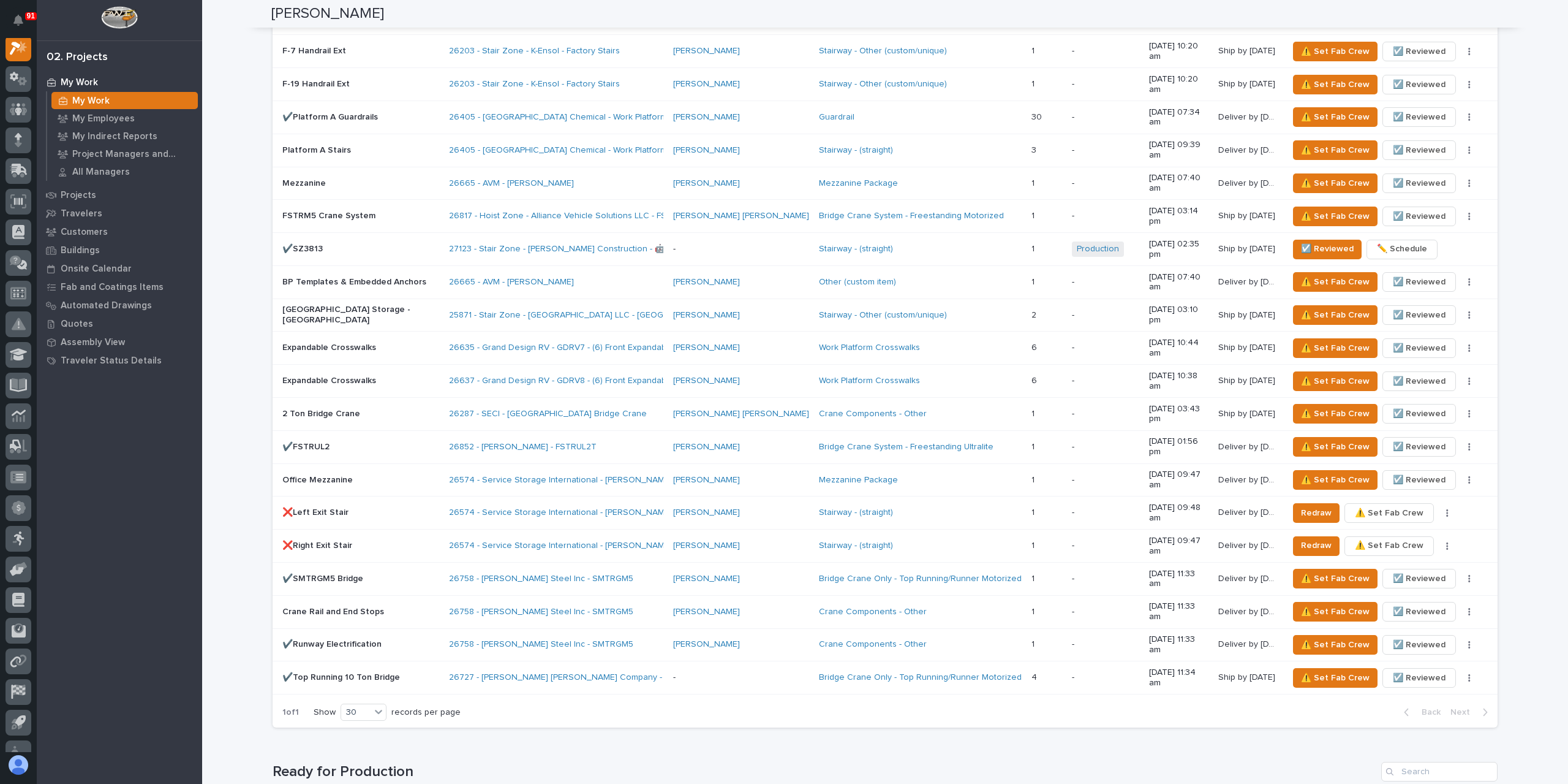
scroll to position [1838, 0]
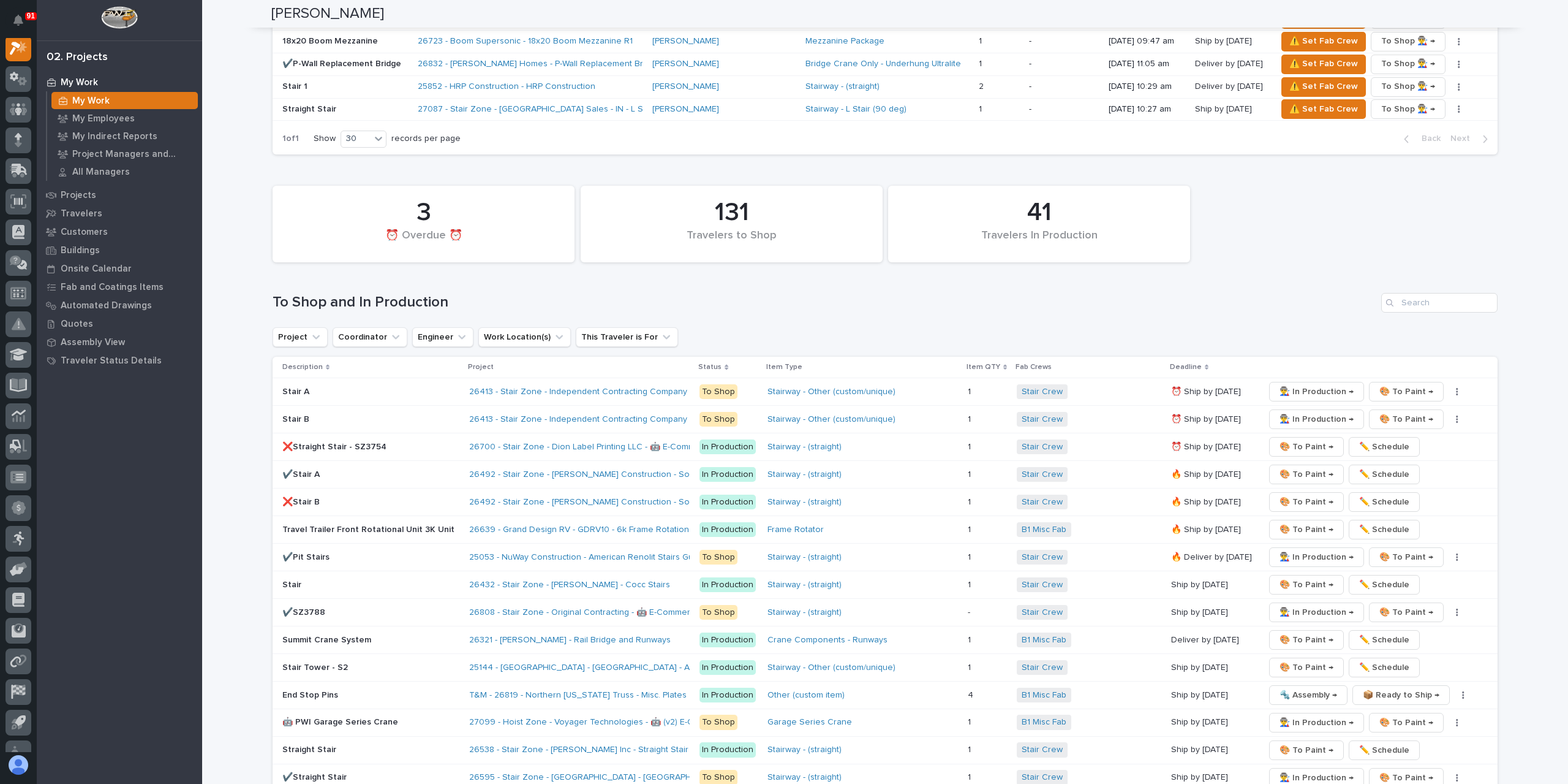
click at [306, 577] on div "Stair" at bounding box center [371, 584] width 177 height 13
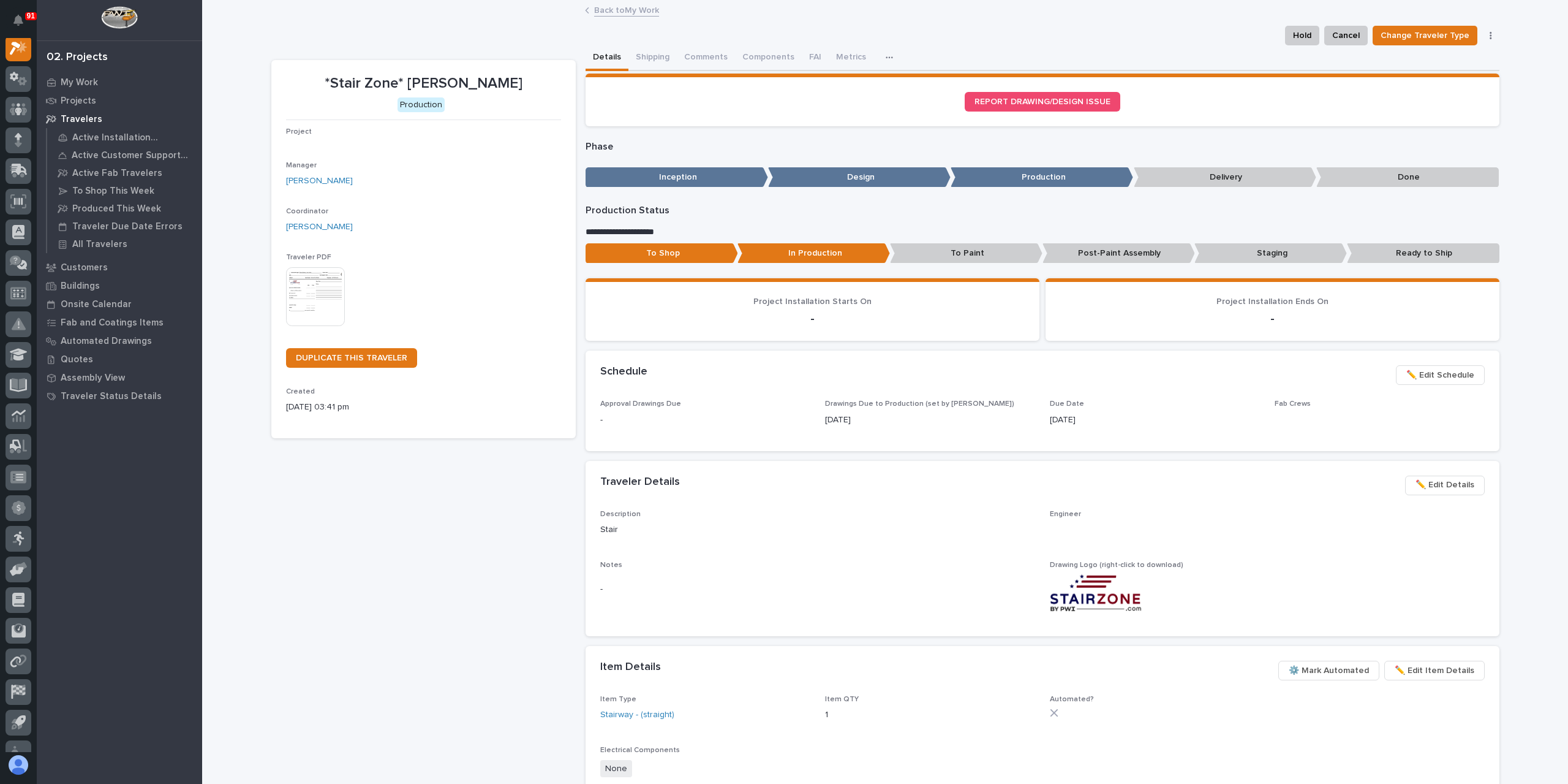
scroll to position [31, 0]
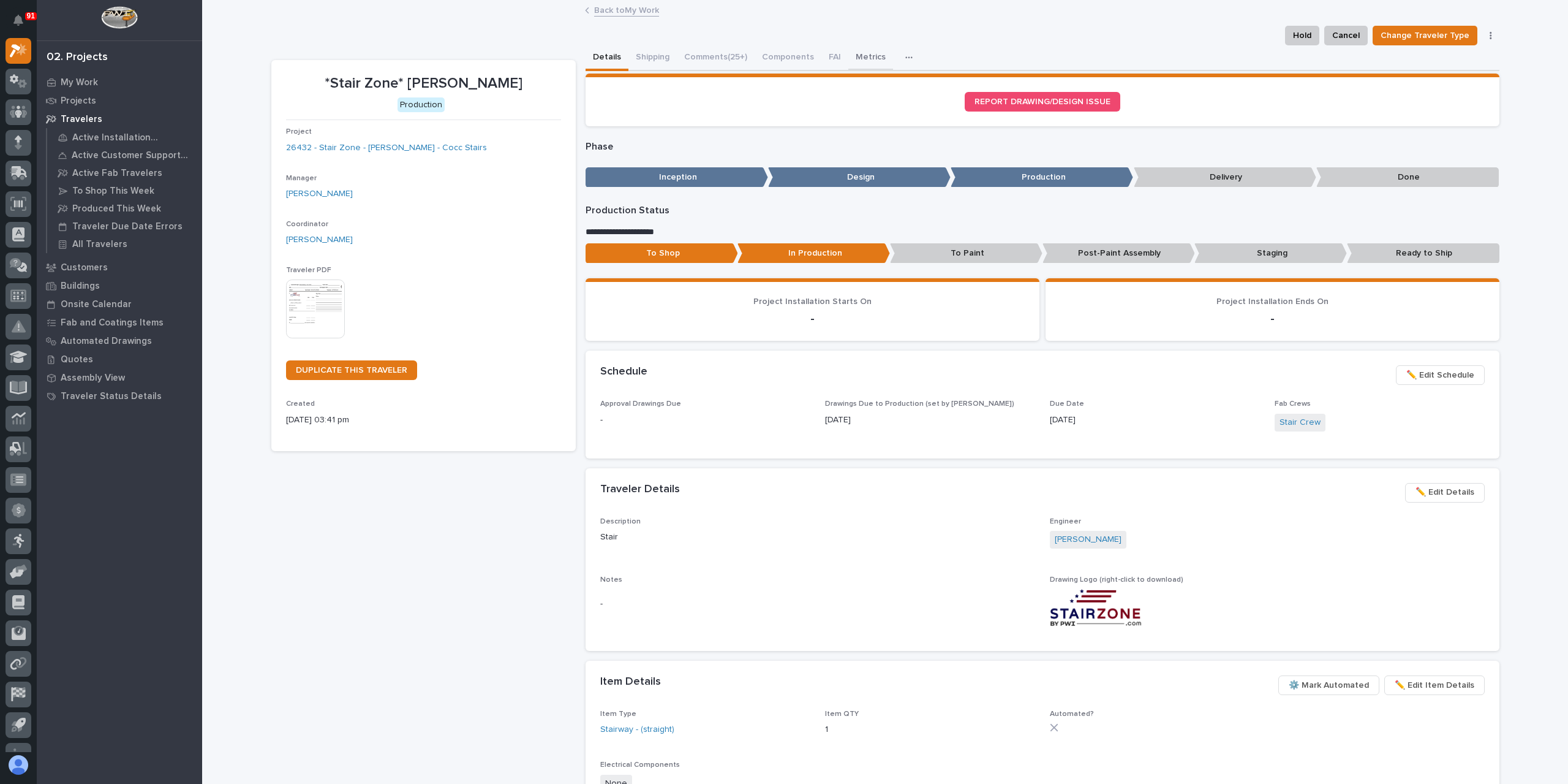
click at [865, 62] on button "Metrics" at bounding box center [870, 58] width 45 height 26
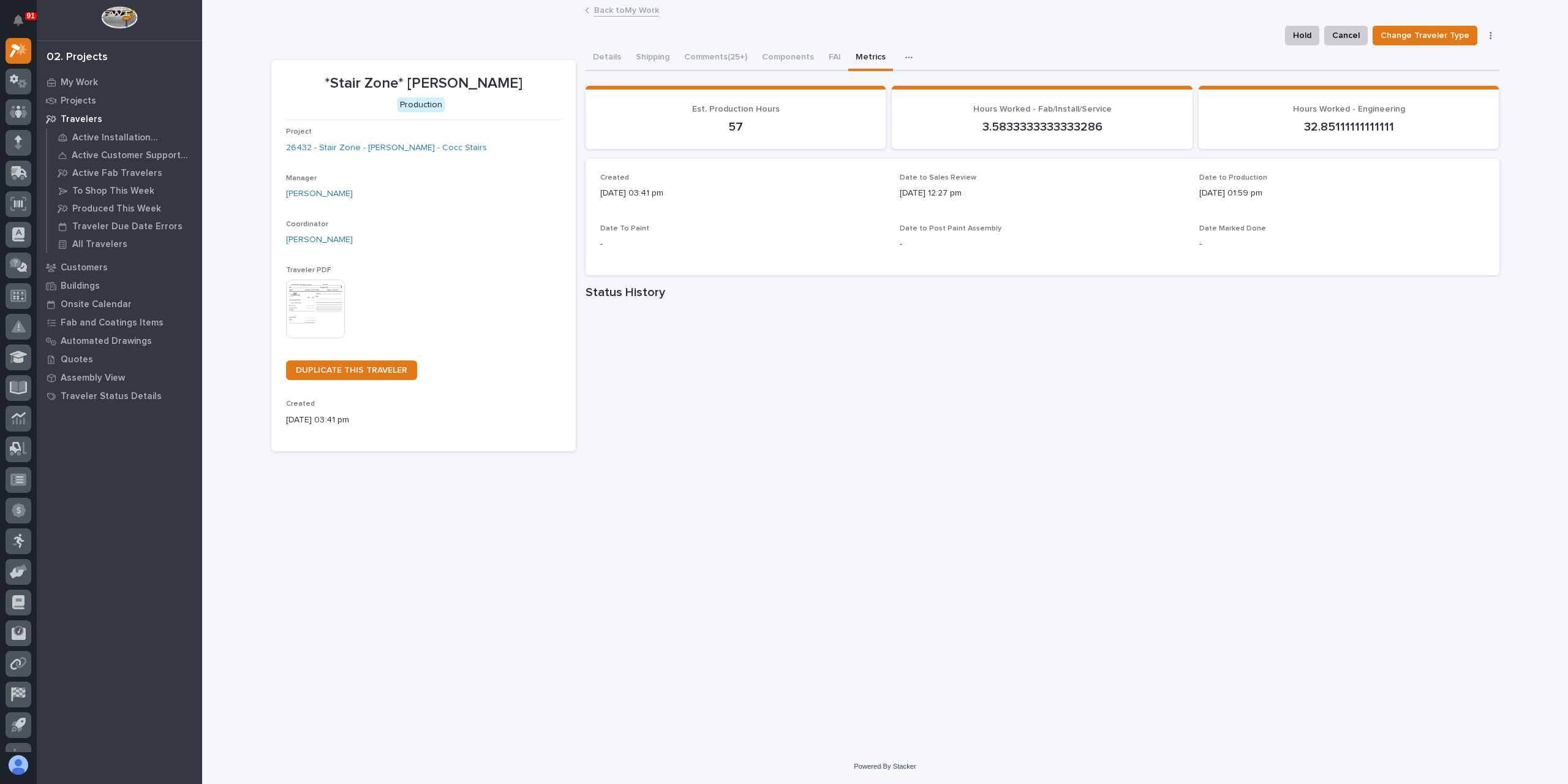
click at [376, 155] on div "Project 26432 - Stair Zone - [PERSON_NAME] - Cocc Stairs" at bounding box center [424, 145] width 275 height 36
click at [378, 149] on link "26432 - Stair Zone - [PERSON_NAME] - Cocc Stairs" at bounding box center [387, 148] width 201 height 13
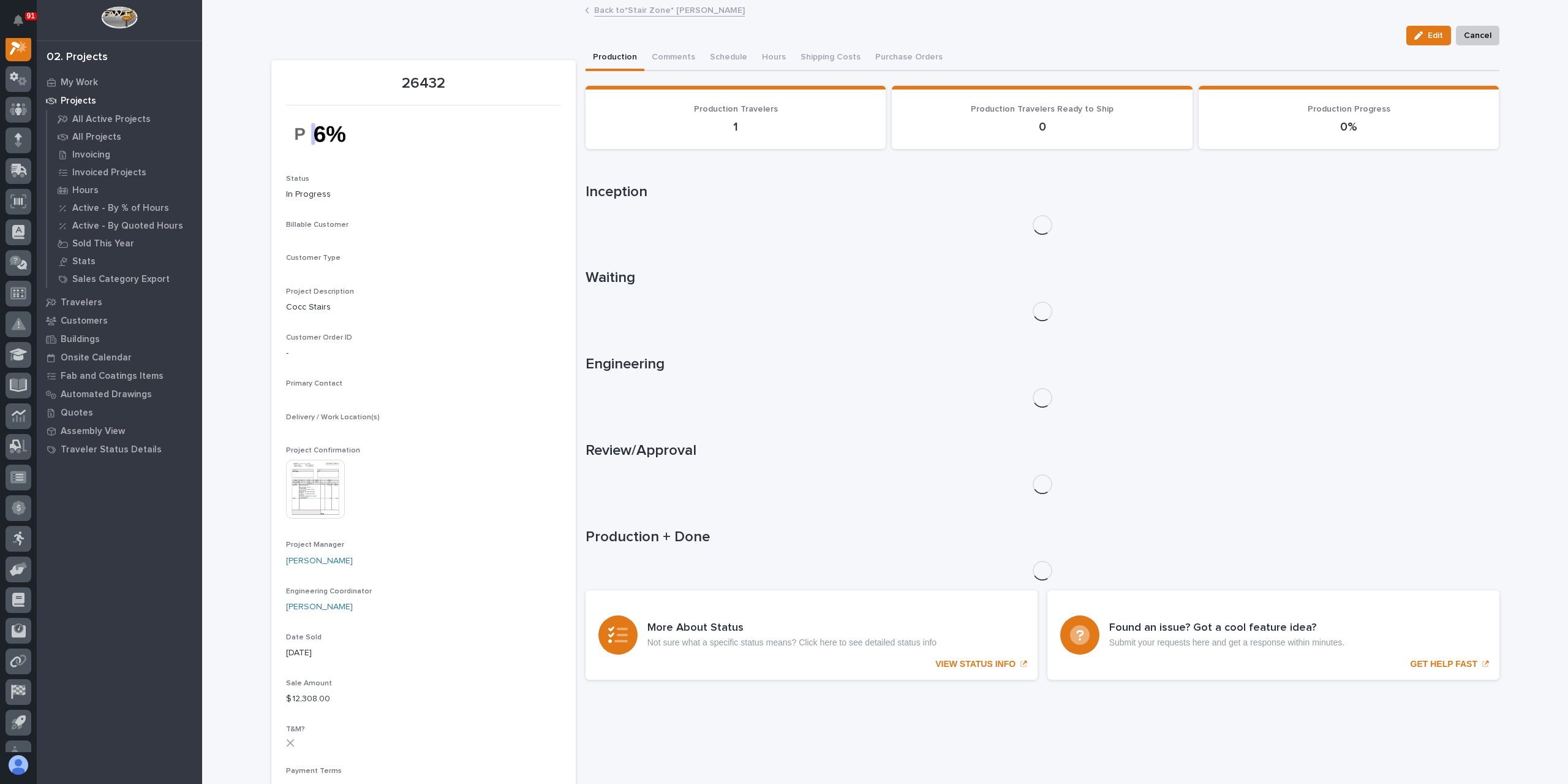
scroll to position [31, 0]
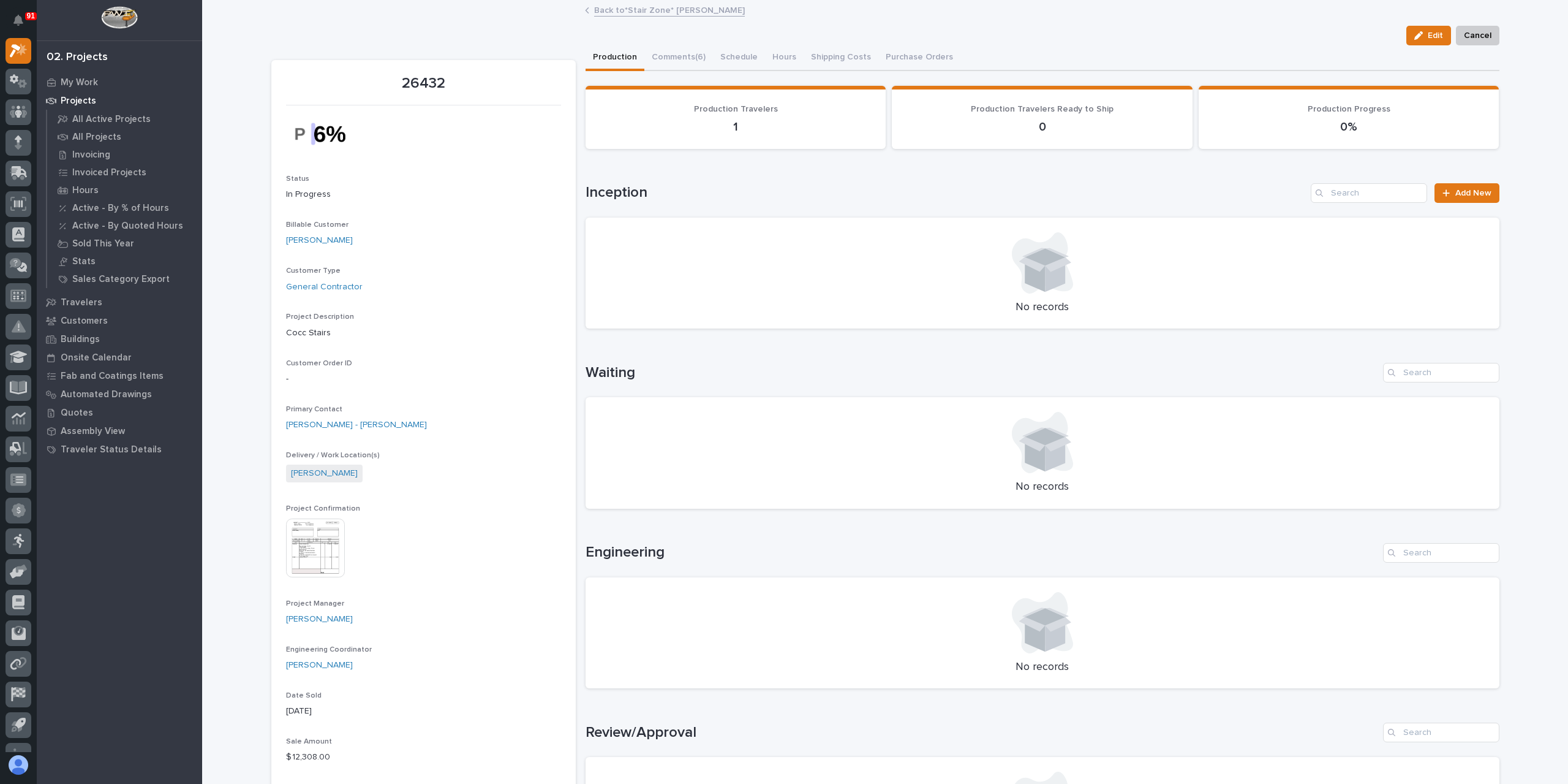
click at [309, 571] on img at bounding box center [315, 547] width 59 height 59
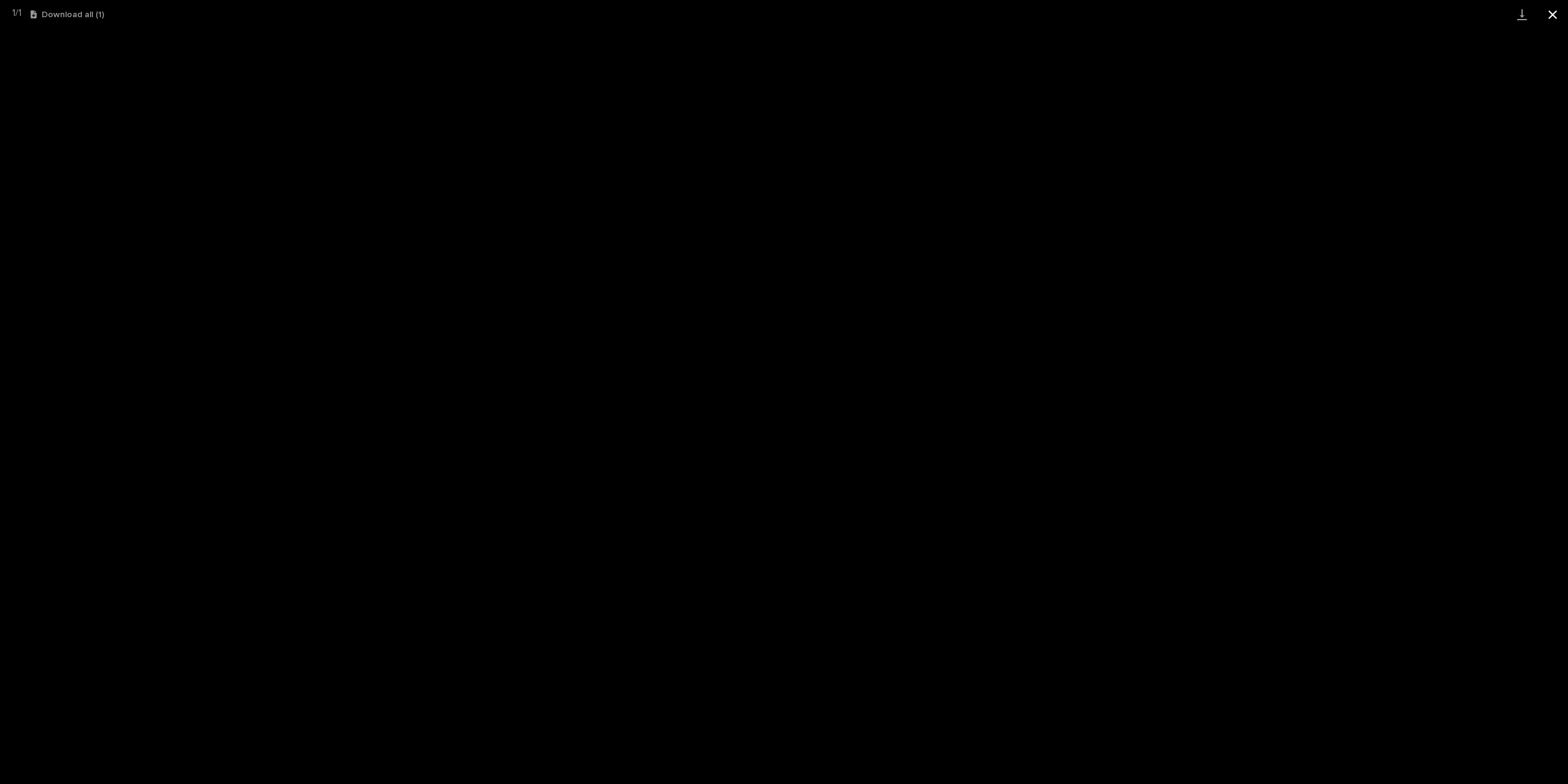
click at [1544, 13] on button "Close gallery" at bounding box center [1553, 14] width 31 height 29
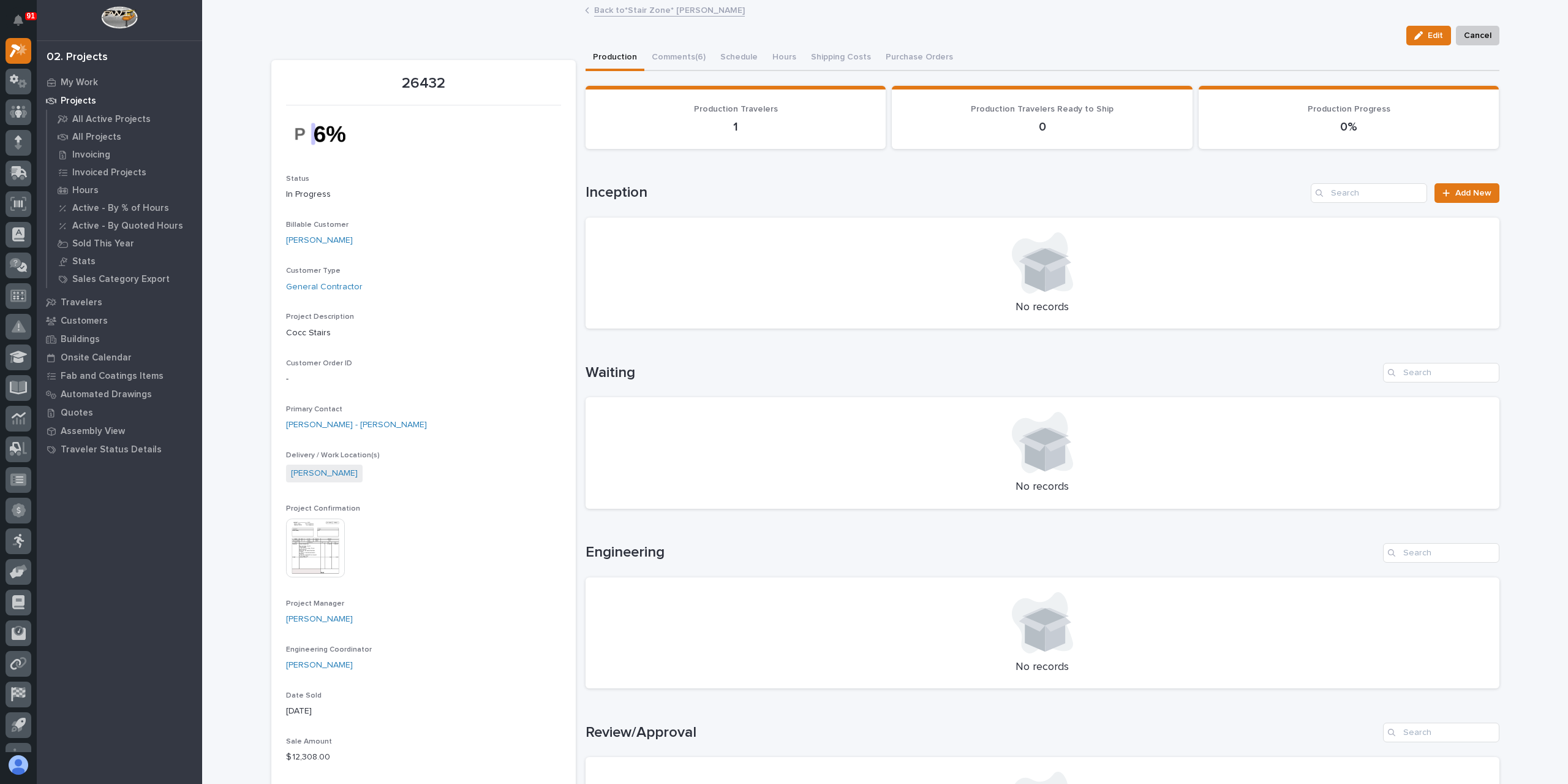
click at [674, 8] on link "Back to *Stair Zone* [PERSON_NAME]" at bounding box center [669, 10] width 150 height 14
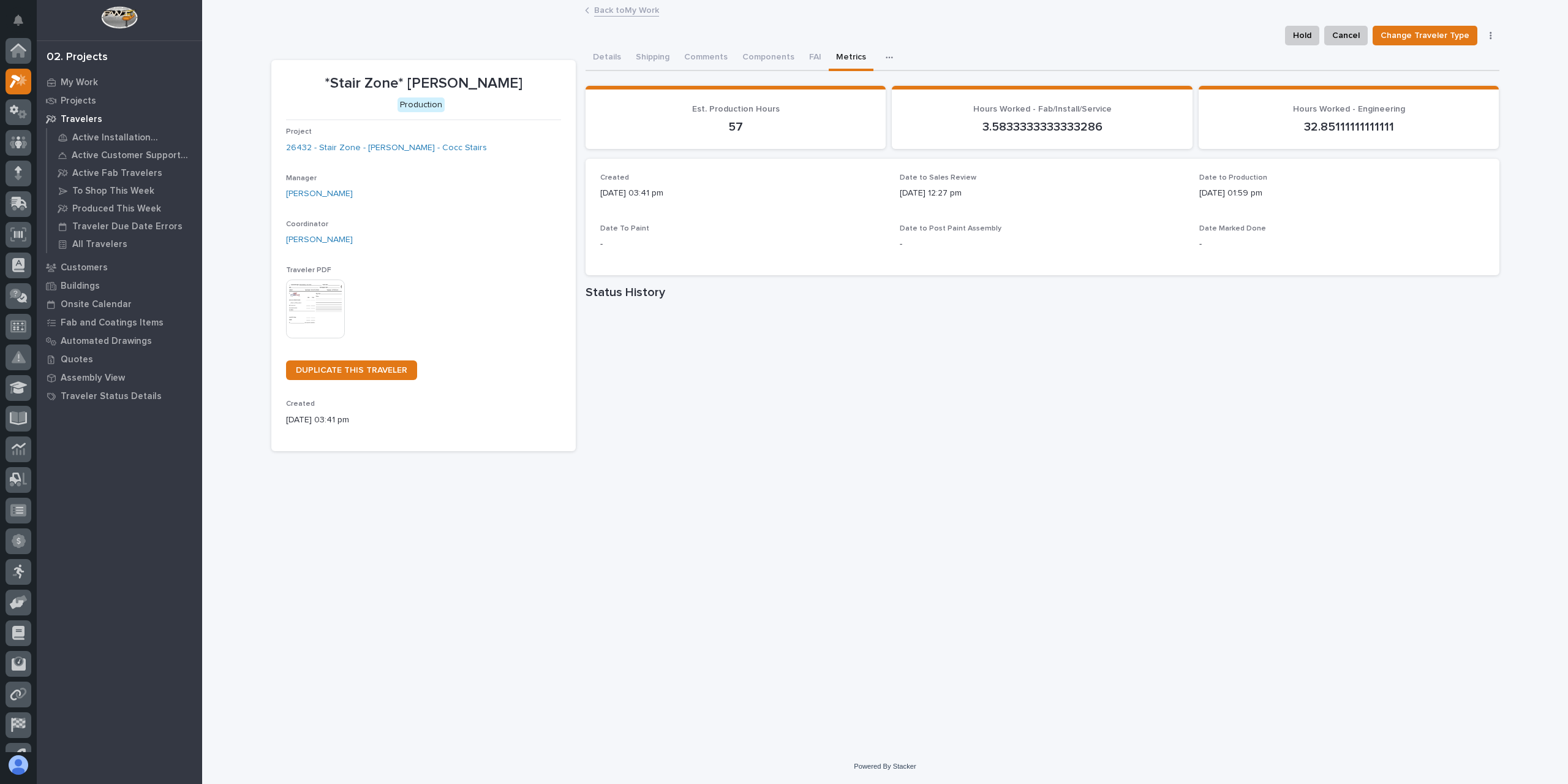
scroll to position [33, 0]
click at [703, 57] on button "Comments (25+)" at bounding box center [715, 58] width 78 height 26
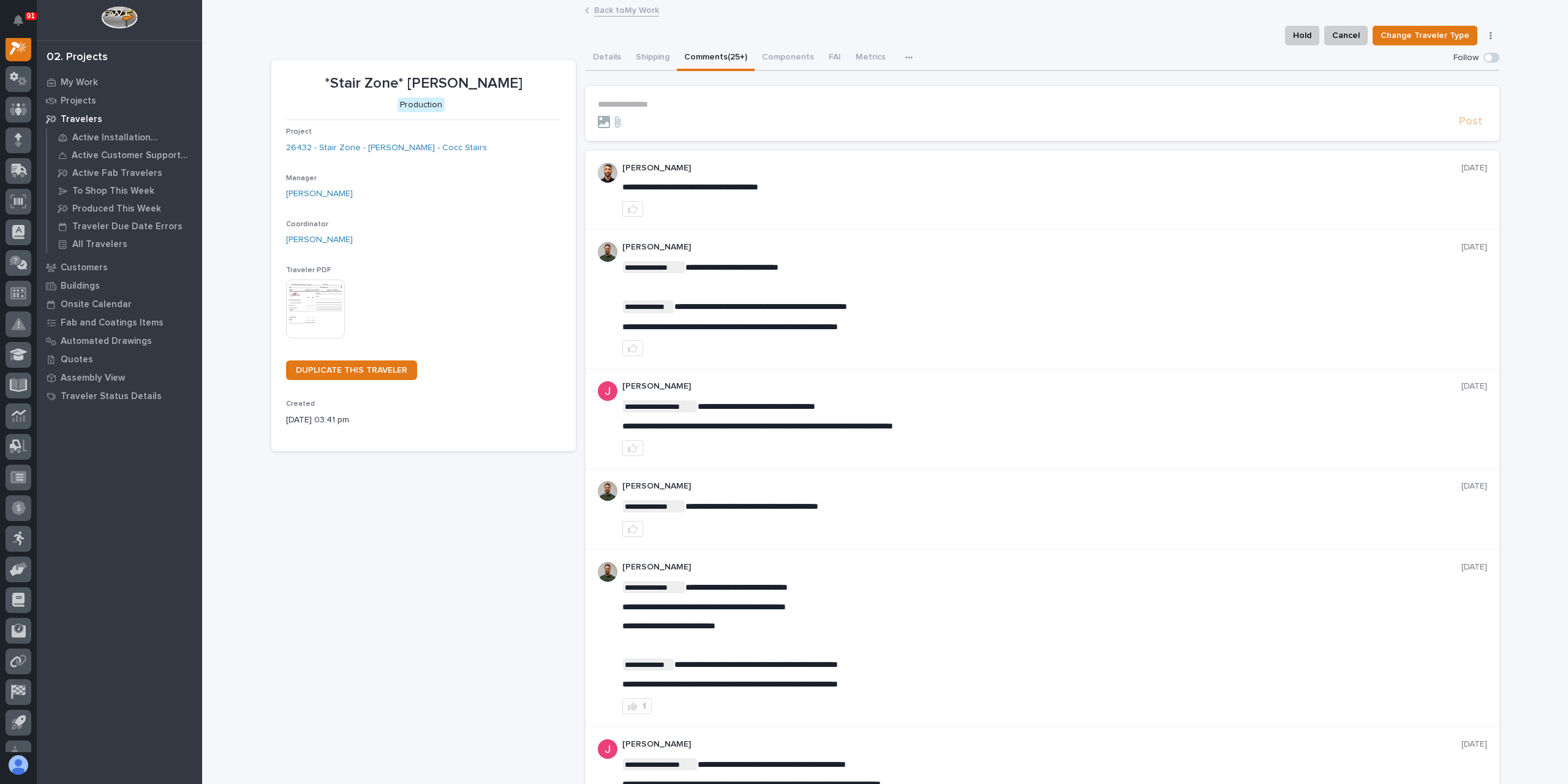
scroll to position [31, 0]
click at [671, 114] on div "Post" at bounding box center [1042, 122] width 889 height 14
click at [669, 105] on p "**********" at bounding box center [1042, 104] width 889 height 10
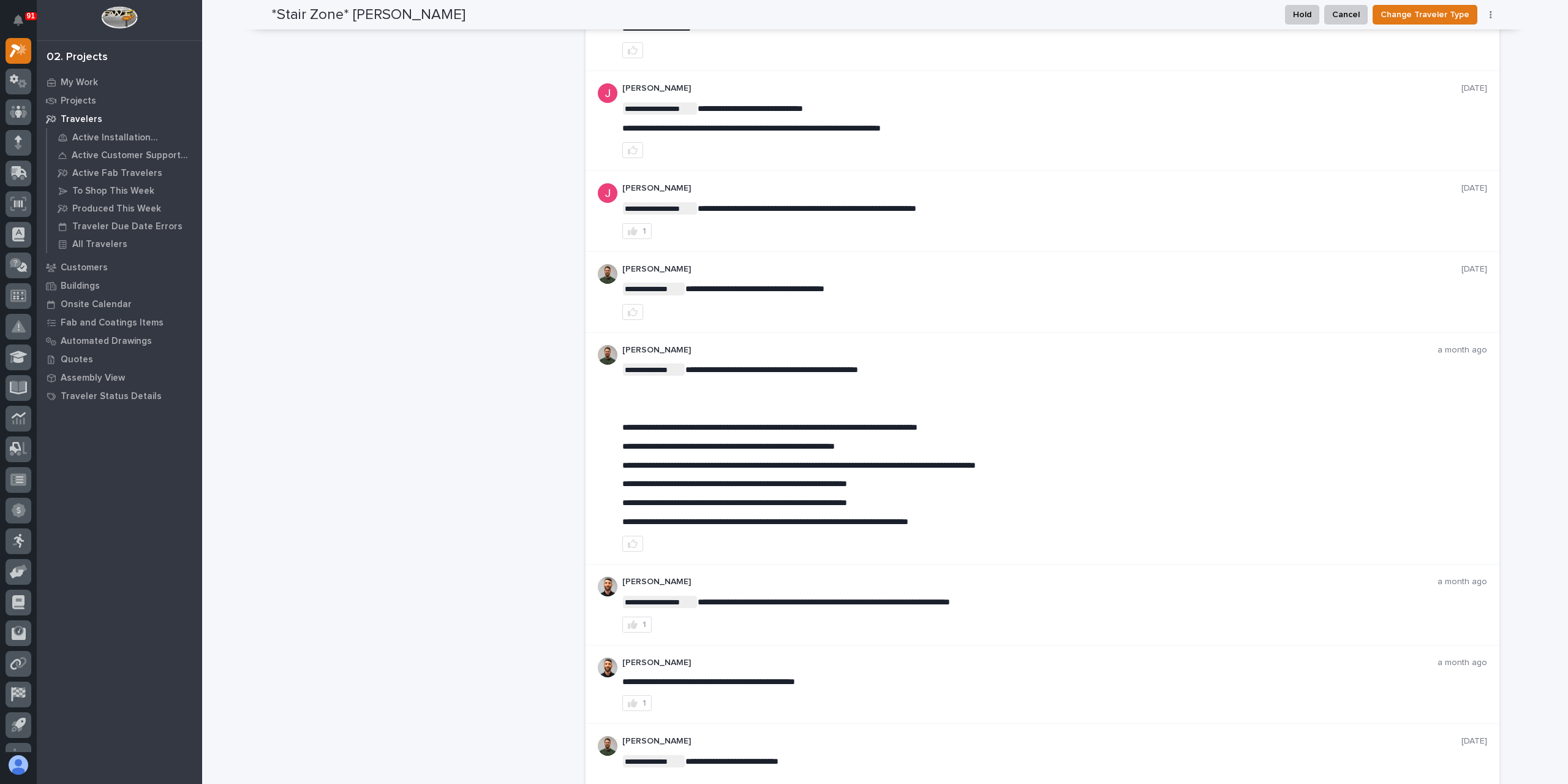
scroll to position [919, 0]
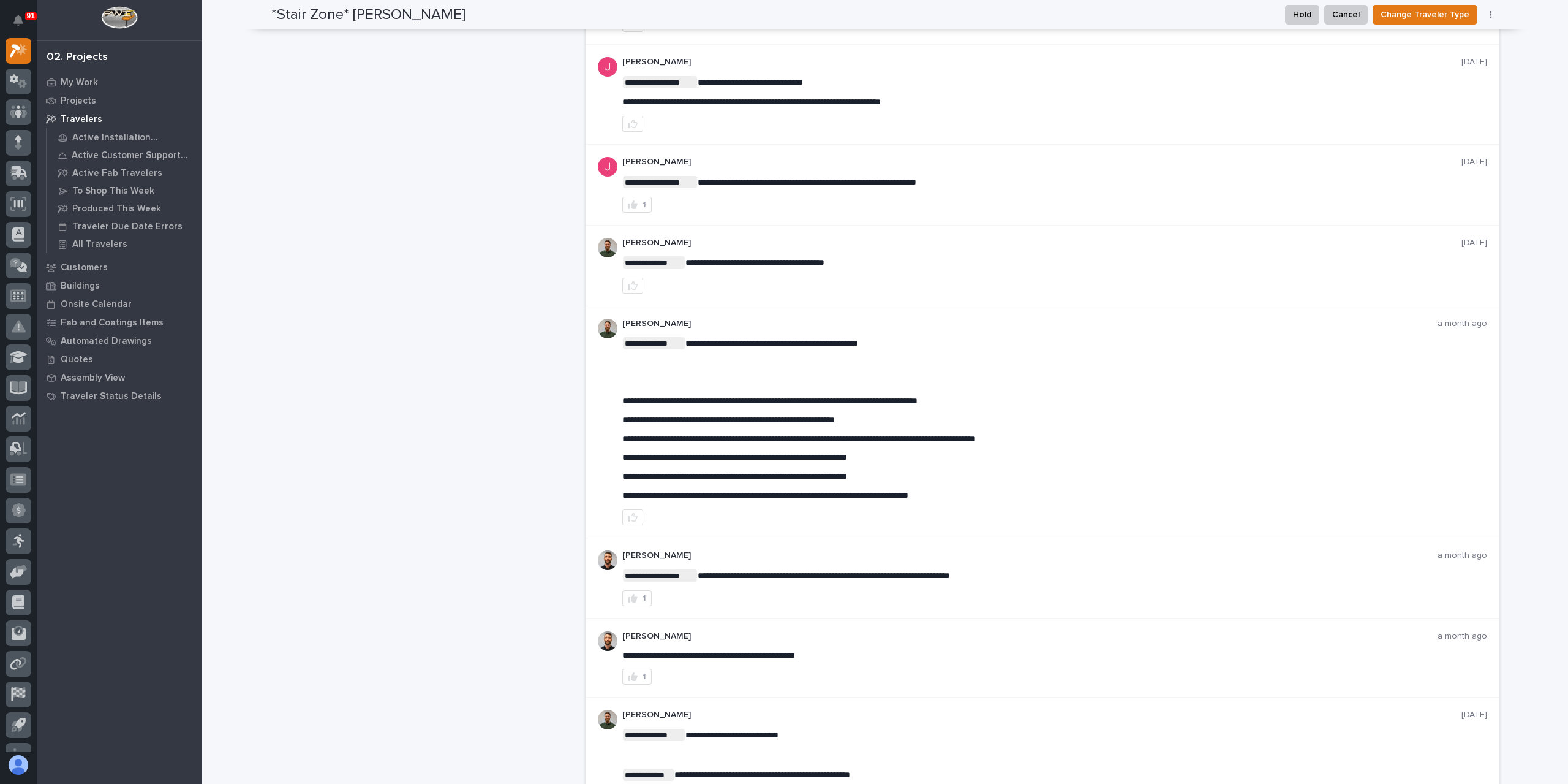
click at [920, 669] on div "1" at bounding box center [1054, 677] width 865 height 16
click at [892, 574] on div "**********" at bounding box center [1054, 578] width 865 height 56
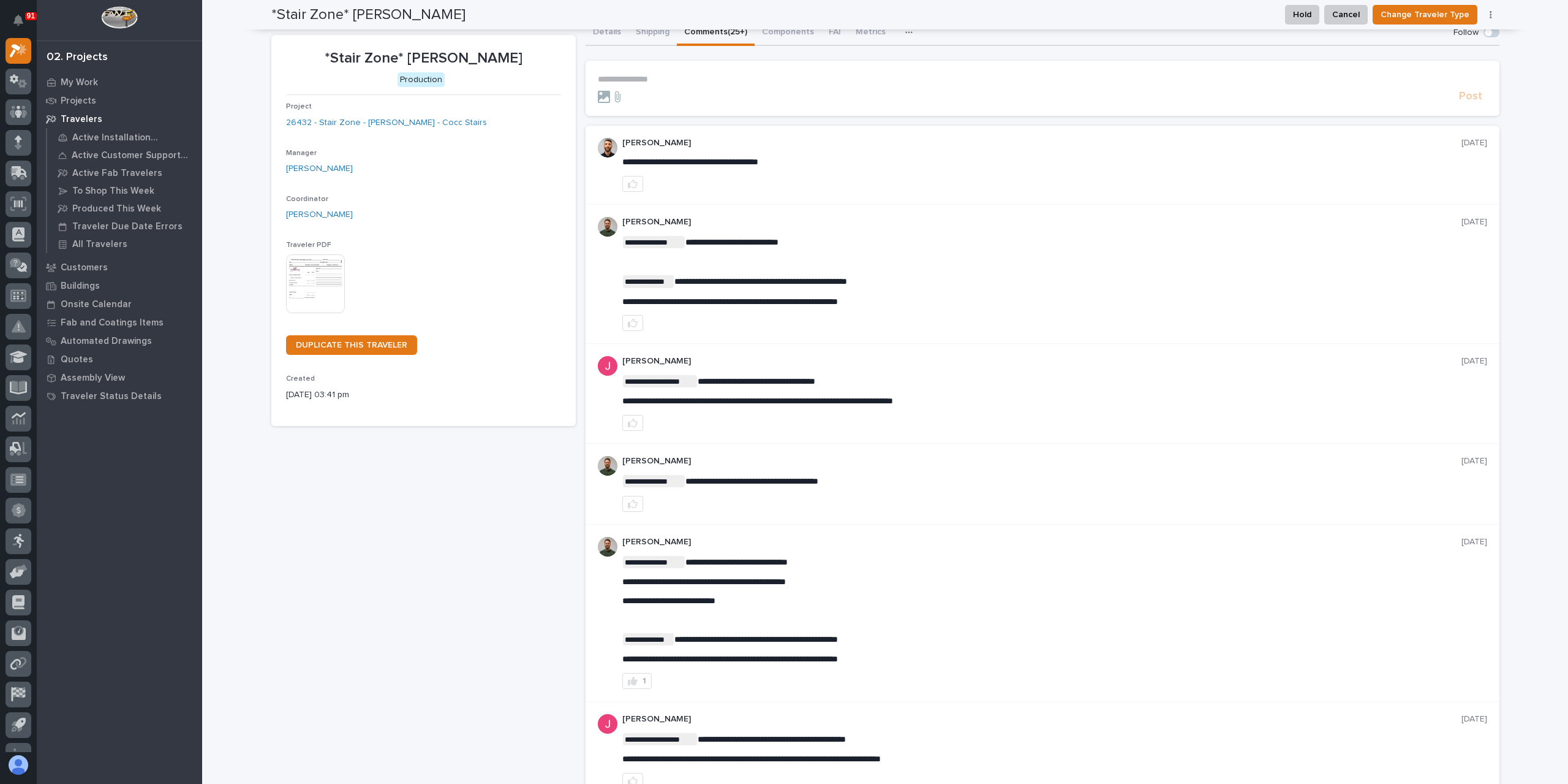
scroll to position [0, 0]
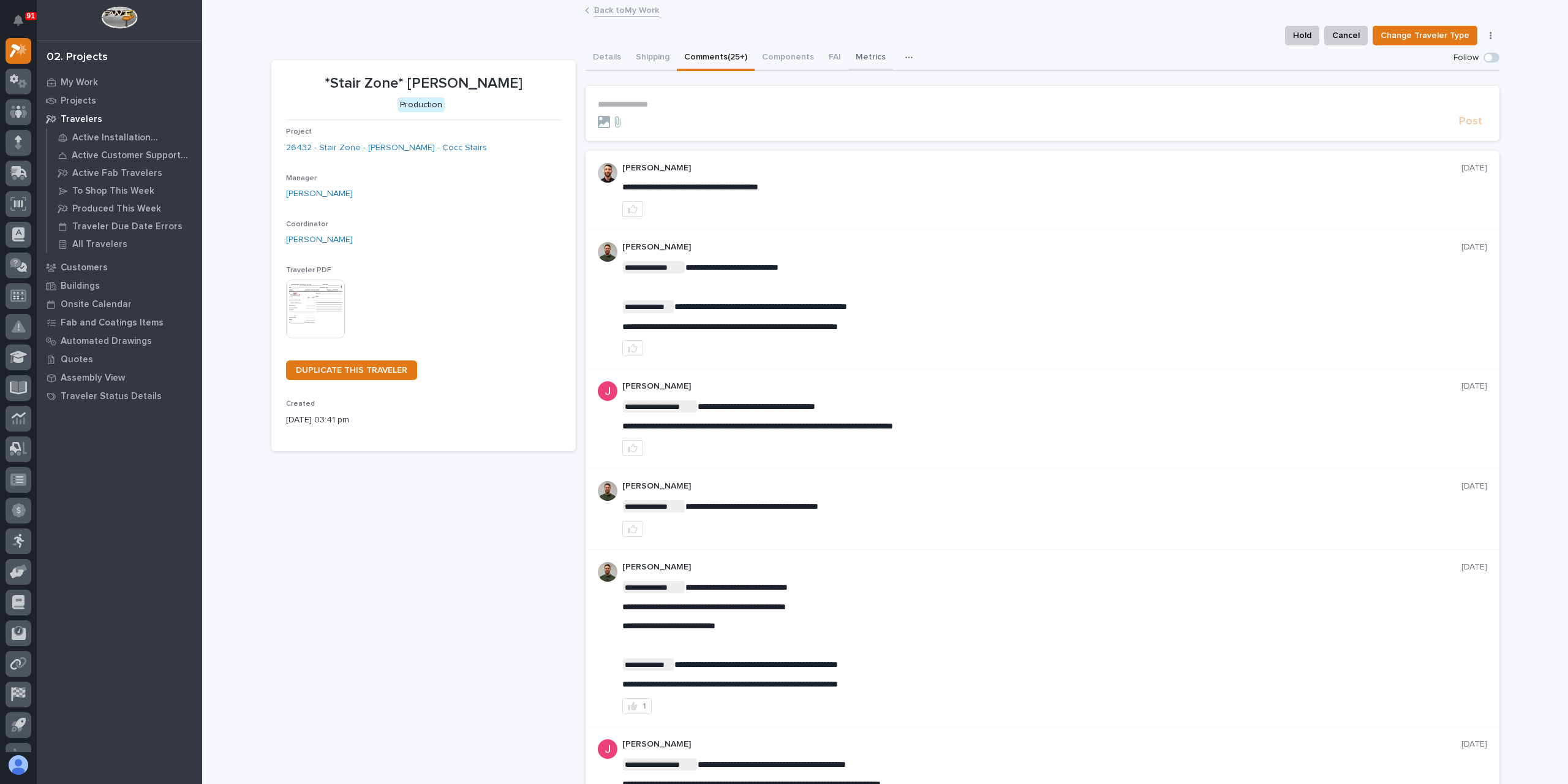
click at [841, 56] on div "Details Shipping Comments (25+) Components FAI Metrics Drawing Errors Schedule" at bounding box center [1043, 58] width 914 height 26
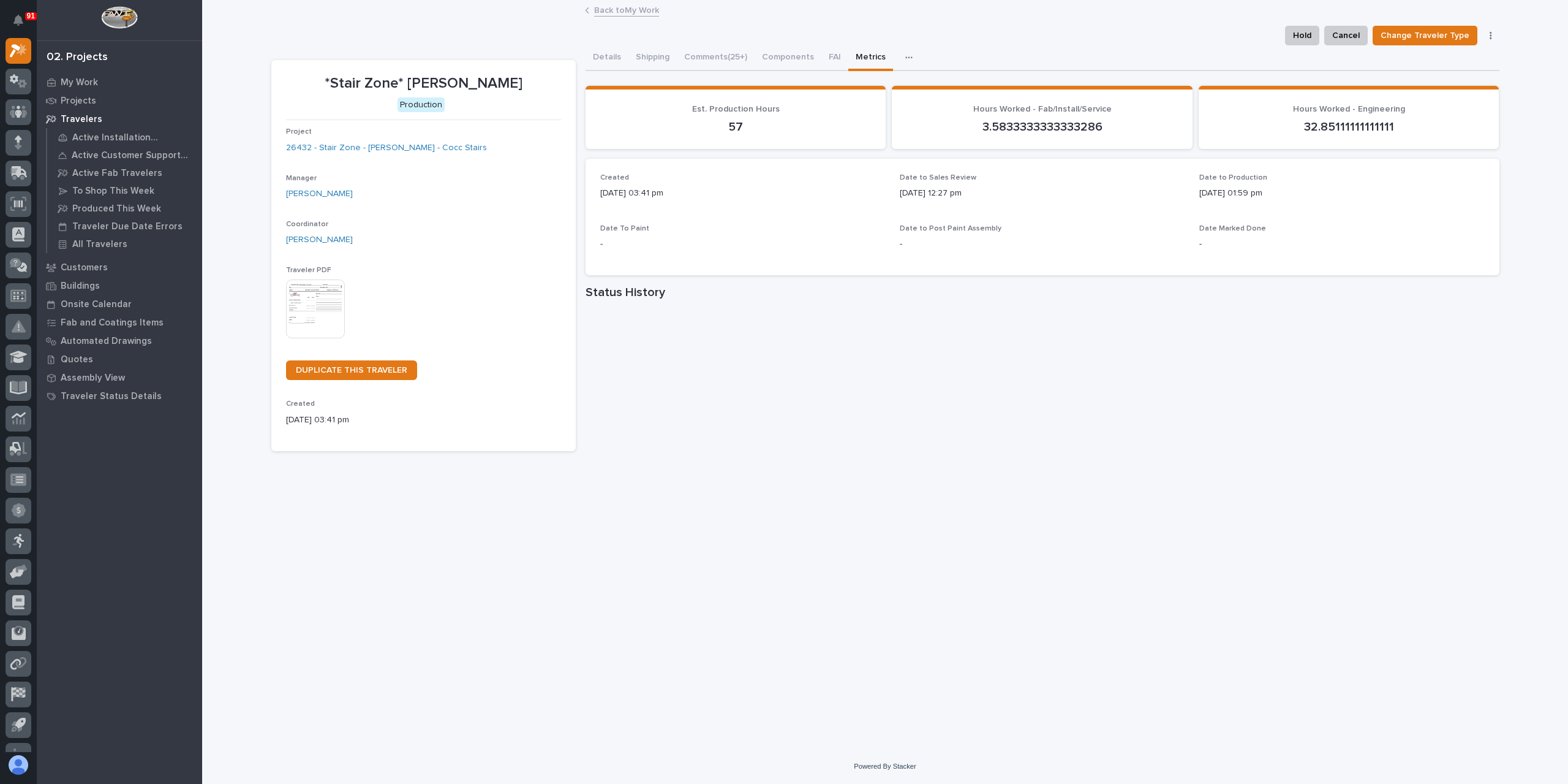
click at [1047, 581] on div "**********" at bounding box center [886, 360] width 1241 height 717
click at [638, 11] on link "Back to My Work" at bounding box center [626, 10] width 65 height 14
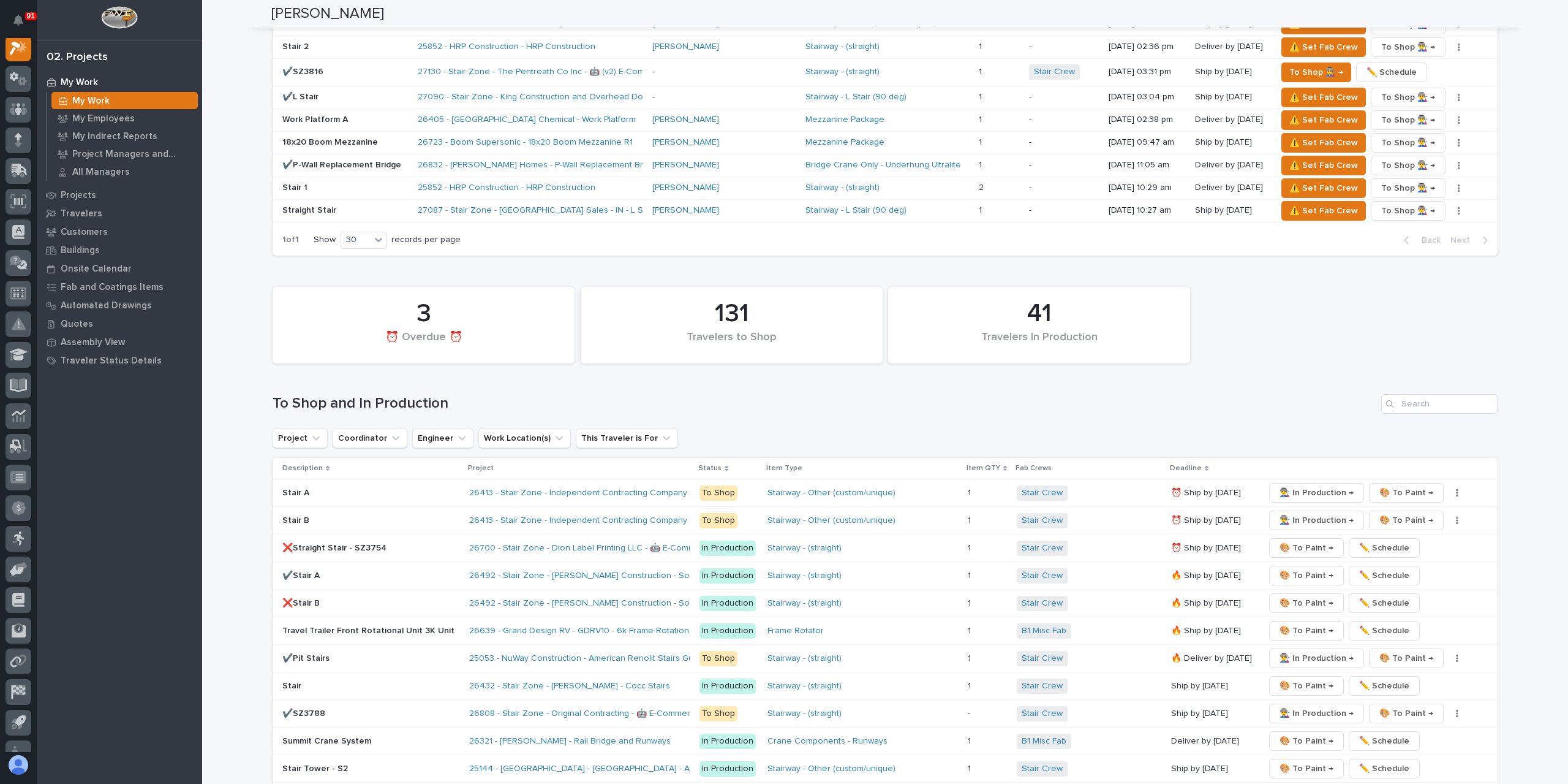
scroll to position [2145, 0]
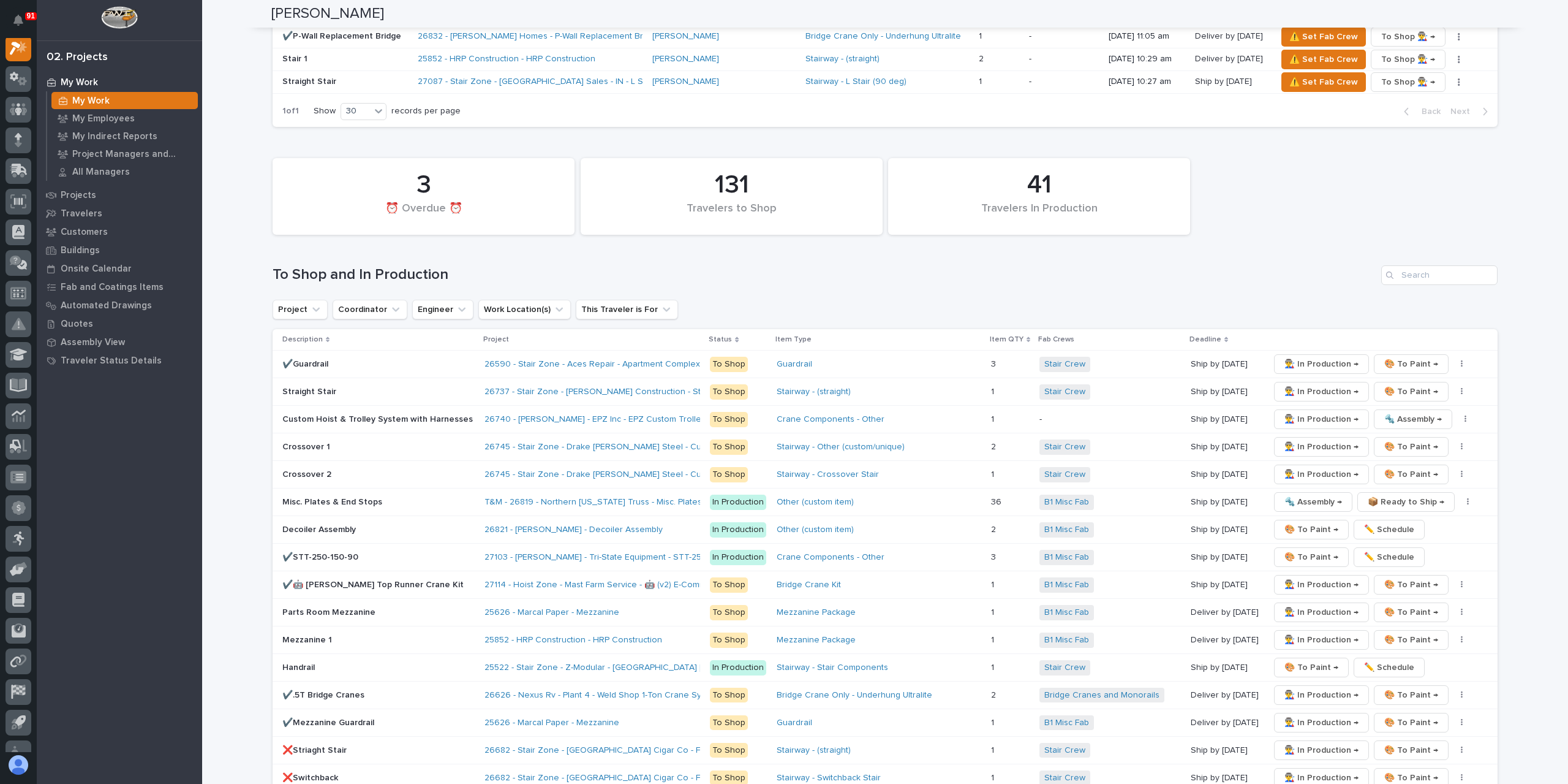
scroll to position [1838, 0]
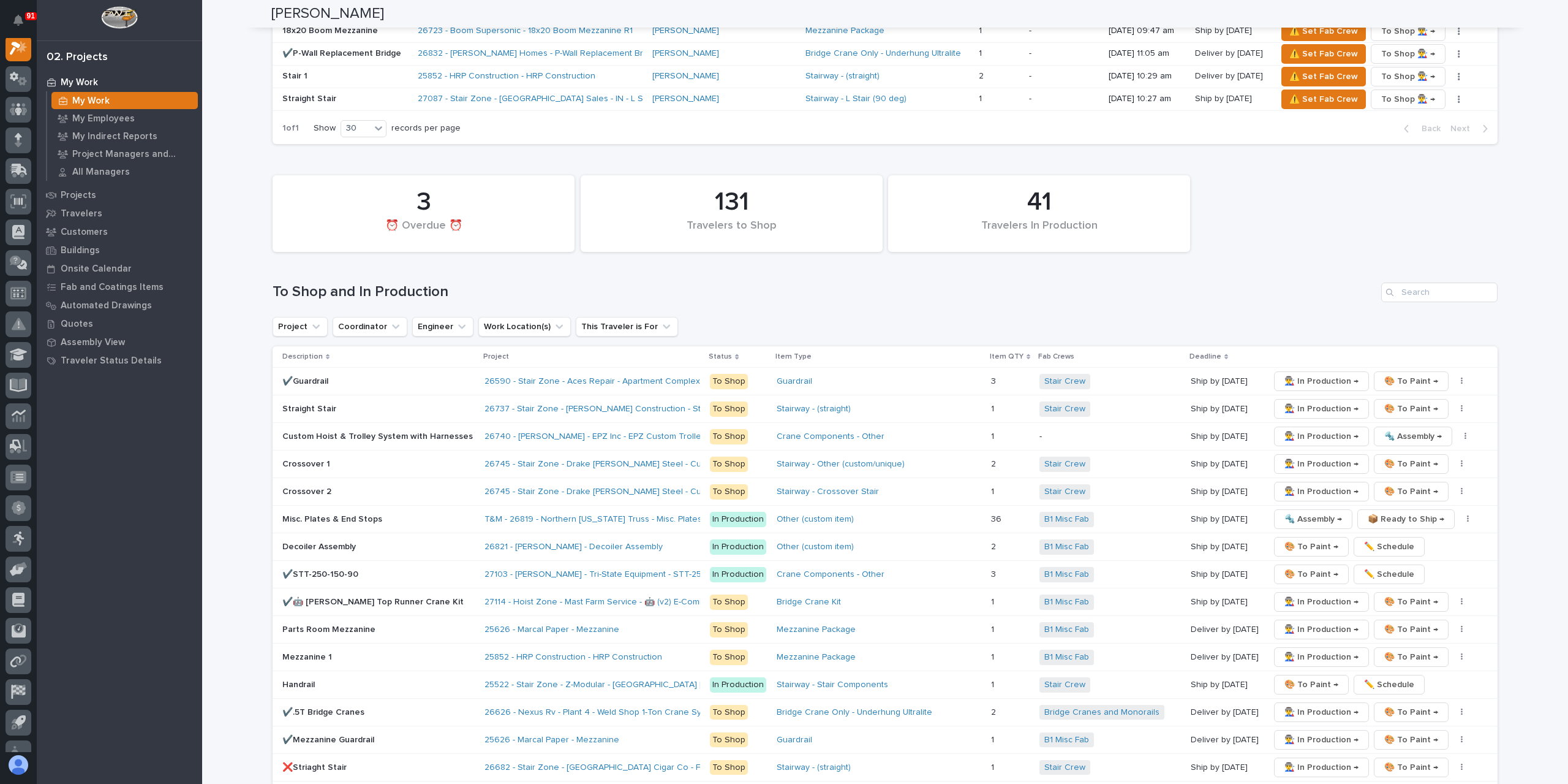
click at [305, 454] on div "Crossover 1" at bounding box center [378, 464] width 192 height 20
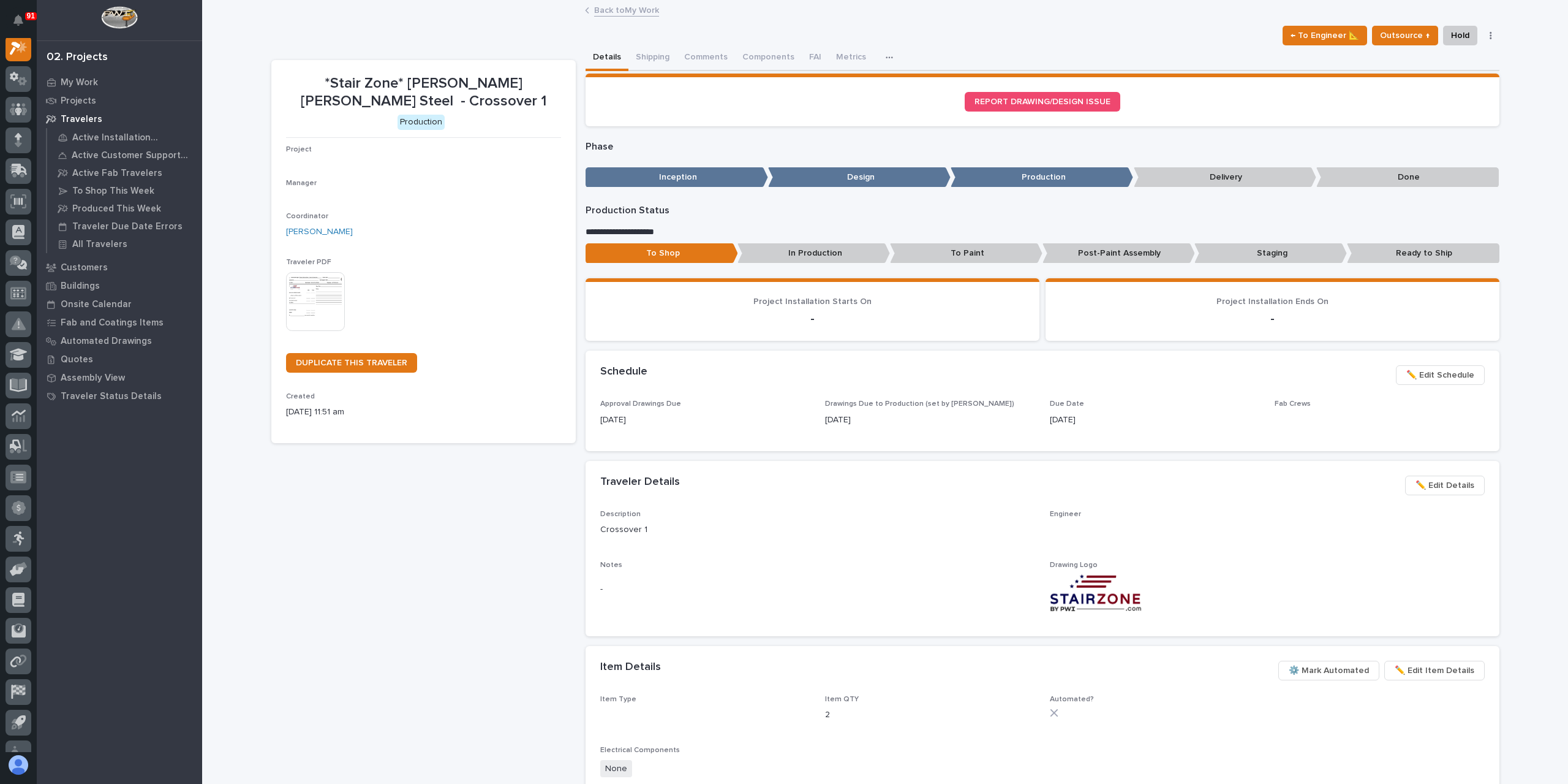
scroll to position [31, 0]
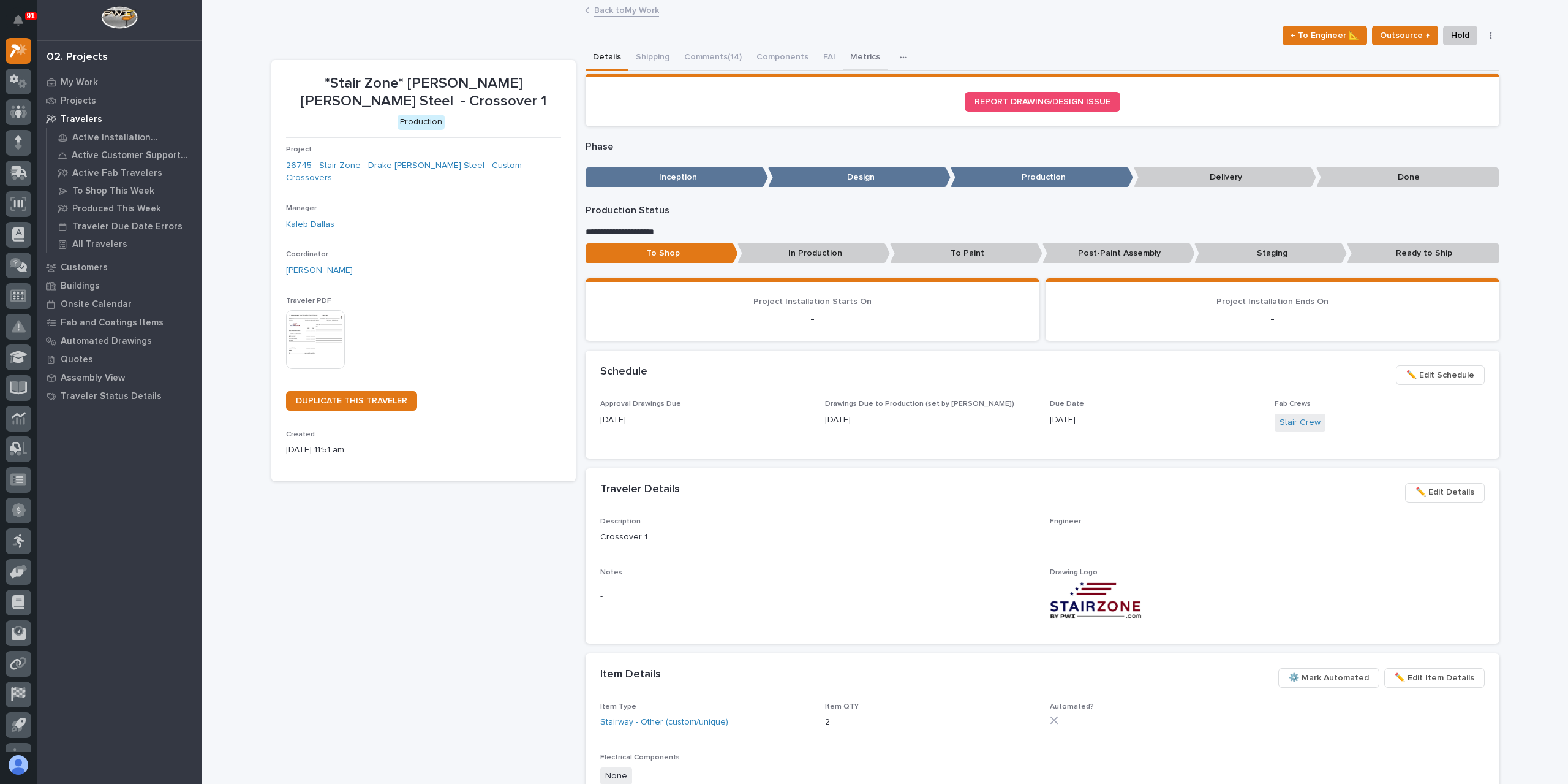
click at [849, 60] on button "Metrics" at bounding box center [866, 58] width 45 height 26
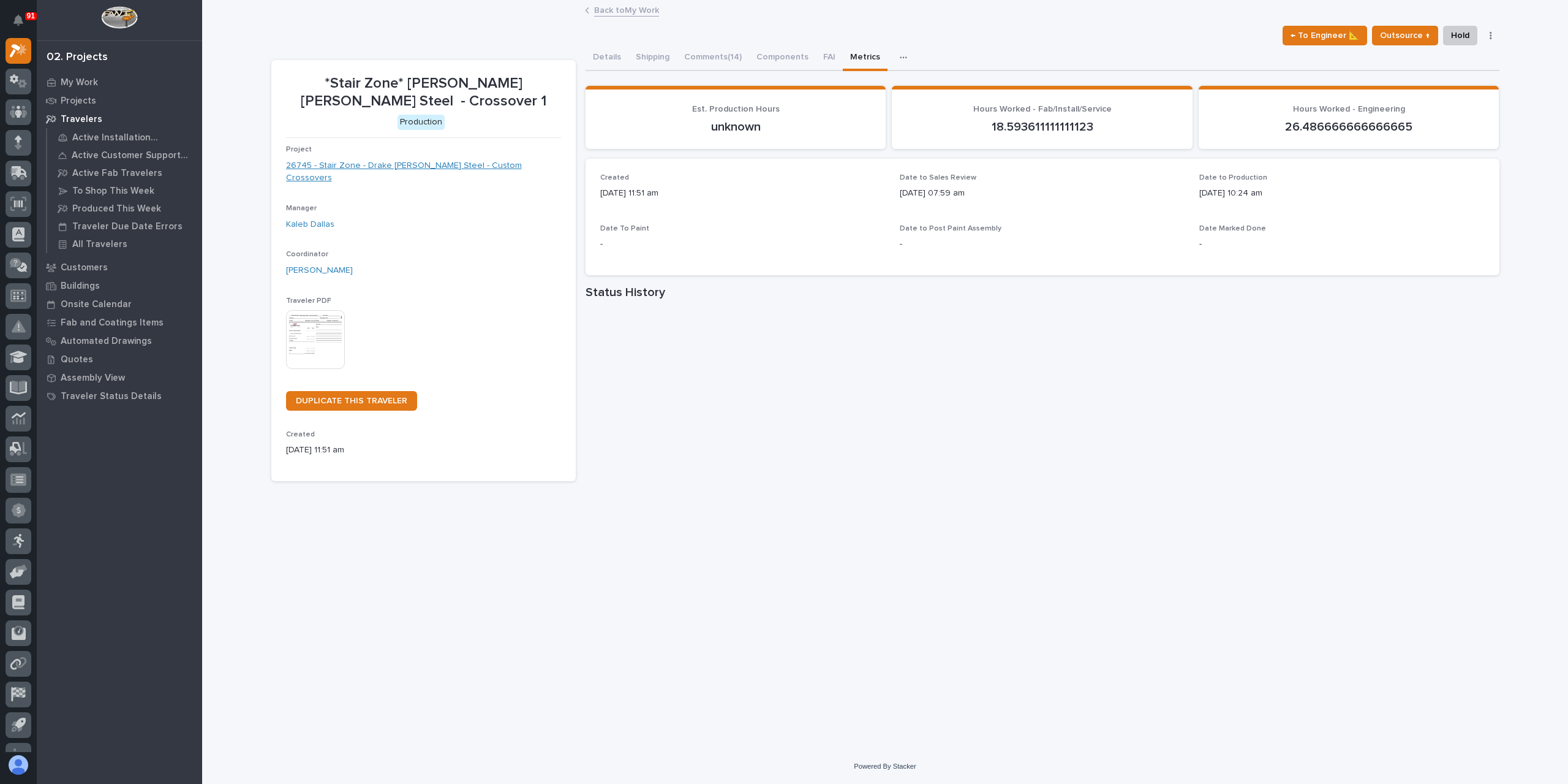
click at [363, 159] on link "26745 - Stair Zone - Drake [PERSON_NAME] Steel - Custom Crossovers" at bounding box center [424, 172] width 275 height 26
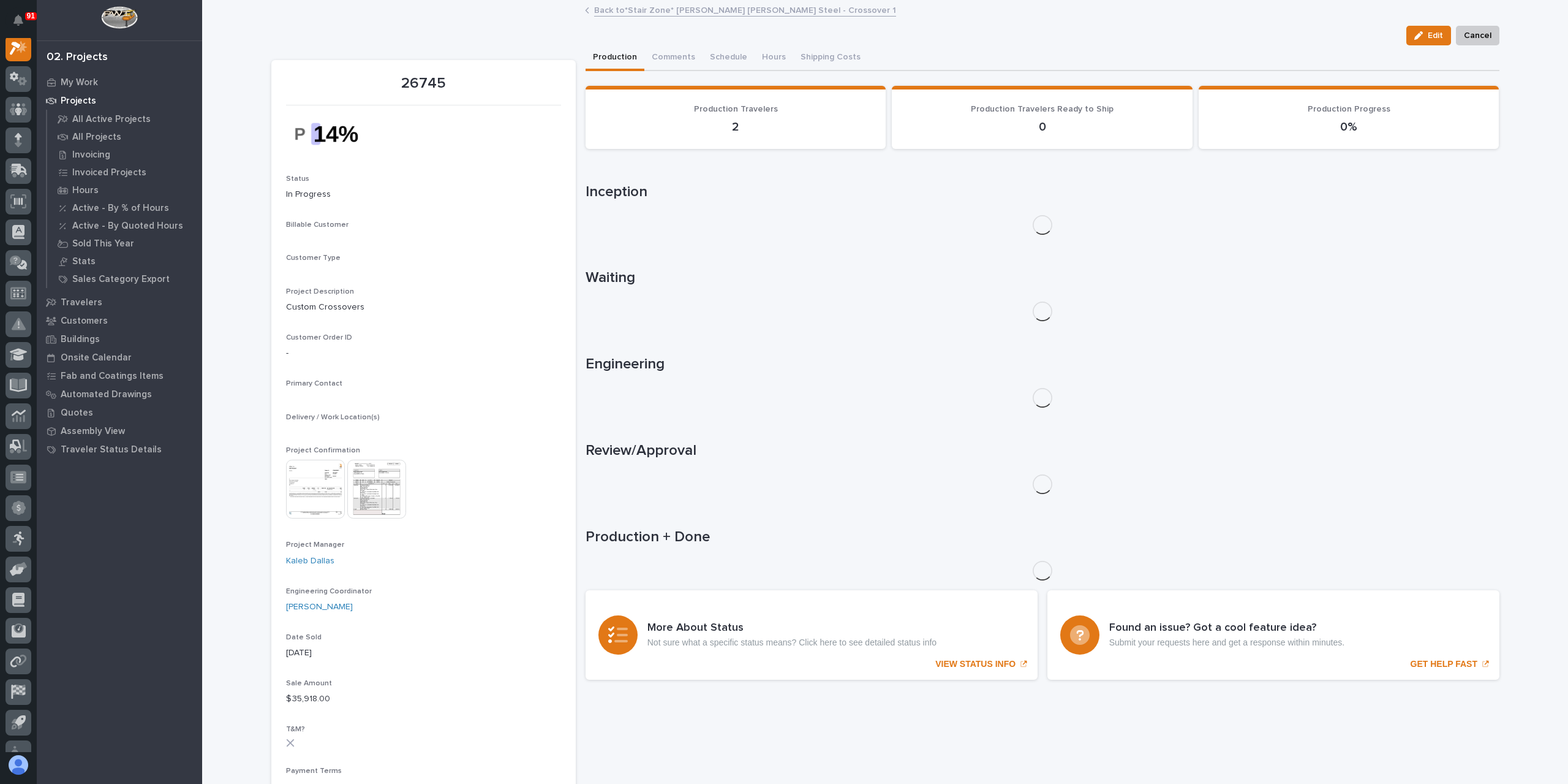
scroll to position [31, 0]
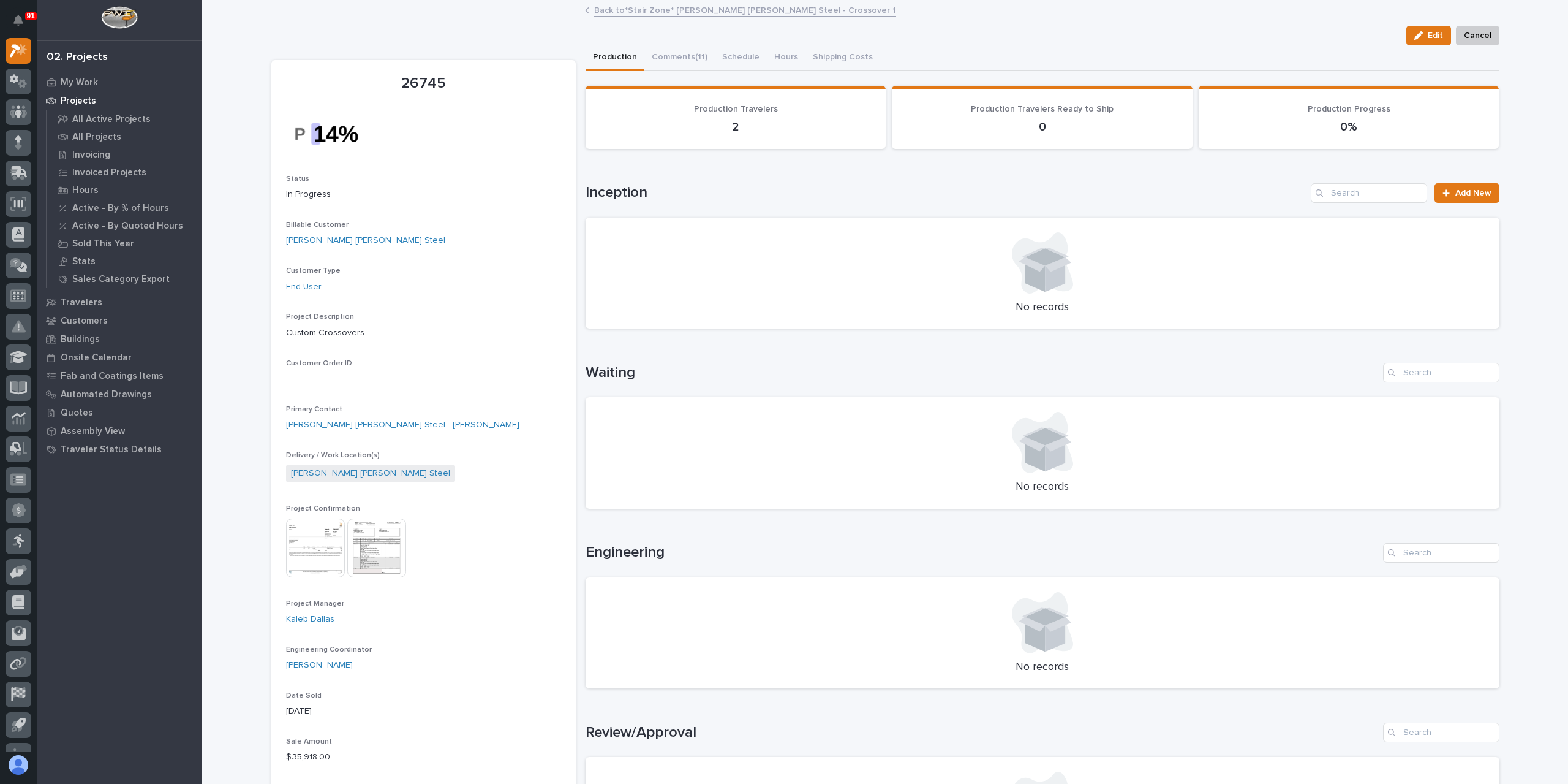
click at [375, 546] on img at bounding box center [377, 547] width 59 height 59
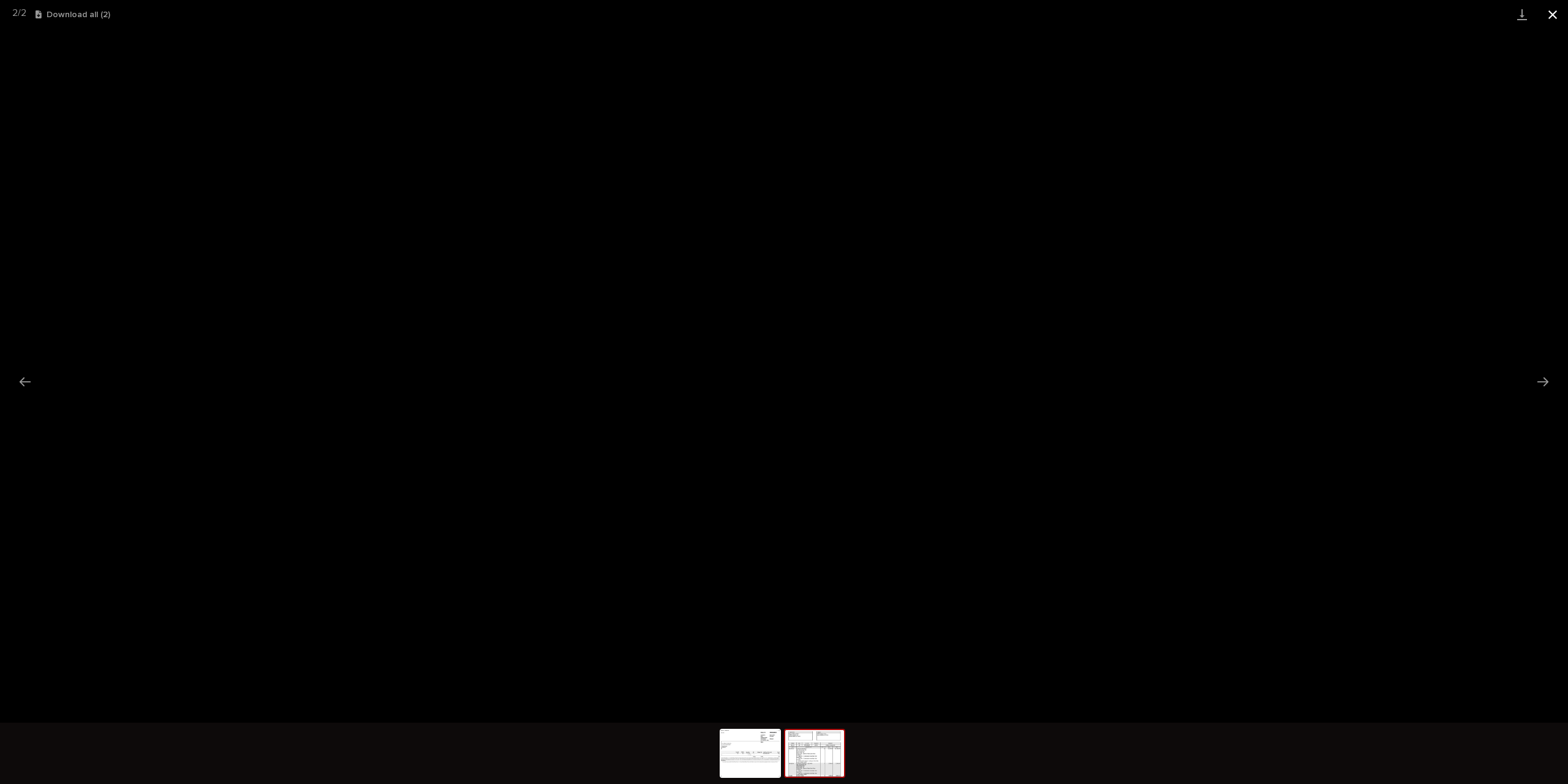
click at [1549, 23] on button "Close gallery" at bounding box center [1553, 14] width 31 height 29
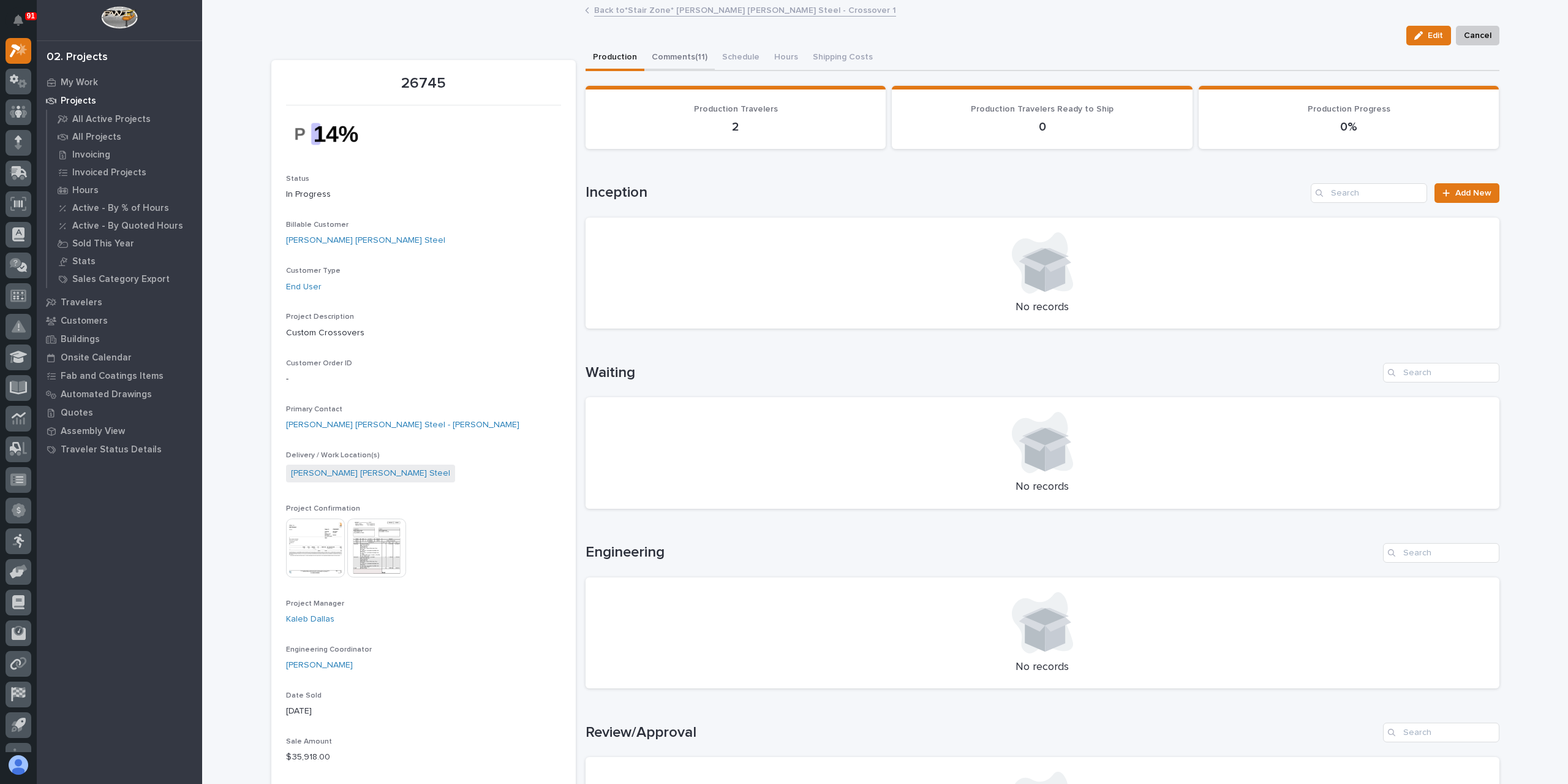
click at [673, 60] on button "Comments (11)" at bounding box center [680, 58] width 71 height 26
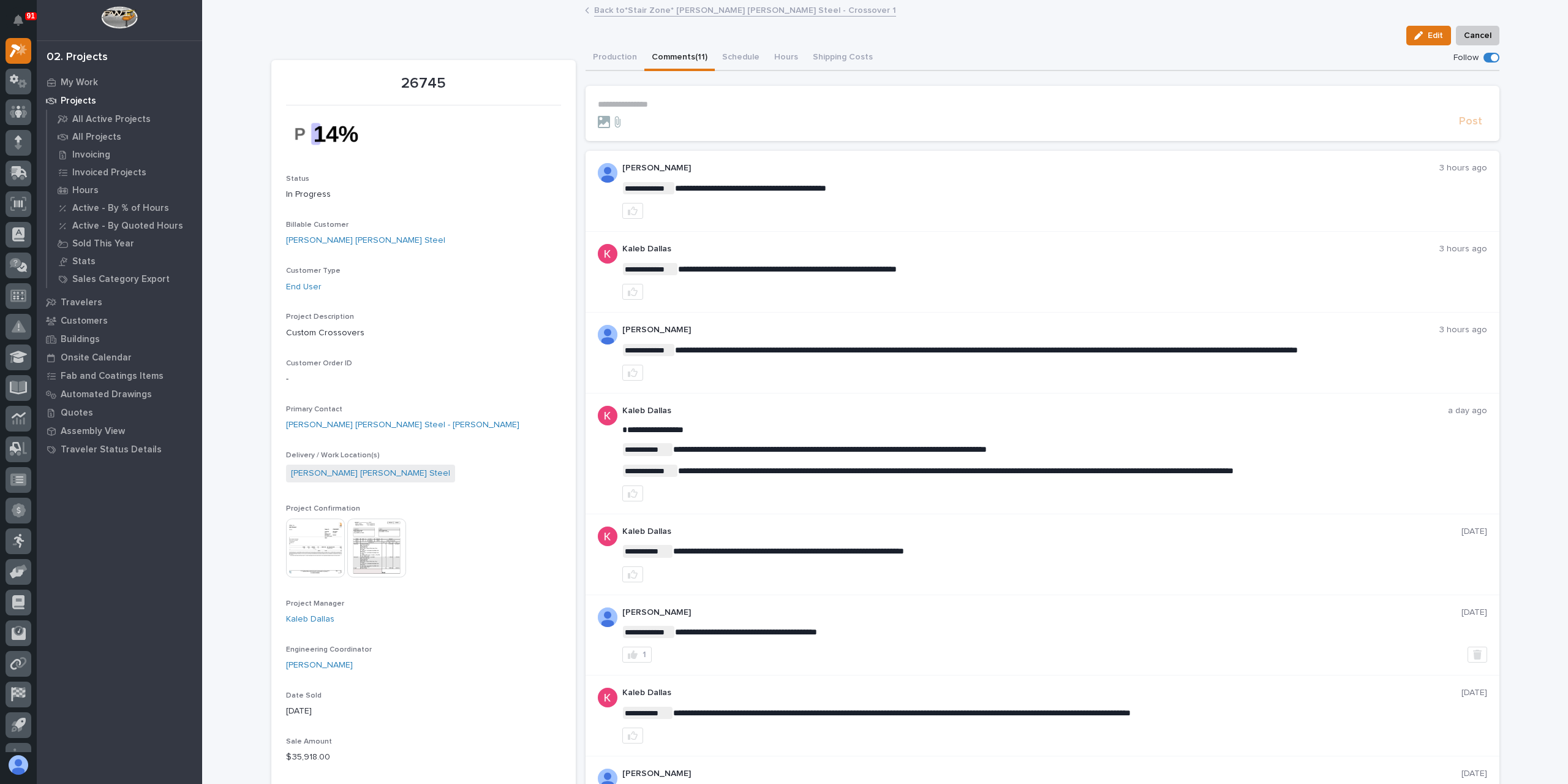
click at [680, 10] on link "Back to *Stair Zone* [PERSON_NAME] [PERSON_NAME] Steel - Crossover 1" at bounding box center [744, 10] width 302 height 14
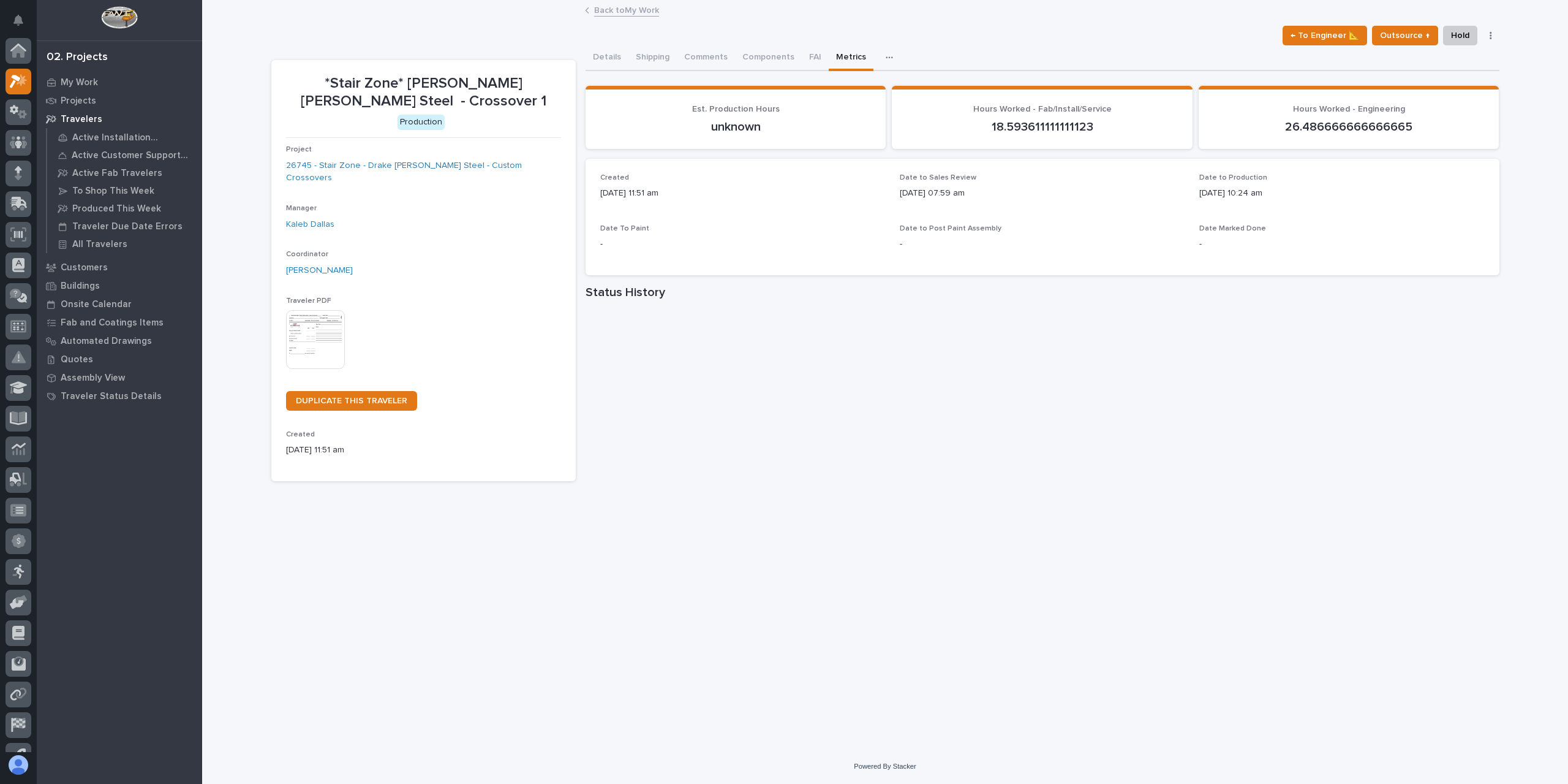
scroll to position [33, 0]
click at [608, 8] on link "Back to My Work" at bounding box center [626, 10] width 65 height 14
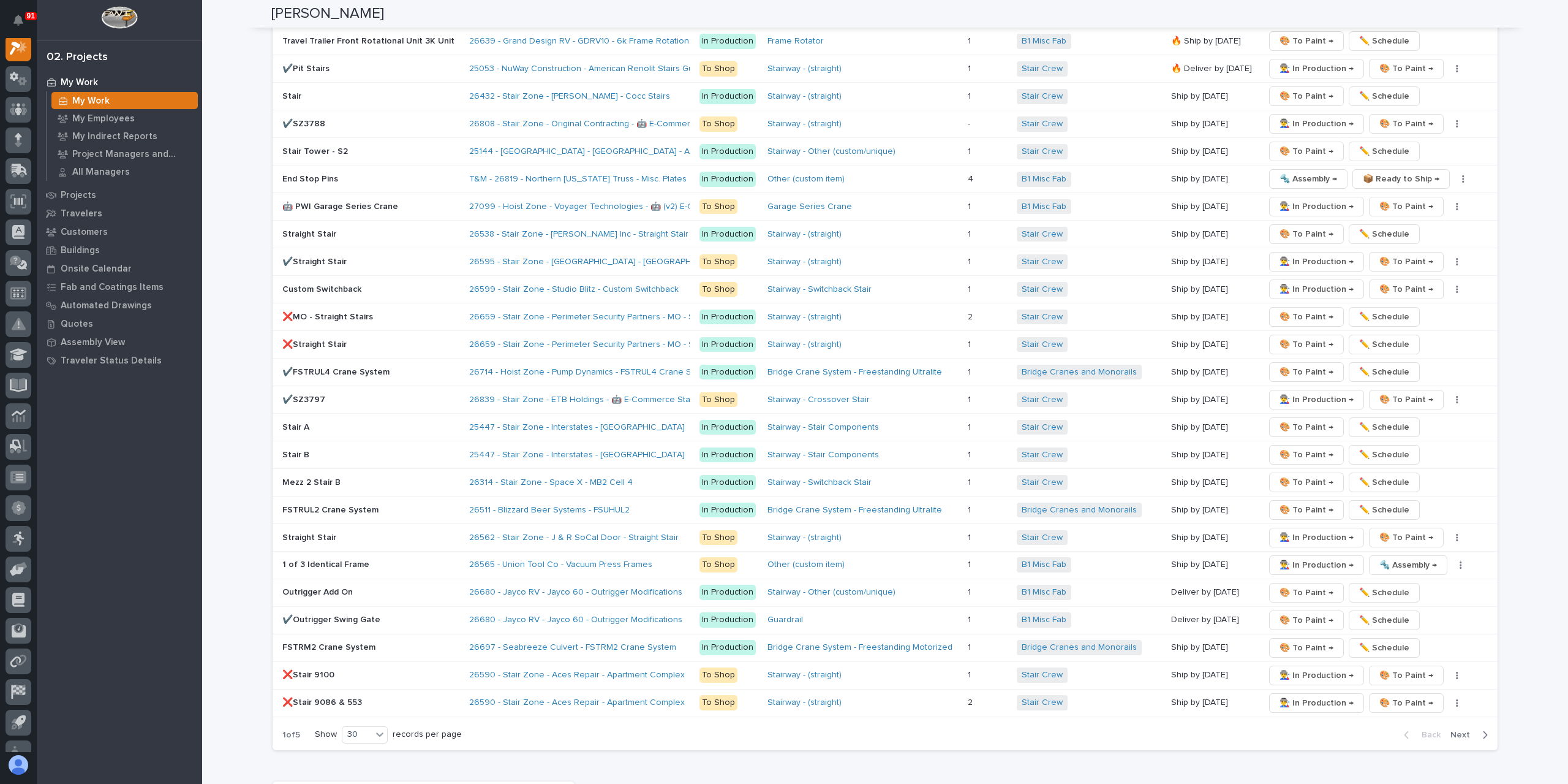
scroll to position [2341, 0]
click at [526, 530] on link "26562 - Stair Zone - J & R SoCal Door - Straight Stair" at bounding box center [574, 535] width 209 height 10
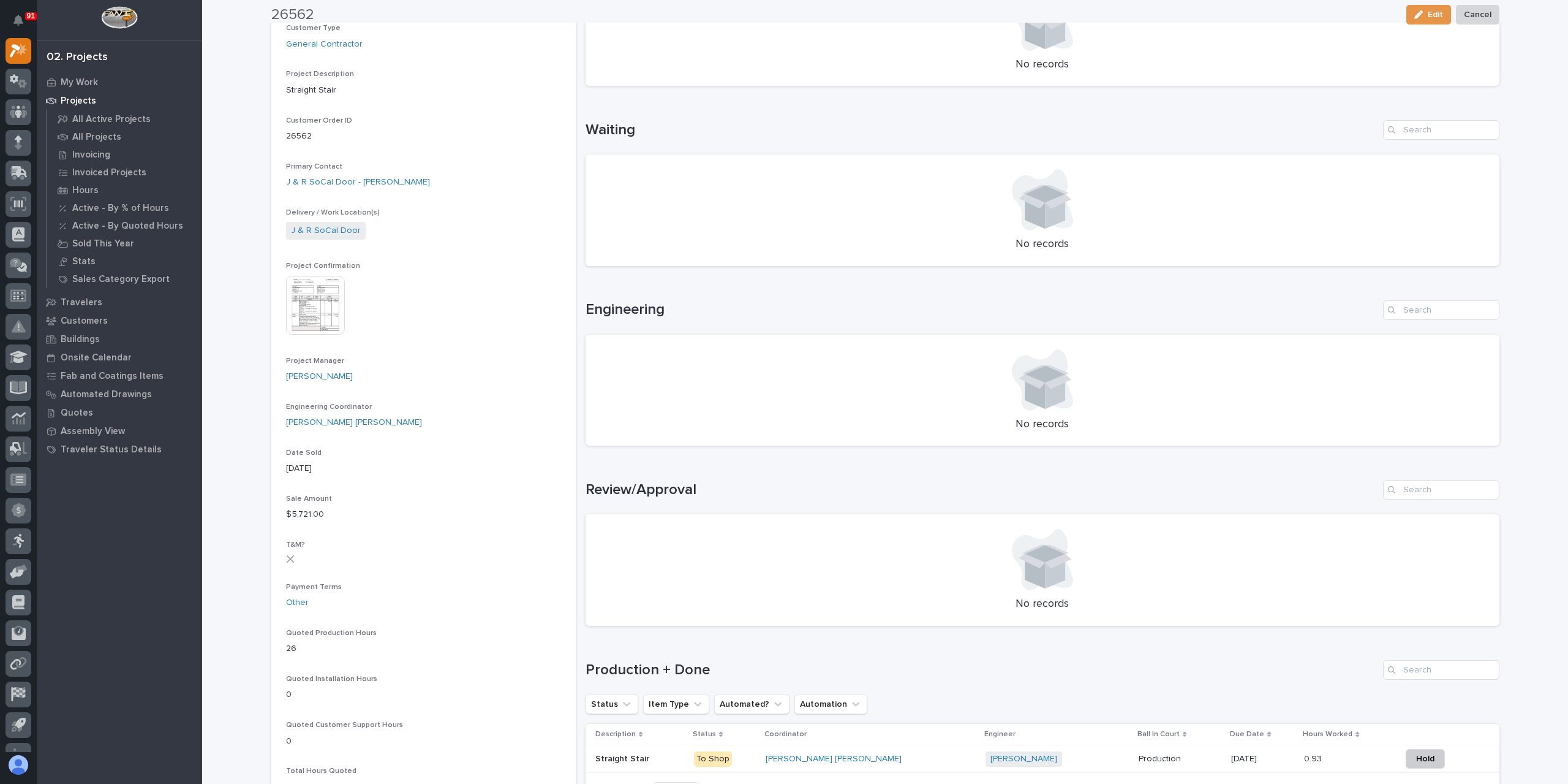
scroll to position [246, 0]
click at [633, 753] on p "Straight Stair" at bounding box center [623, 755] width 56 height 13
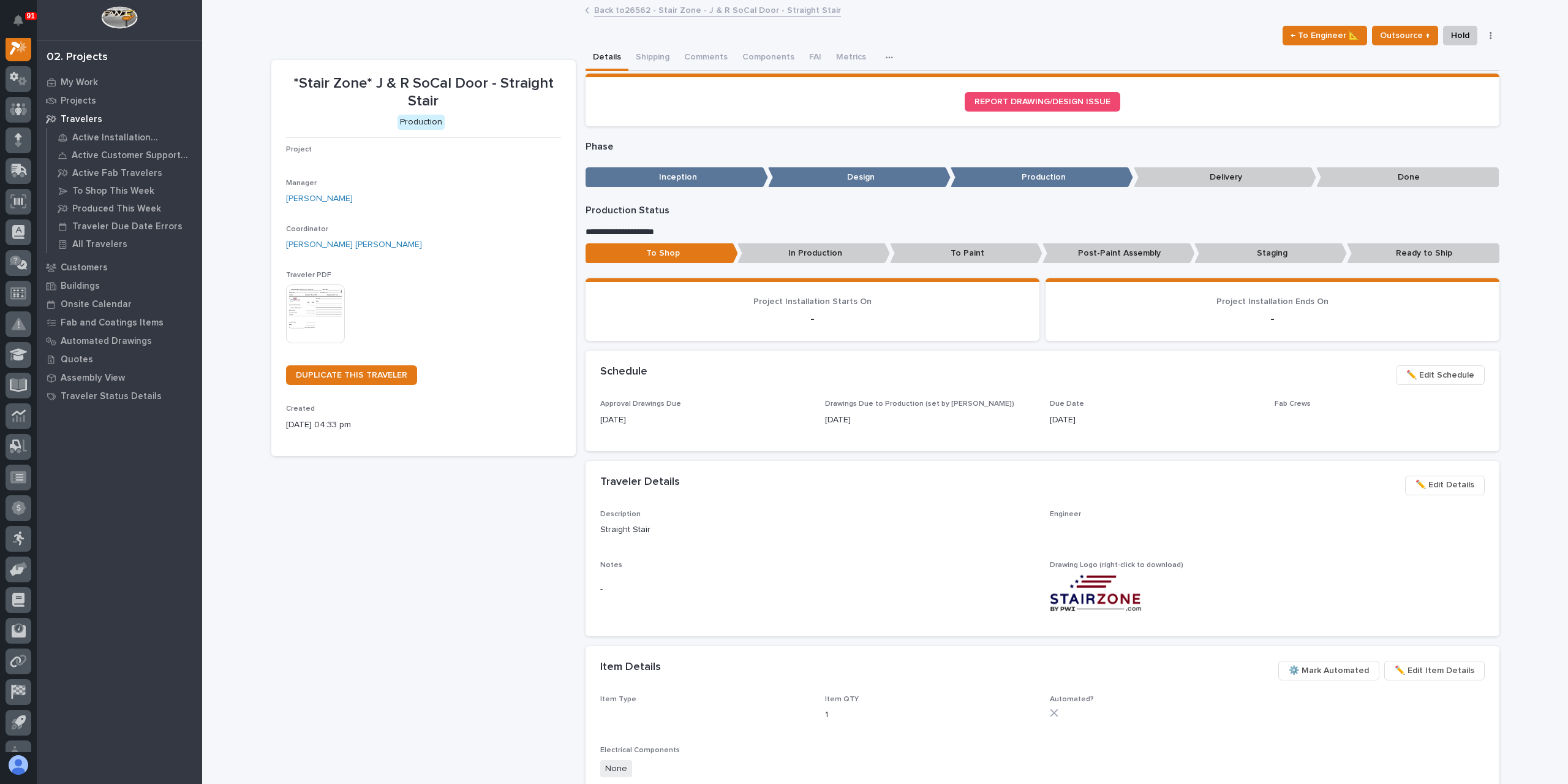
scroll to position [31, 0]
click at [843, 55] on button "Metrics" at bounding box center [865, 58] width 45 height 26
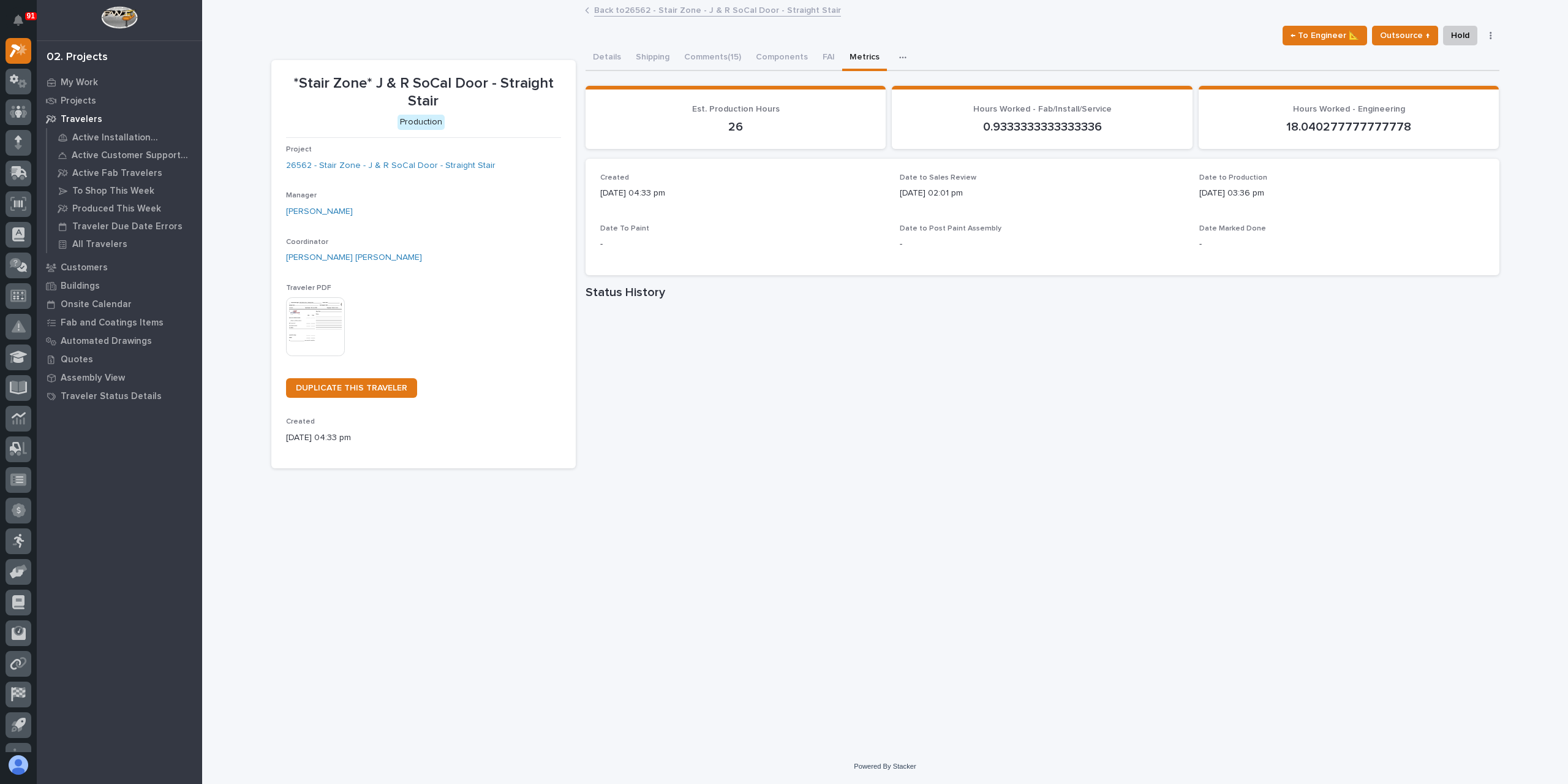
click at [661, 6] on link "Back to 26562 - Stair Zone - J & R SoCal Door - Straight Stair" at bounding box center [717, 10] width 247 height 14
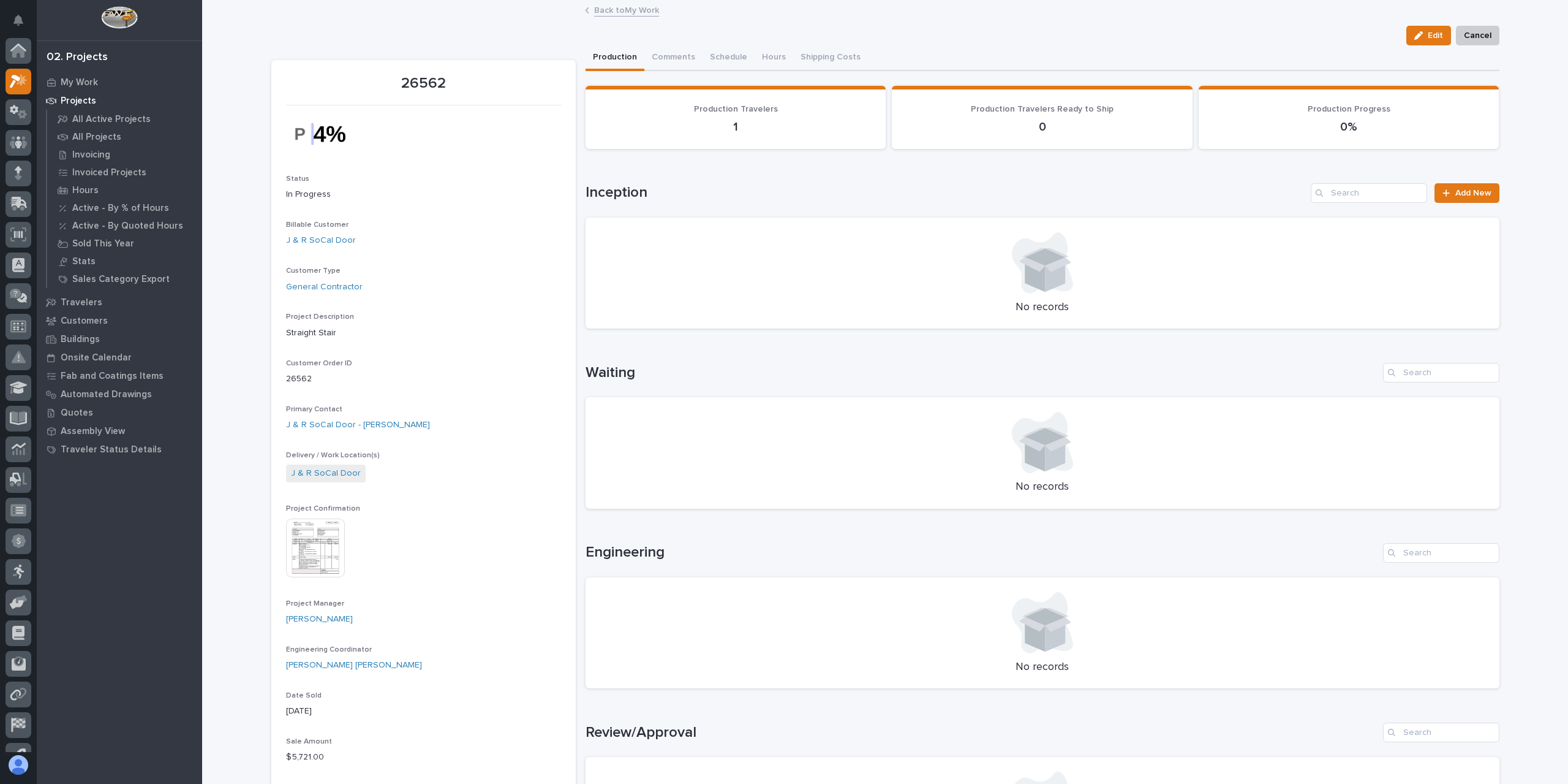
scroll to position [33, 0]
click at [332, 548] on img at bounding box center [315, 547] width 59 height 59
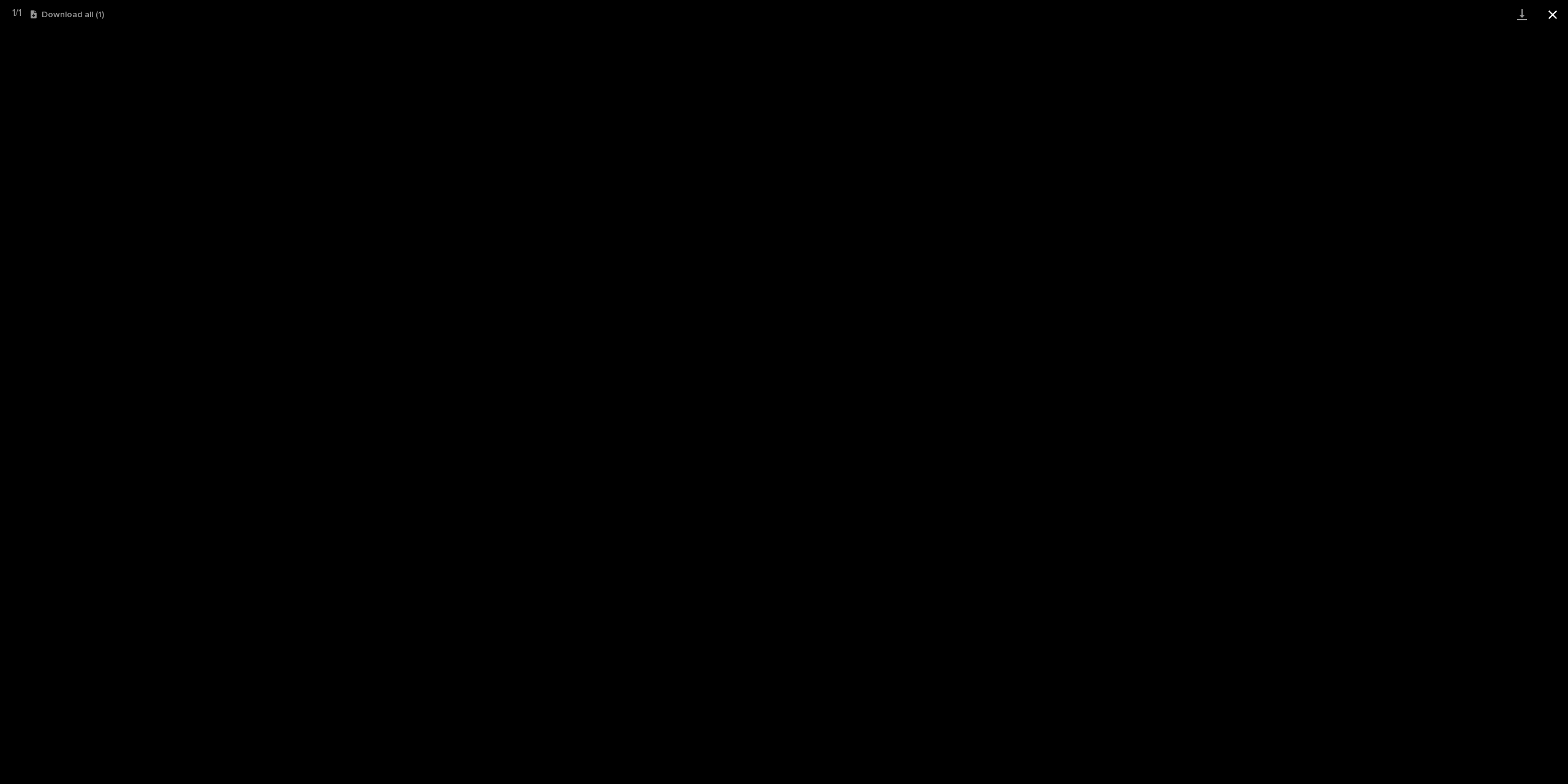
click at [1549, 19] on button "Close gallery" at bounding box center [1553, 14] width 31 height 29
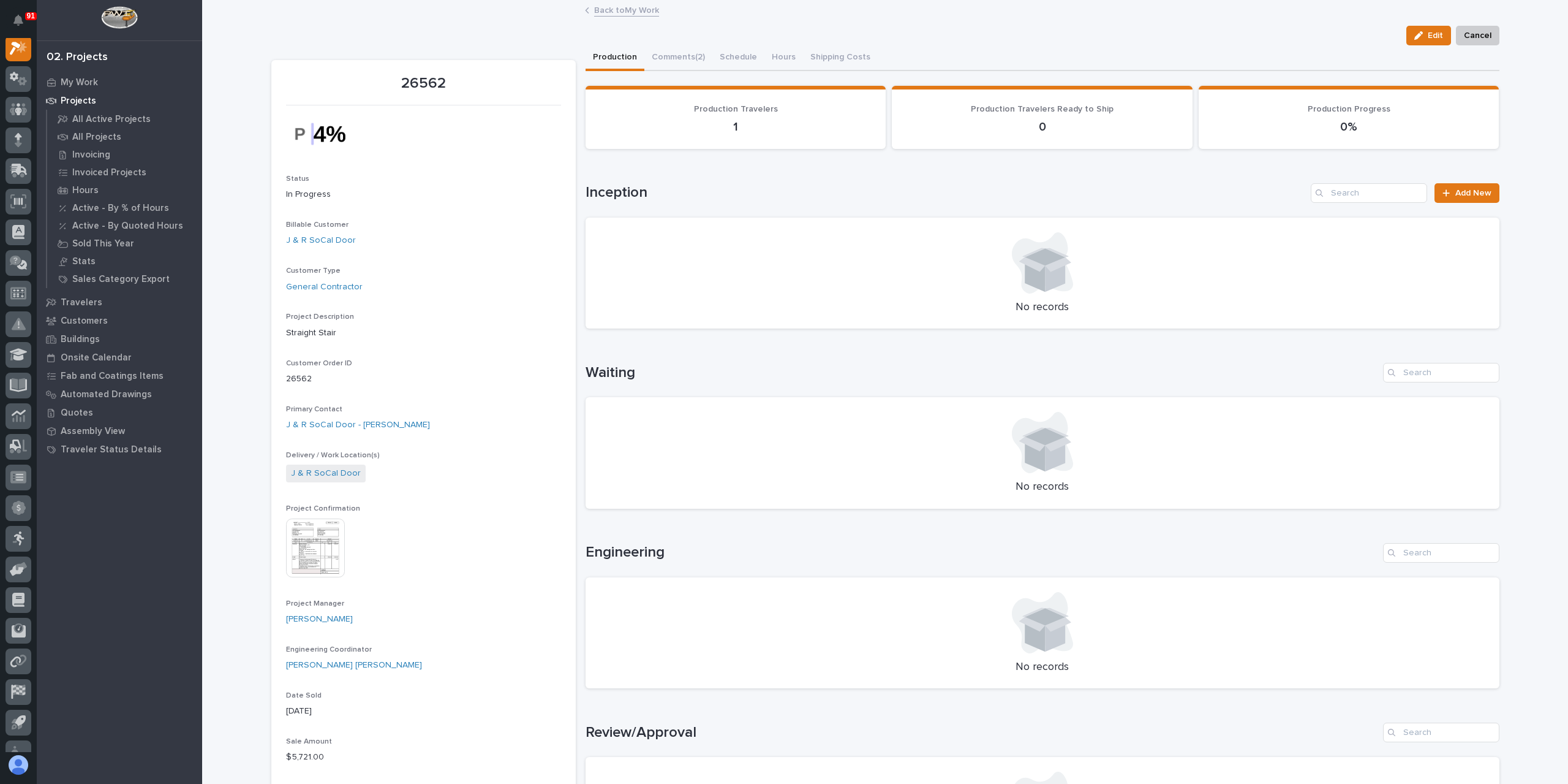
click at [646, 6] on link "Back to My Work" at bounding box center [626, 10] width 65 height 14
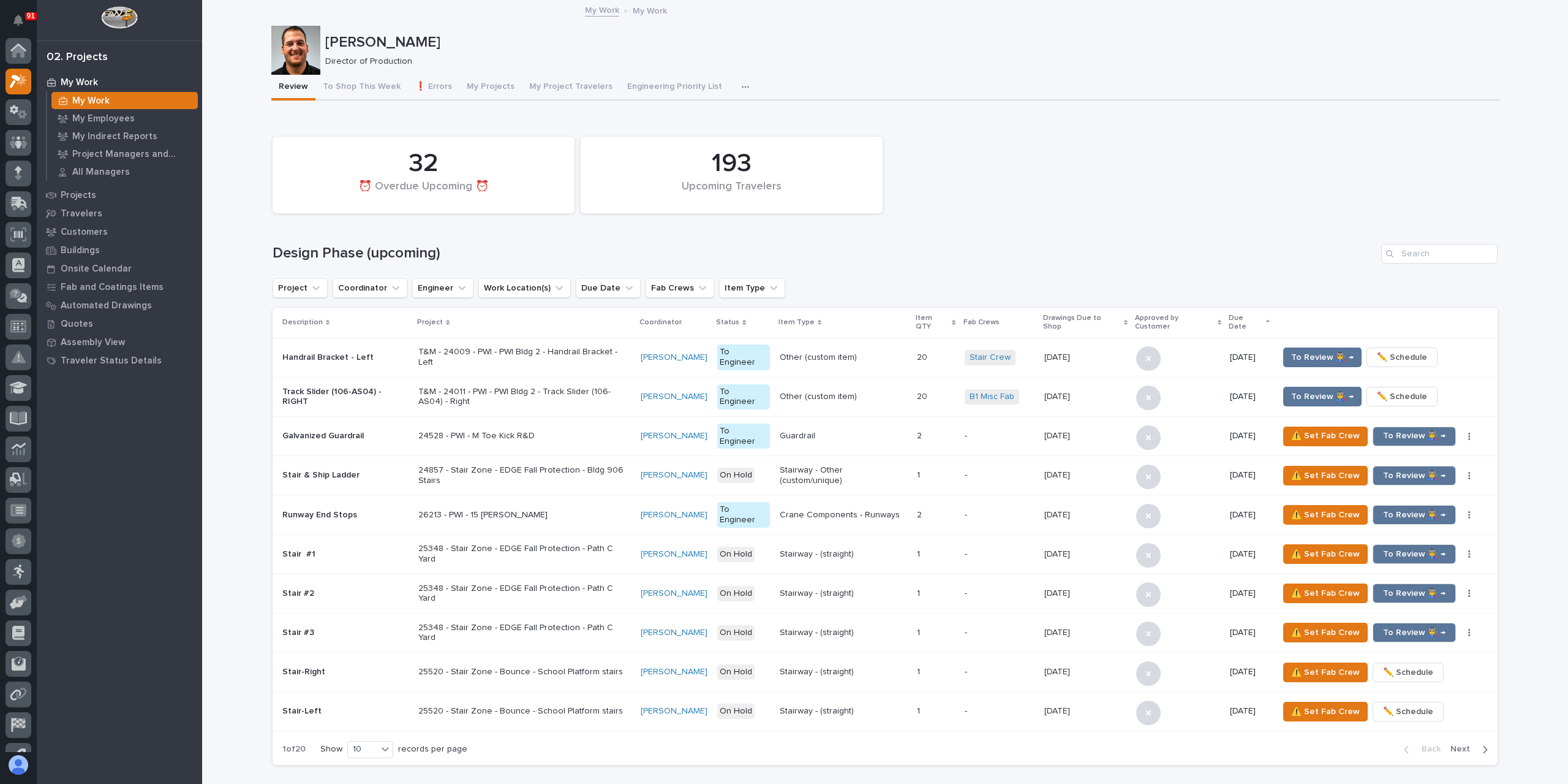
scroll to position [33, 0]
click at [1041, 160] on div "193 Upcoming Travelers 32 ⏰ Overdue Upcoming ⏰" at bounding box center [885, 175] width 1237 height 89
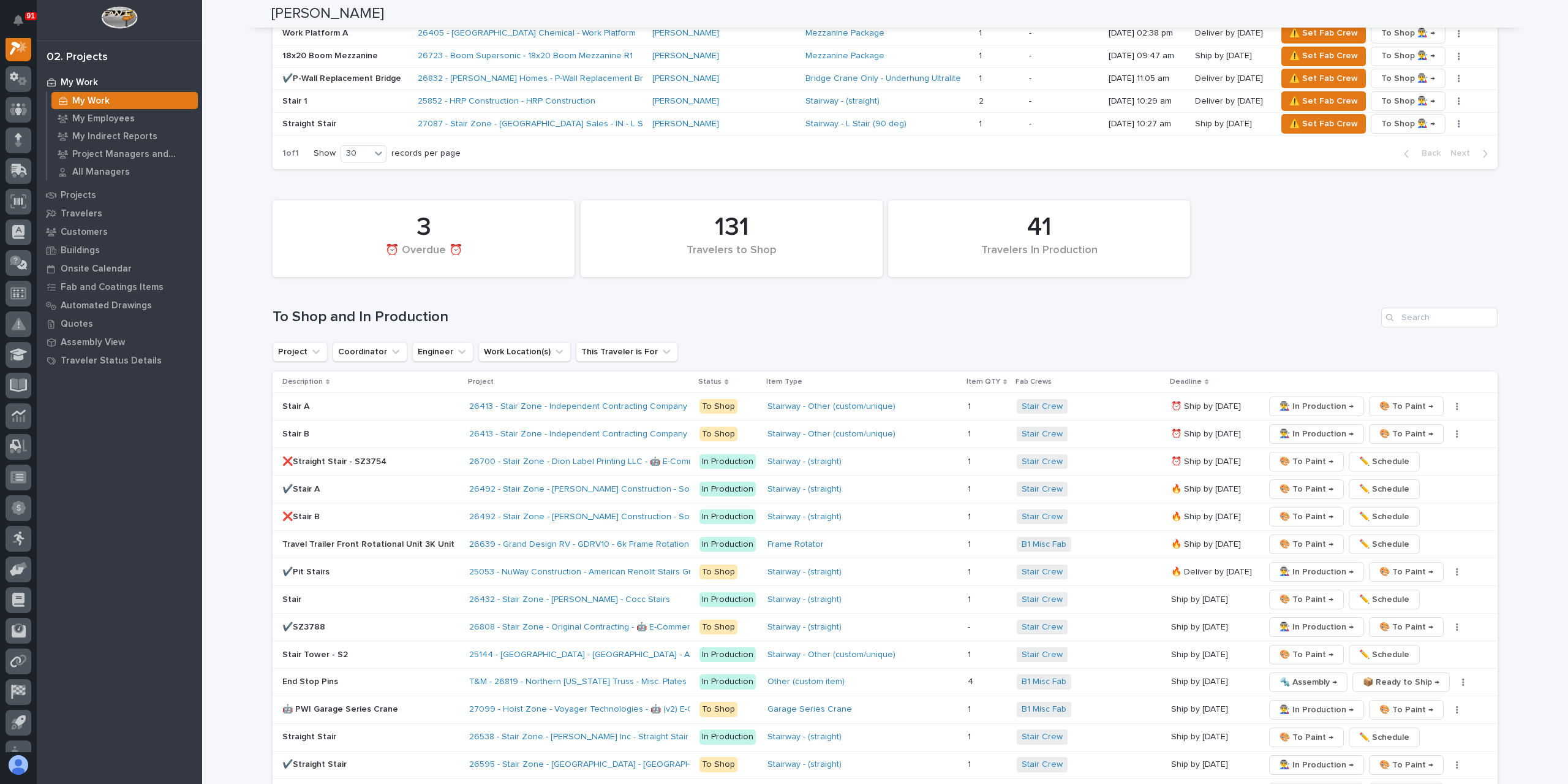
scroll to position [1900, 0]
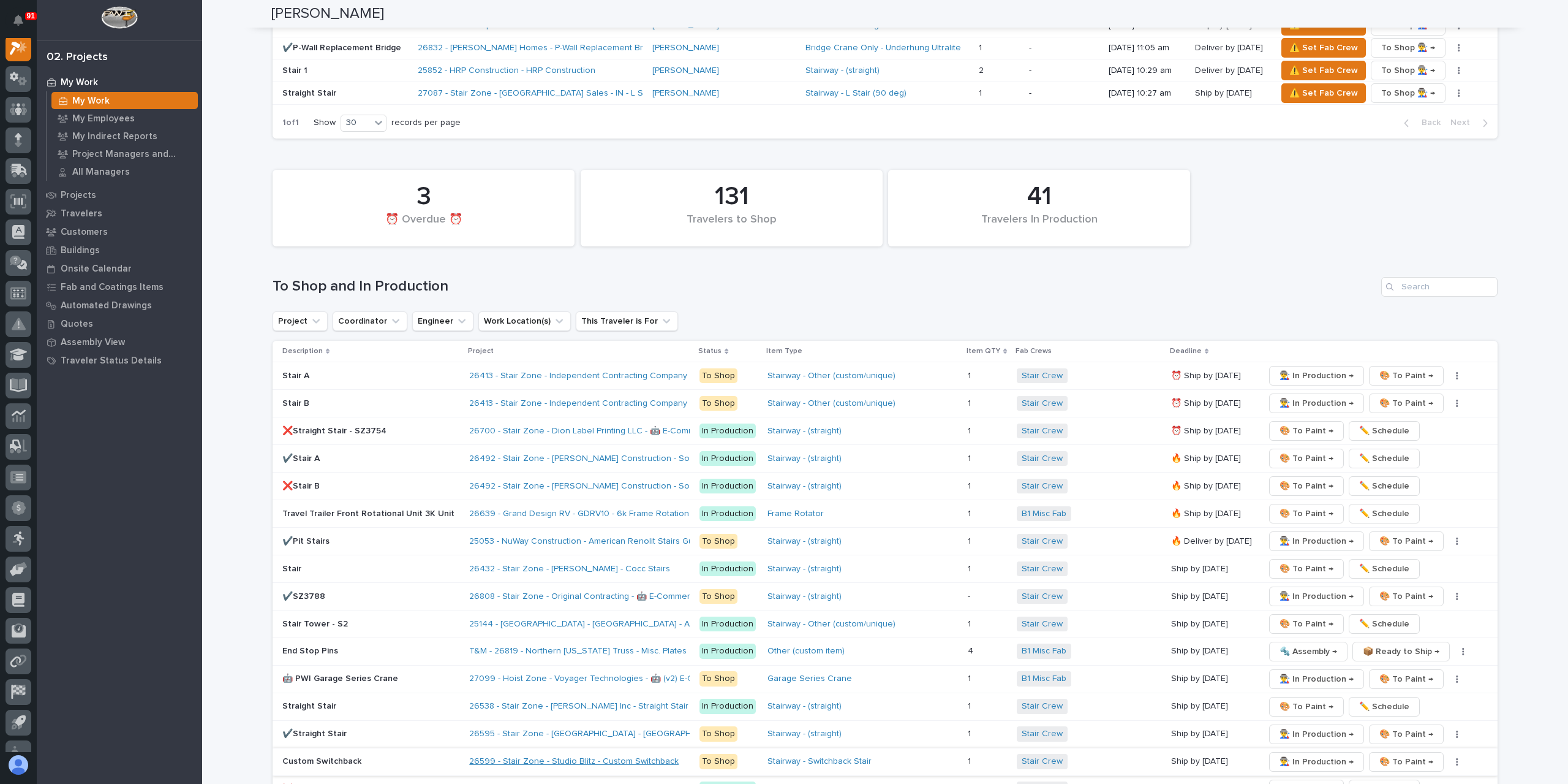
click at [595, 756] on link "26599 - Stair Zone - Studio Blitz - Custom Switchback" at bounding box center [574, 761] width 209 height 10
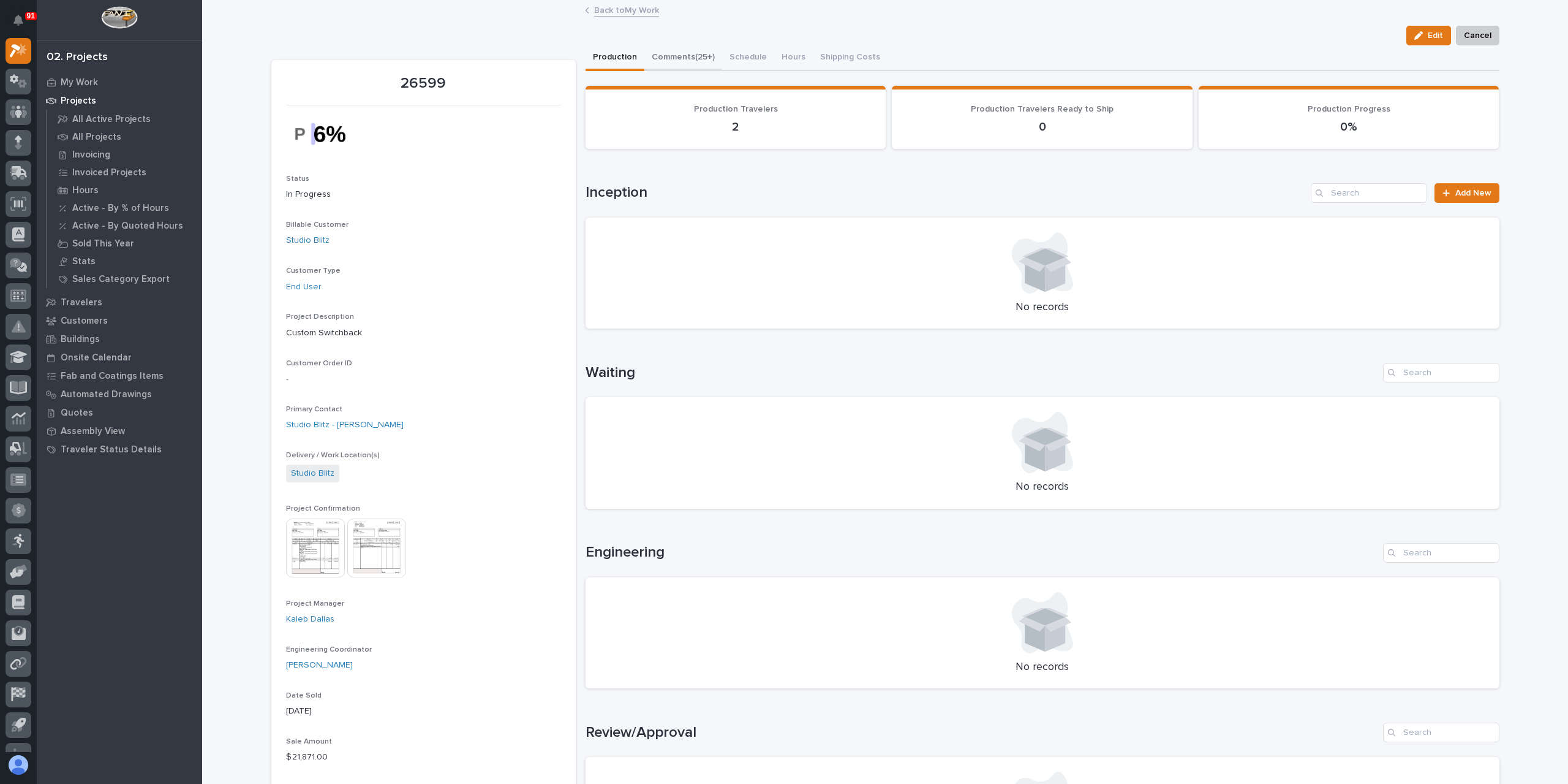
click at [683, 52] on button "Comments (25+)" at bounding box center [683, 58] width 78 height 26
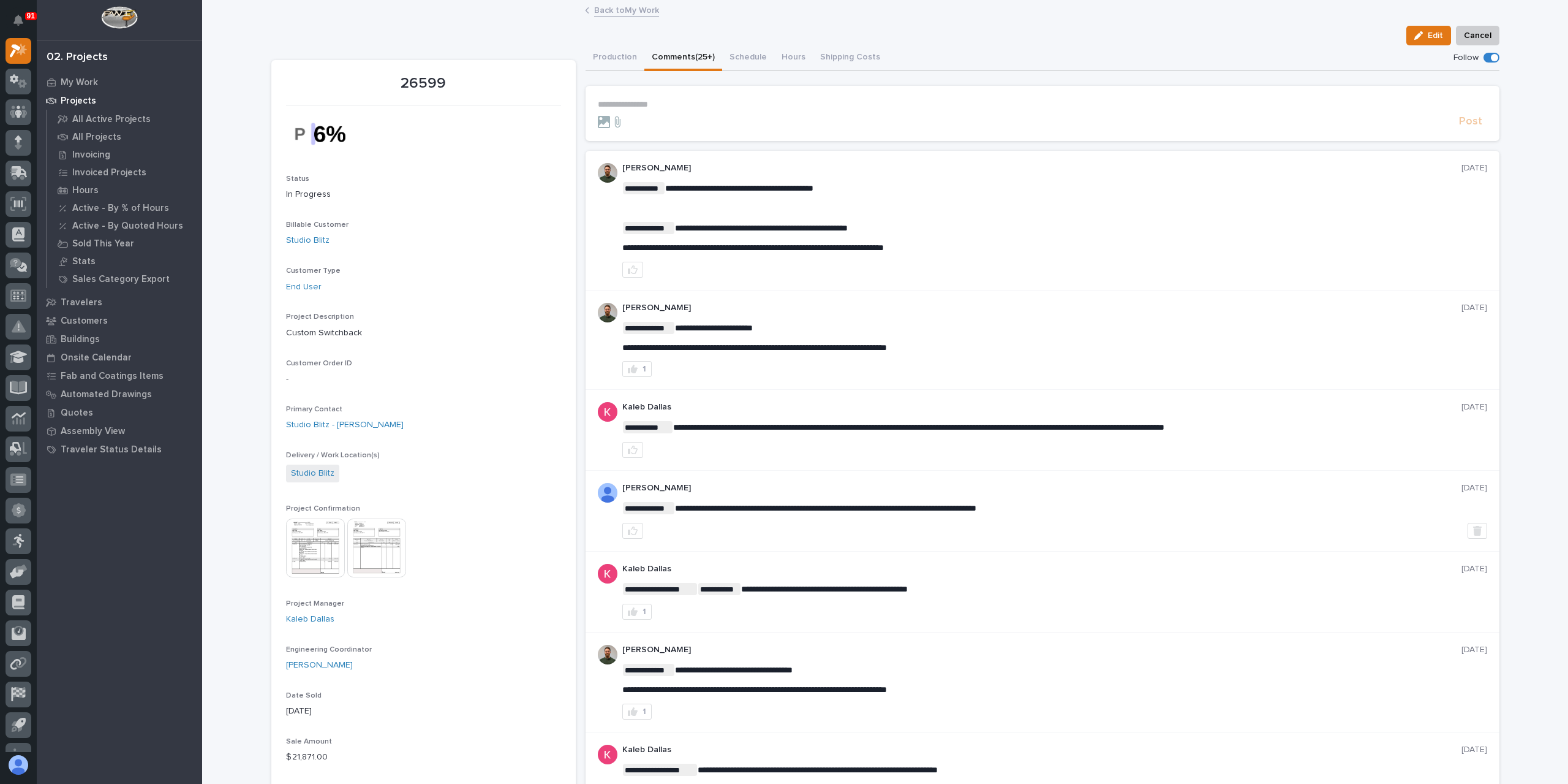
click at [616, 8] on link "Back to My Work" at bounding box center [626, 10] width 65 height 14
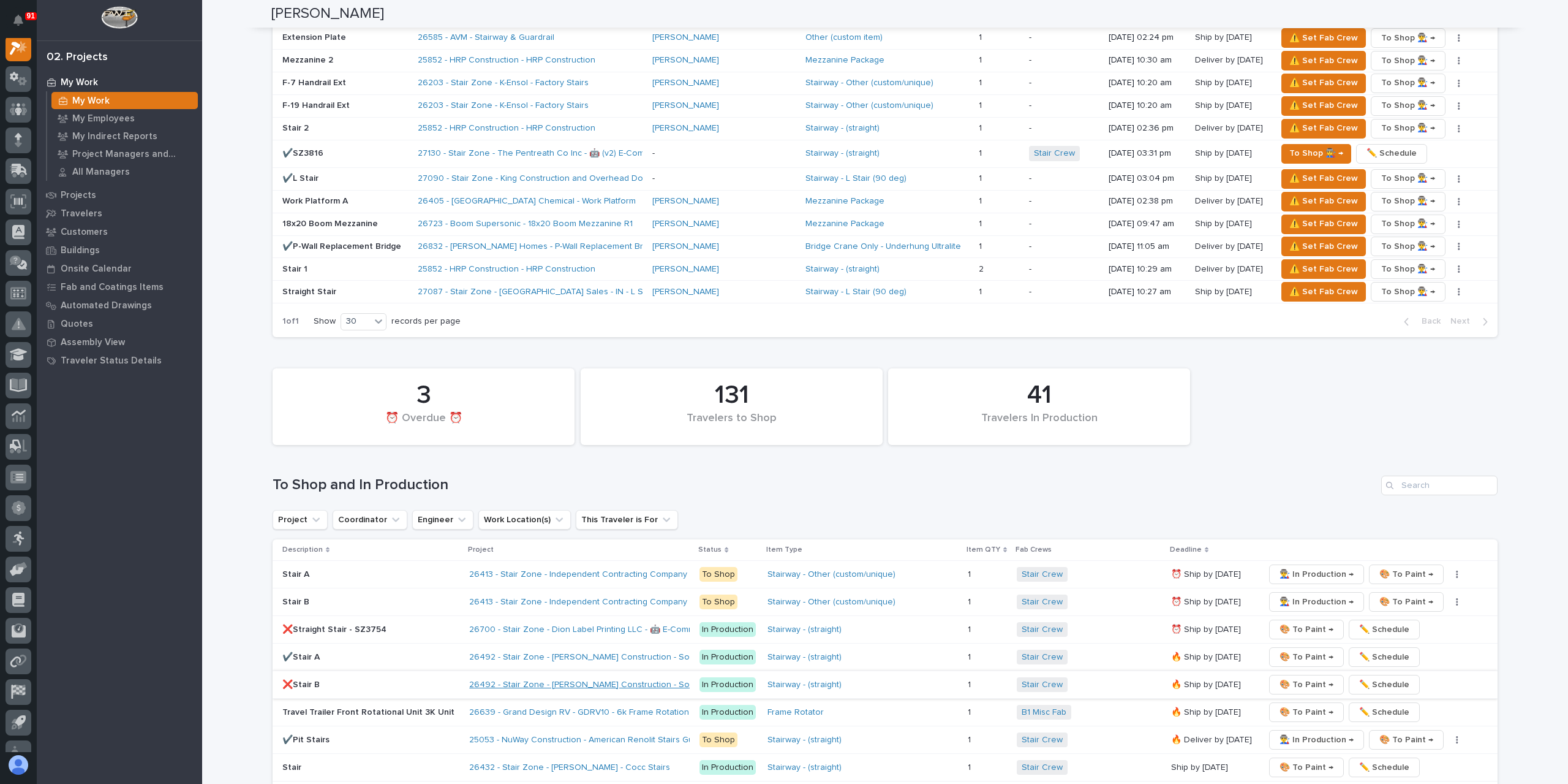
scroll to position [1884, 0]
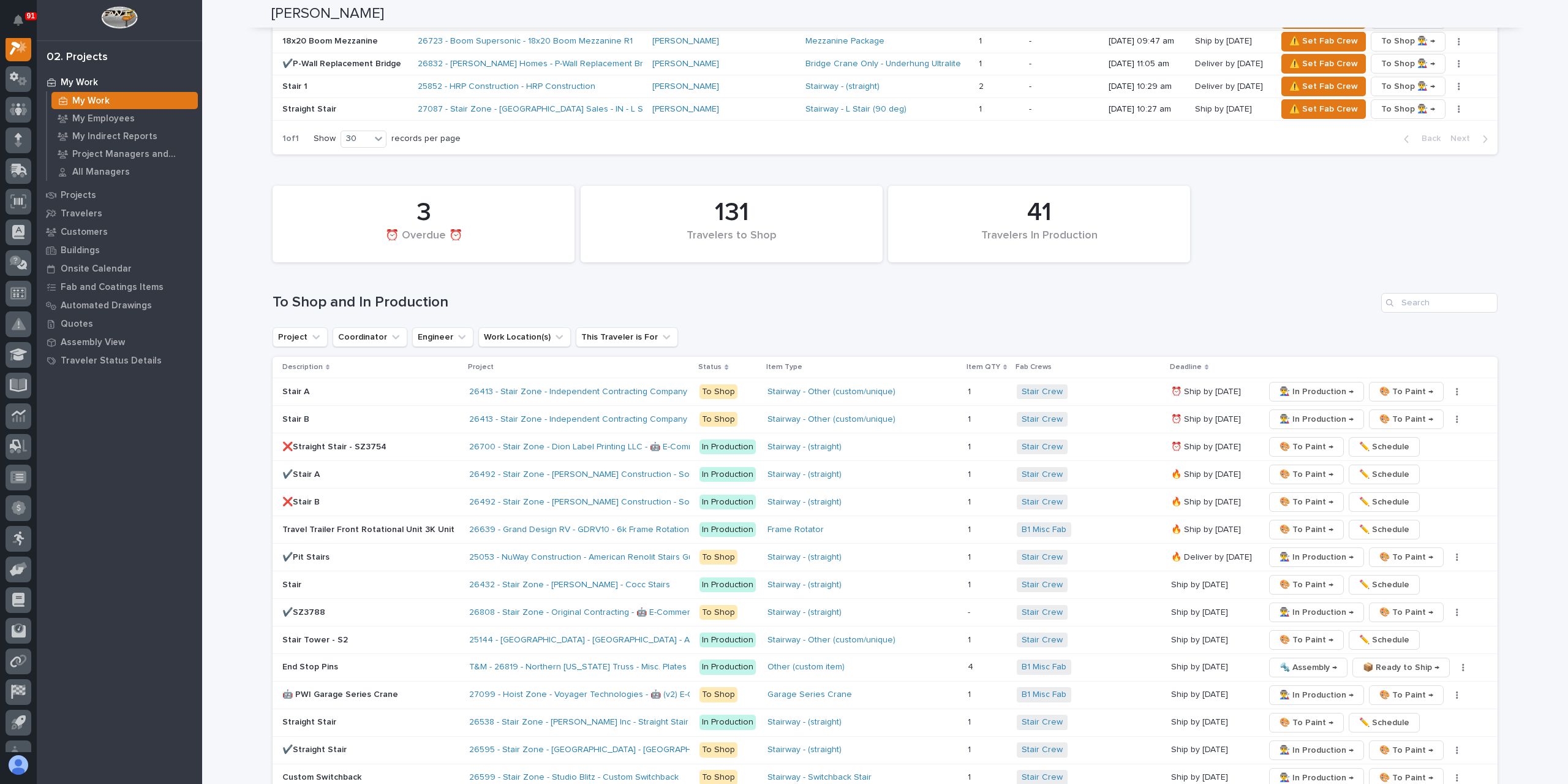
click at [1425, 179] on div "41 Travelers In Production 3 ⏰ Overdue ⏰ 131 Travelers to Shop To Shop and In P…" at bounding box center [885, 709] width 1225 height 1059
click at [1430, 179] on div "41 Travelers In Production 3 ⏰ Overdue ⏰ 131 Travelers to Shop To Shop and In P…" at bounding box center [885, 709] width 1225 height 1059
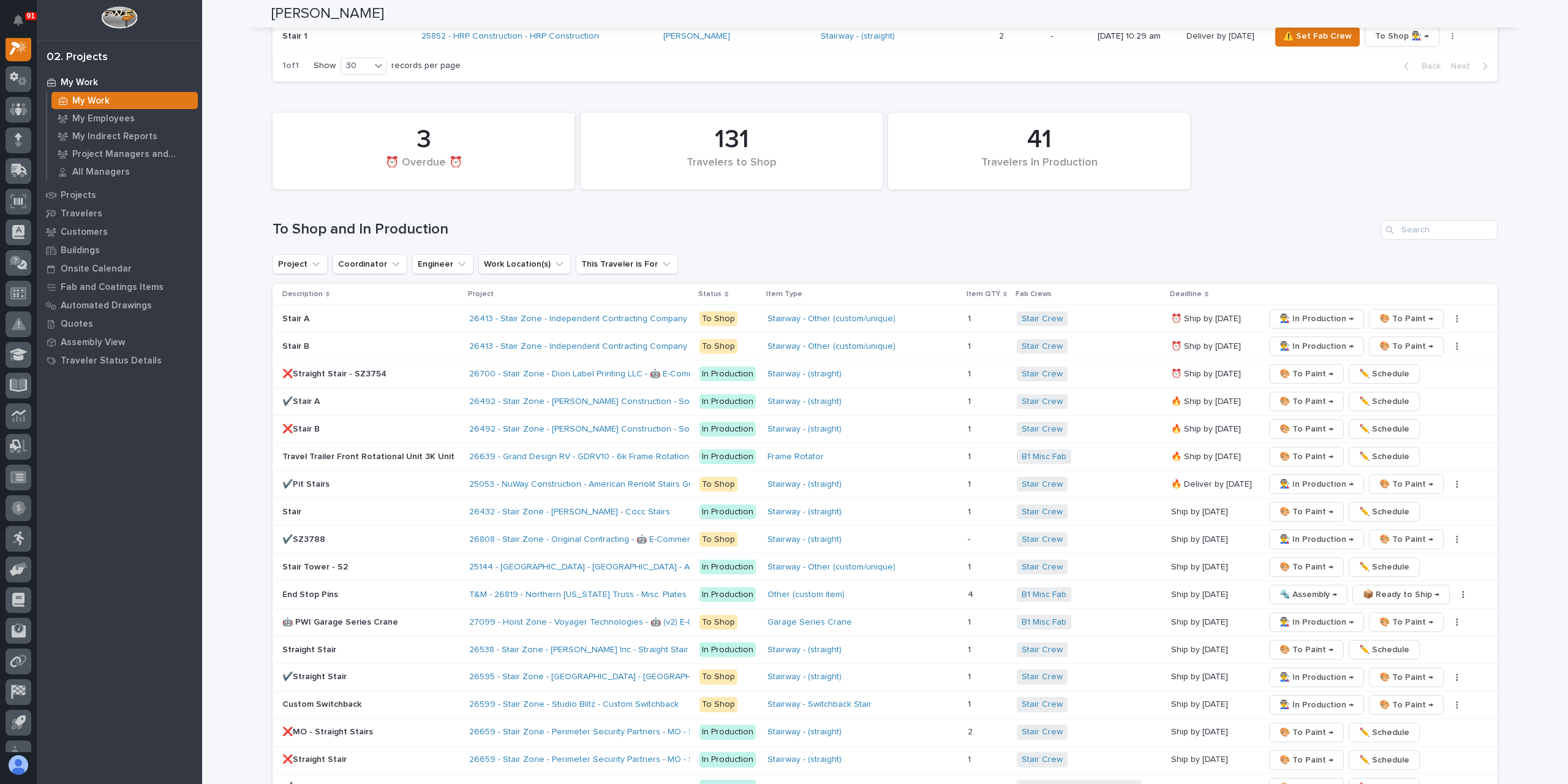
click at [1430, 106] on div "41 Travelers In Production 3 ⏰ Overdue ⏰ 131 Travelers to Shop To Shop and In P…" at bounding box center [885, 636] width 1225 height 1059
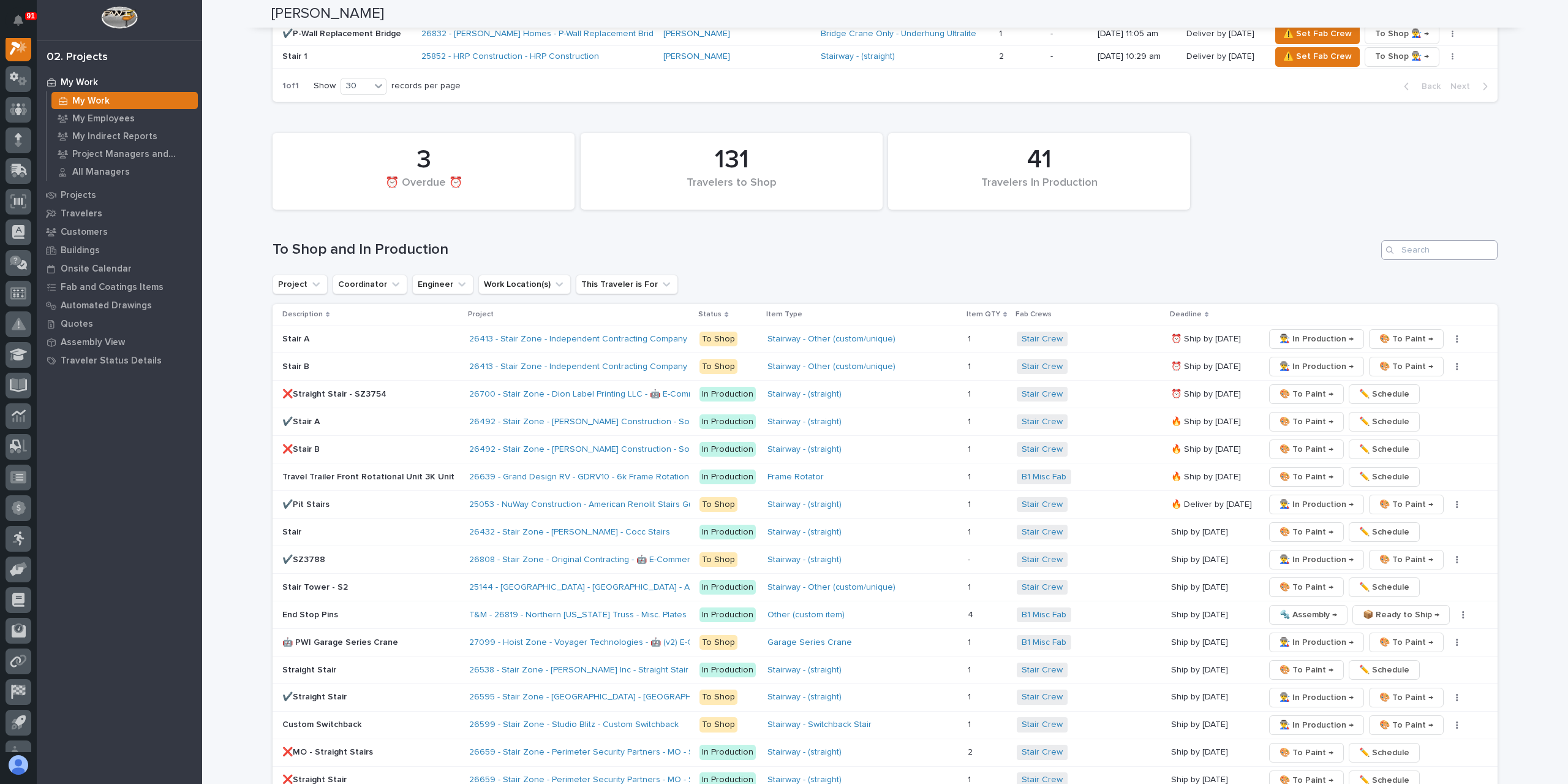
scroll to position [1741, 0]
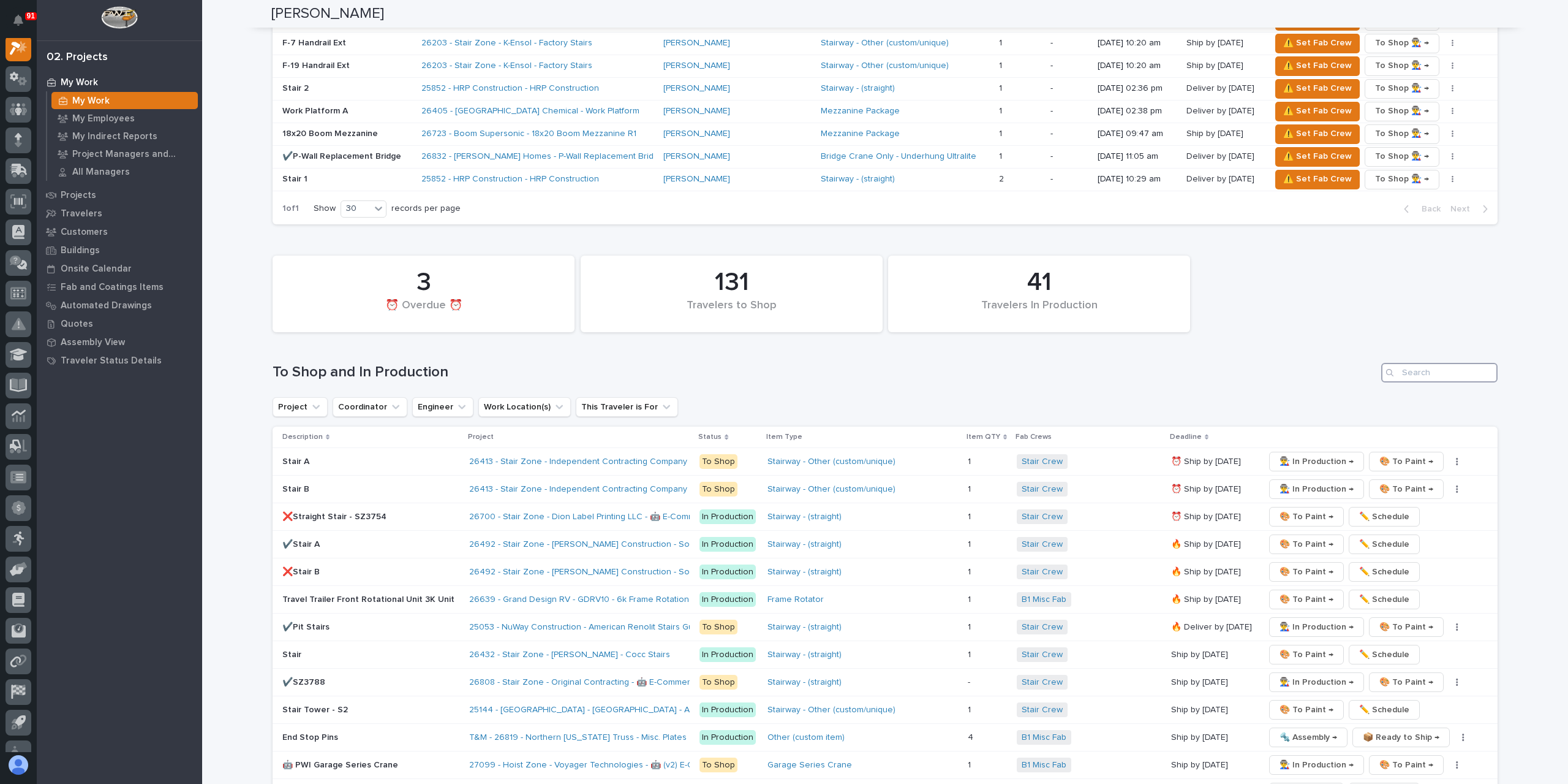
click at [1439, 363] on input "Search" at bounding box center [1439, 373] width 117 height 19
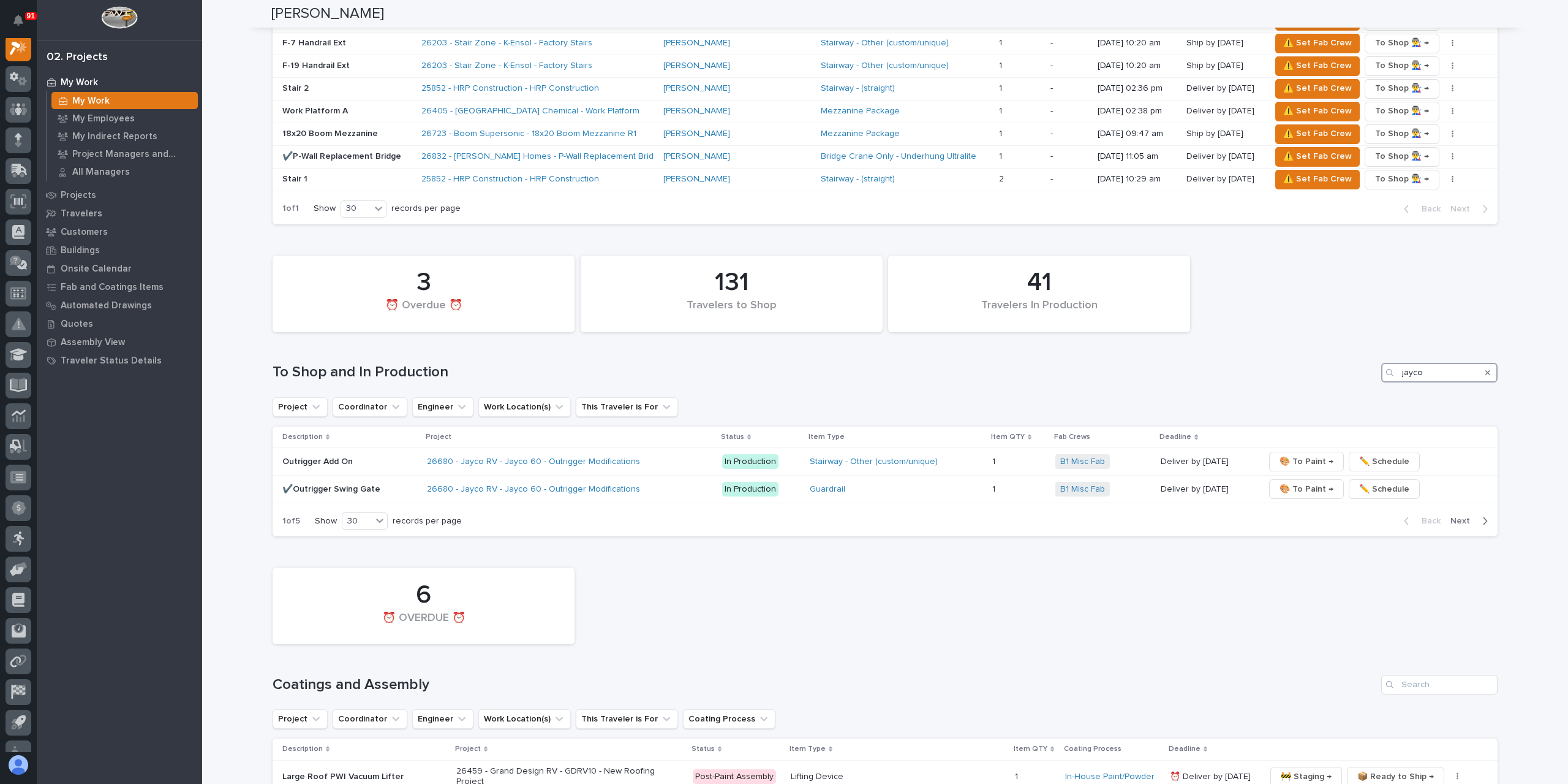
scroll to position [1358, 0]
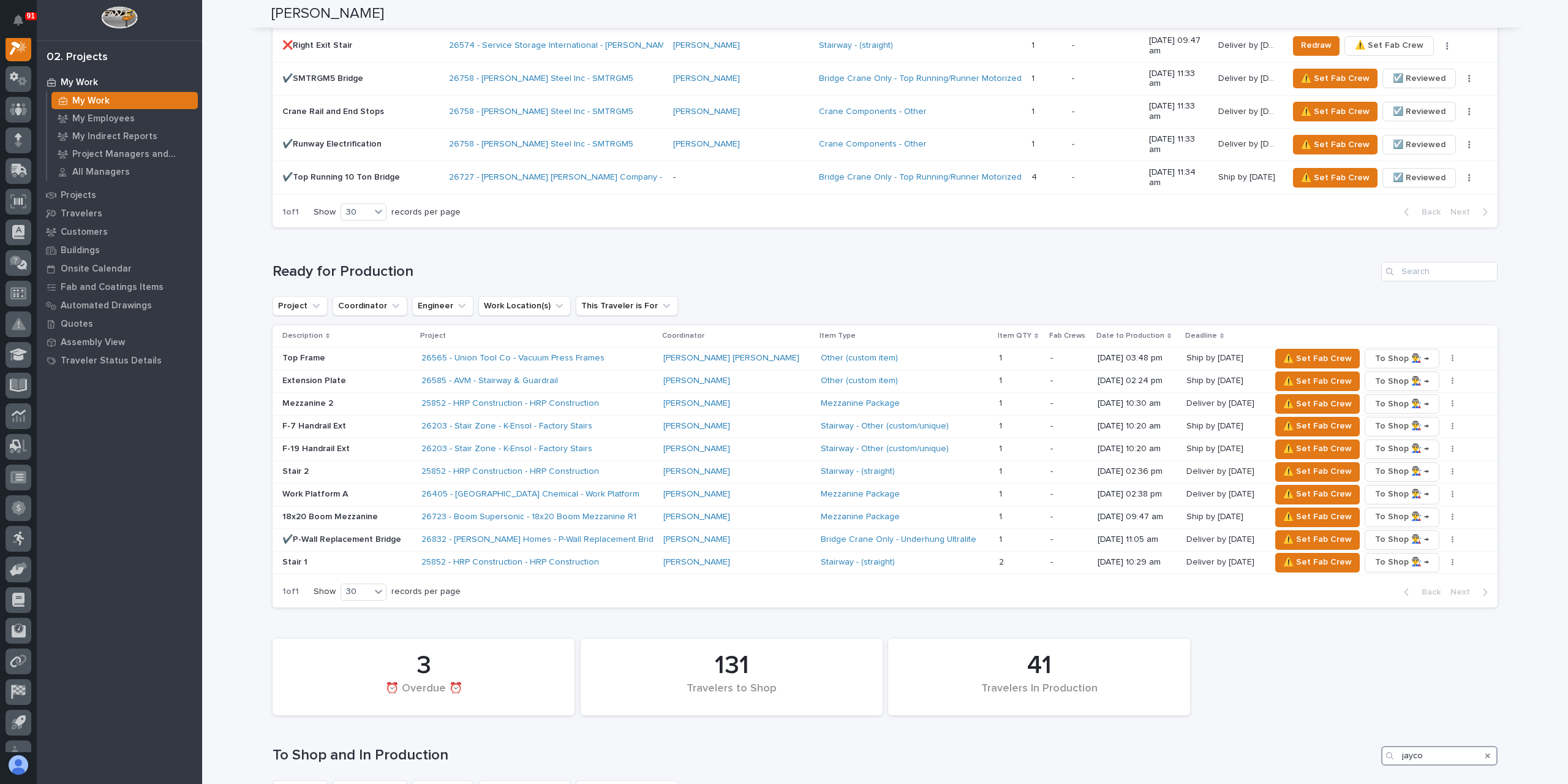
type input "jayco"
